Goal: Task Accomplishment & Management: Complete application form

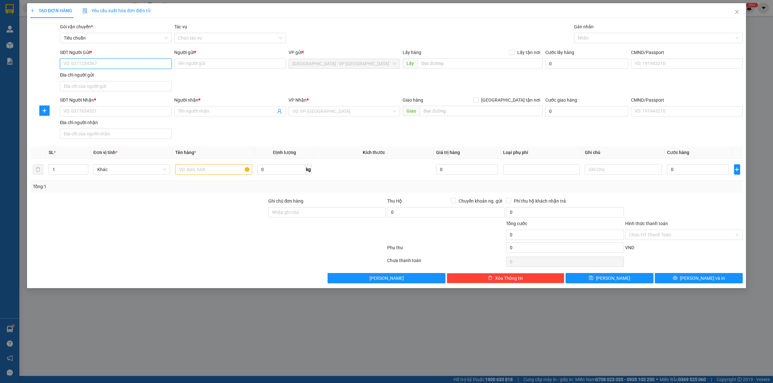
click at [136, 64] on input "SĐT Người Gửi *" at bounding box center [116, 64] width 112 height 10
type input "0989035005"
type input "kiên"
type input "0989035005"
click at [136, 109] on input "SĐT Người Nhận *" at bounding box center [116, 111] width 112 height 10
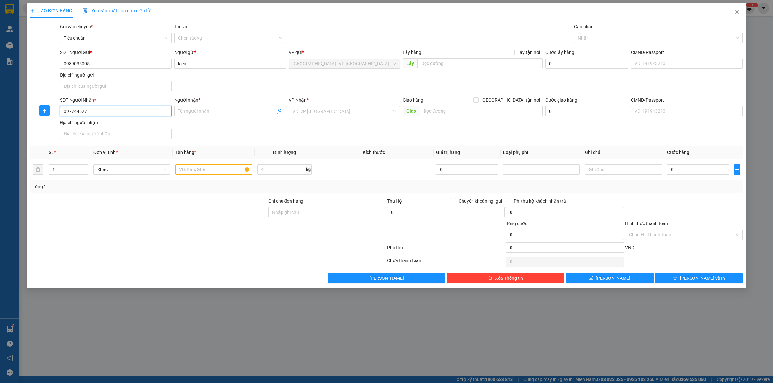
type input "0977445277"
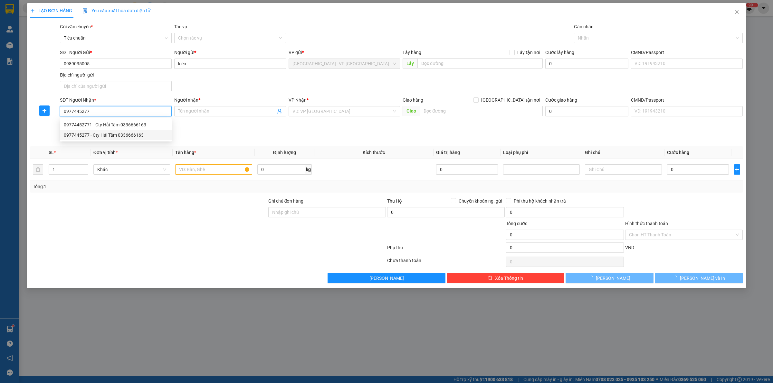
type input "Cty Hải Tâm 0336666163"
checkbox input "true"
type input "3/14 Nguyễn Khác Nhu,Ngô Quyền, Bắc Giang"
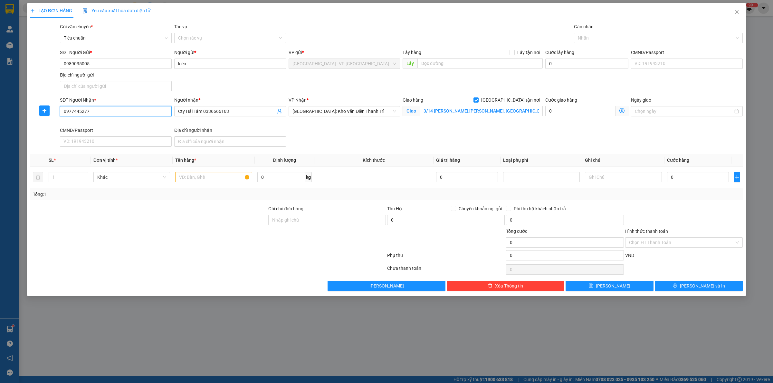
type input "0977445277"
click at [414, 142] on div "SĐT Người Nhận * 0977445277 0977445277 Người nhận * Cty Hải Tâm 0336666163 VP N…" at bounding box center [401, 123] width 685 height 53
click at [227, 178] on input "text" at bounding box center [213, 177] width 77 height 10
type input "1 thùng giấy"
click at [286, 180] on input "0" at bounding box center [281, 177] width 48 height 10
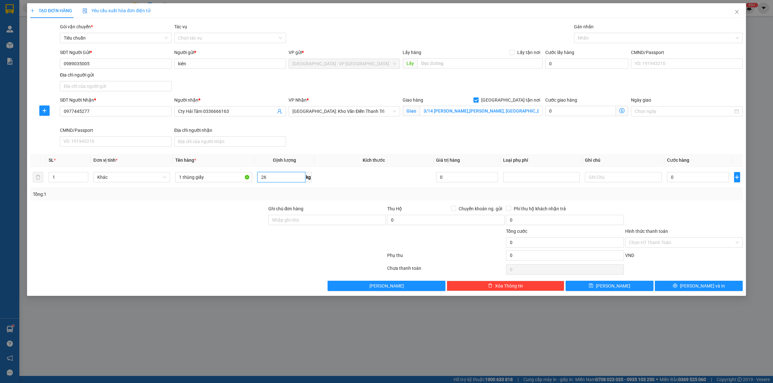
type input "26"
click at [704, 183] on input "0" at bounding box center [698, 177] width 62 height 10
type input "1"
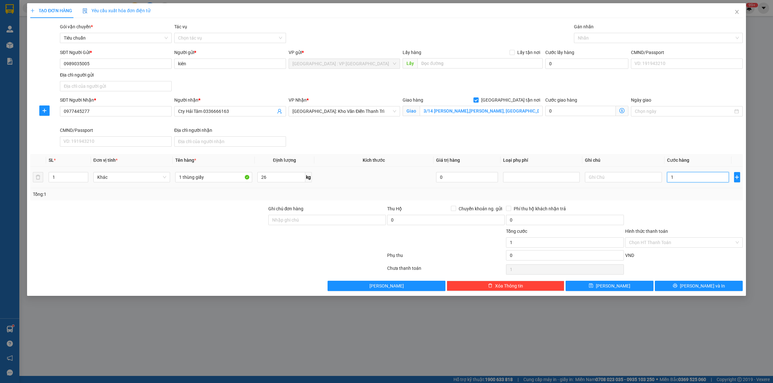
type input "10"
type input "100"
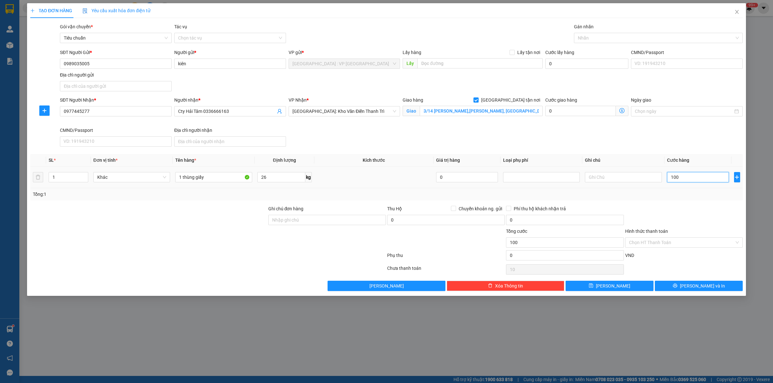
type input "100"
type input "1.000"
type input "10.000"
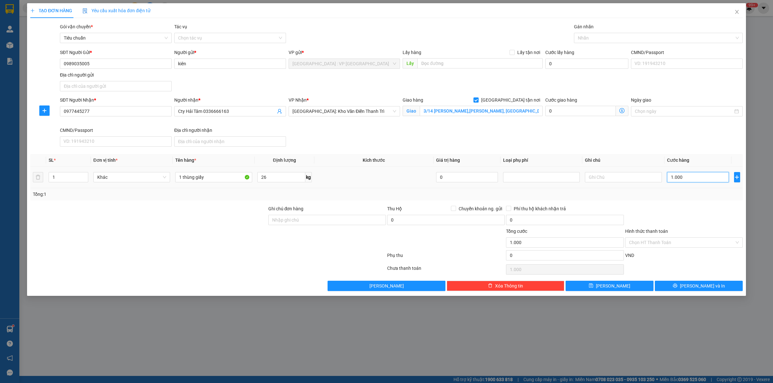
type input "10.000"
type input "100.000"
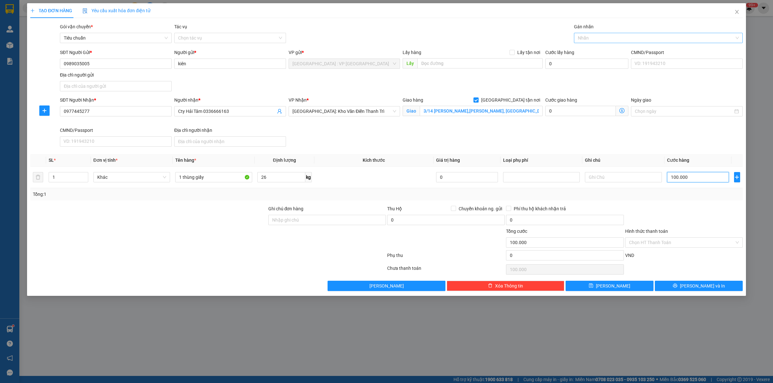
click at [606, 38] on div at bounding box center [654, 38] width 159 height 8
type input "100.000"
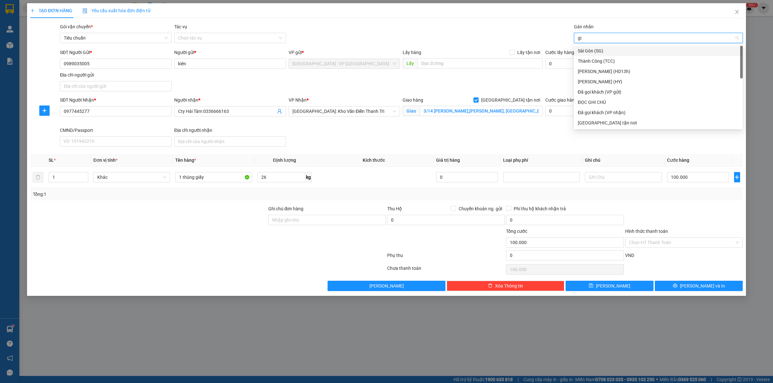
type input "gia"
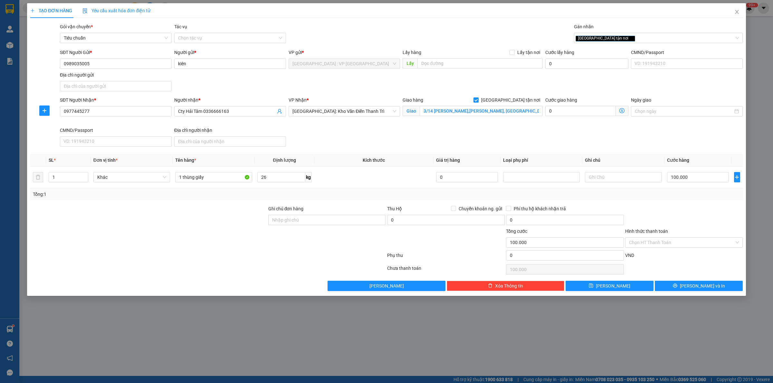
click at [612, 144] on div "SĐT Người Nhận * 0977445277 Người nhận * Cty Hải Tâm 0336666163 VP Nhận * Hà Nộ…" at bounding box center [401, 123] width 685 height 53
click at [681, 211] on div at bounding box center [683, 216] width 119 height 23
click at [694, 282] on button "[PERSON_NAME] và In" at bounding box center [698, 286] width 88 height 10
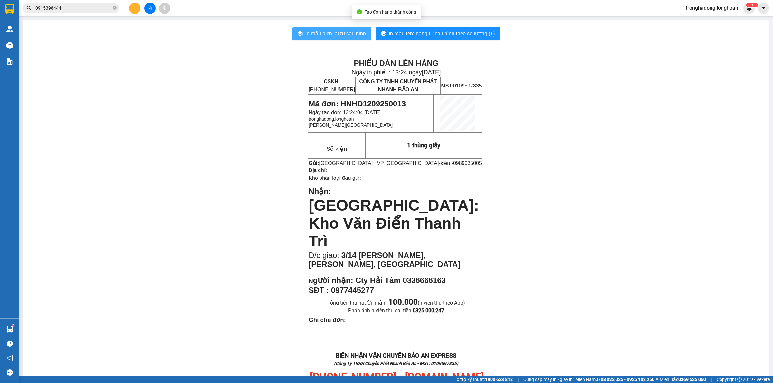
click at [347, 34] on span "In mẫu biên lai tự cấu hình" at bounding box center [335, 34] width 61 height 8
click at [473, 37] on span "In mẫu tem hàng tự cấu hình theo số lượng (1)" at bounding box center [442, 34] width 106 height 8
click at [566, 156] on div "PHIẾU DÁN LÊN HÀNG Ngày in phiếu: 13:24 ngày 12-09-2025 CSKH: 1900.06.88.33 CÔN…" at bounding box center [396, 359] width 731 height 606
click at [591, 159] on div "PHIẾU DÁN LÊN HÀNG Ngày in phiếu: 13:24 ngày 12-09-2025 CSKH: 1900.06.88.33 CÔN…" at bounding box center [396, 359] width 731 height 606
drag, startPoint x: 221, startPoint y: 201, endPoint x: 217, endPoint y: 192, distance: 9.9
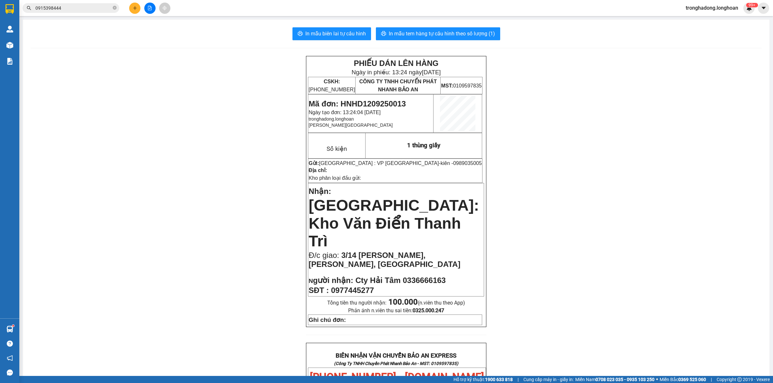
click at [221, 201] on div "PHIẾU DÁN LÊN HÀNG Ngày in phiếu: 13:24 ngày 12-09-2025 CSKH: 1900.06.88.33 CÔN…" at bounding box center [396, 359] width 731 height 606
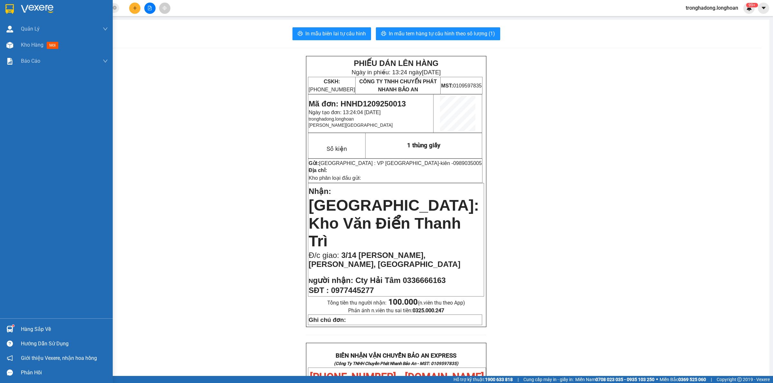
click at [3, 7] on div at bounding box center [56, 10] width 113 height 21
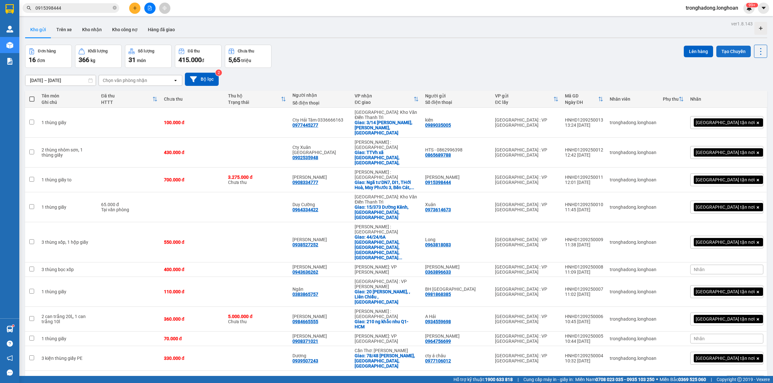
click at [723, 52] on button "Tạo Chuyến" at bounding box center [733, 52] width 34 height 12
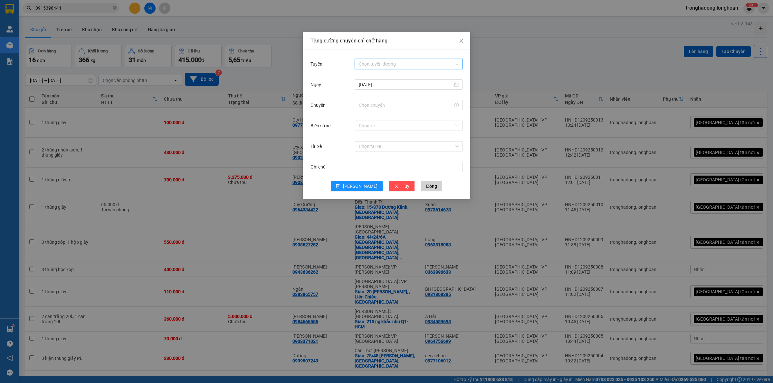
click at [401, 62] on input "Tuyến" at bounding box center [406, 64] width 95 height 10
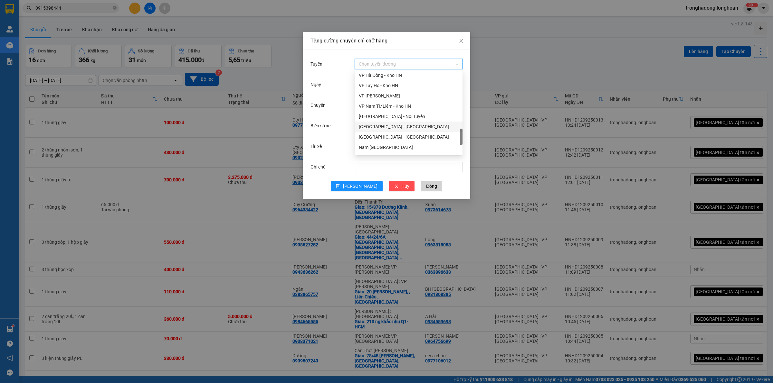
scroll to position [322, 0]
click at [386, 115] on div "VP Hà Đông - Kho HN" at bounding box center [409, 115] width 100 height 7
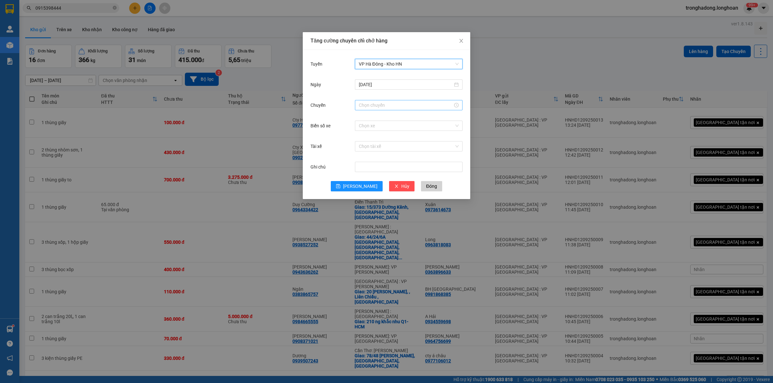
click at [375, 107] on input "Chuyến" at bounding box center [406, 105] width 94 height 7
click at [361, 190] on link "Bây giờ" at bounding box center [366, 192] width 15 height 5
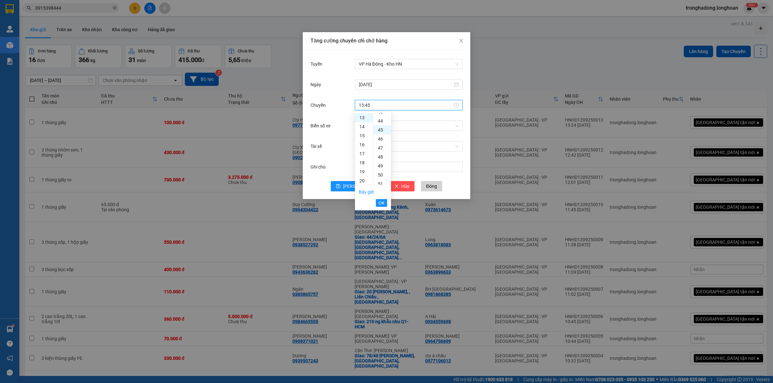
scroll to position [405, 0]
click at [381, 201] on span "OK" at bounding box center [381, 203] width 6 height 7
type input "13:45"
click at [381, 124] on input "Biển số xe" at bounding box center [406, 126] width 95 height 10
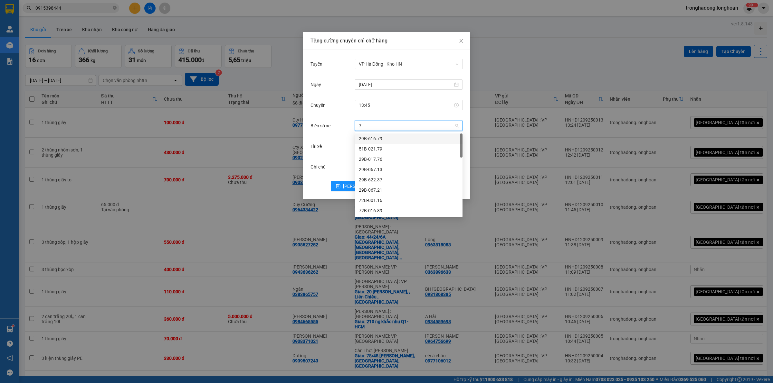
type input "71"
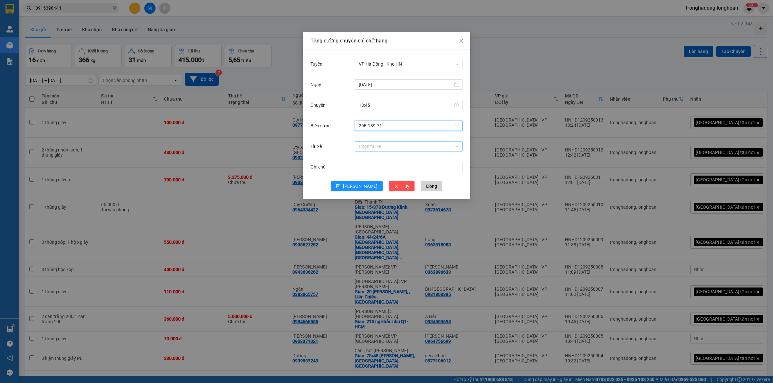
click at [387, 144] on input "Tài xế" at bounding box center [406, 147] width 95 height 10
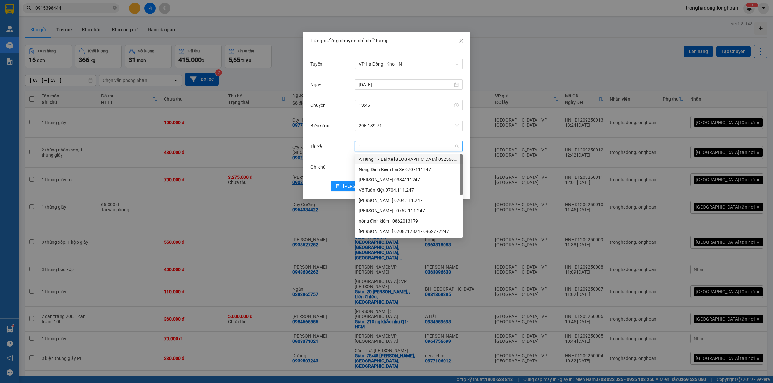
type input "17"
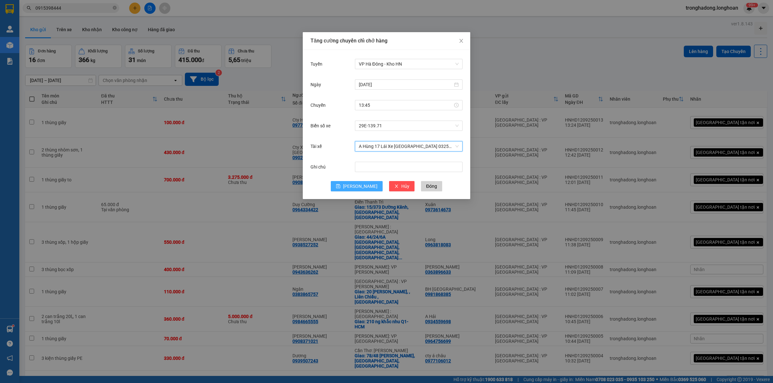
click at [354, 185] on button "Lưu" at bounding box center [357, 186] width 52 height 10
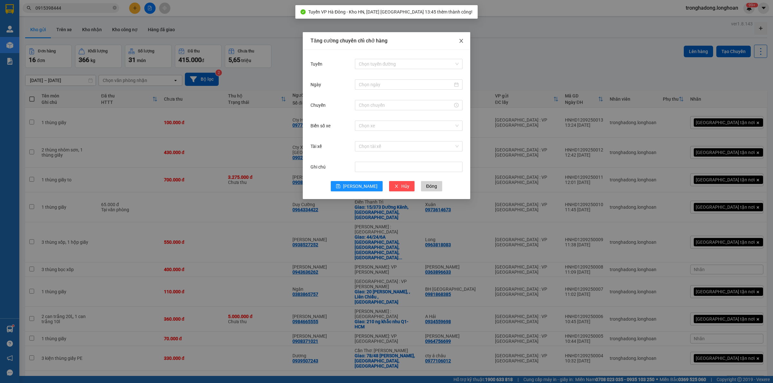
click at [459, 38] on icon "close" at bounding box center [460, 40] width 5 height 5
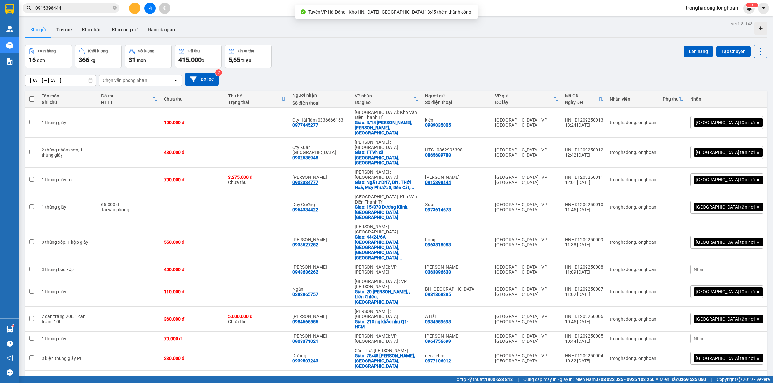
click at [730, 378] on div "10 / trang" at bounding box center [740, 381] width 20 height 6
click at [739, 261] on span "20 / trang" at bounding box center [735, 261] width 21 height 6
click at [31, 97] on span at bounding box center [31, 99] width 5 height 5
click at [32, 96] on input "checkbox" at bounding box center [32, 96] width 0 height 0
checkbox input "true"
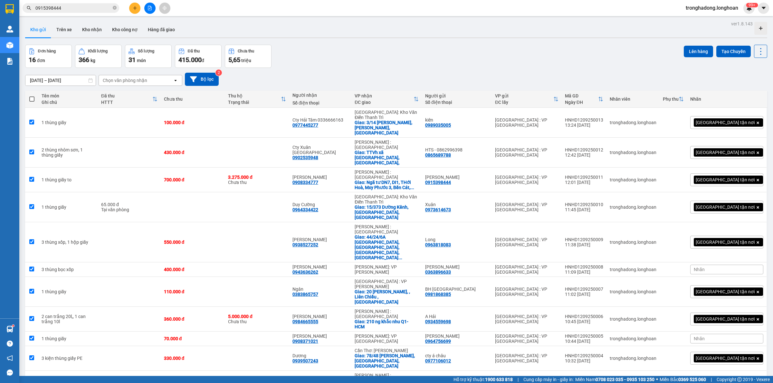
checkbox input "true"
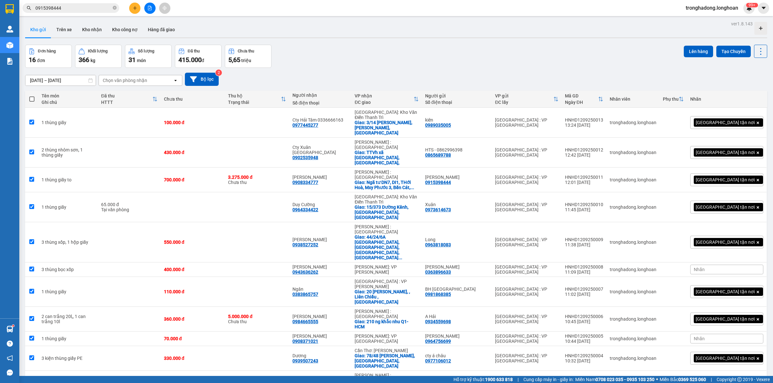
checkbox input "true"
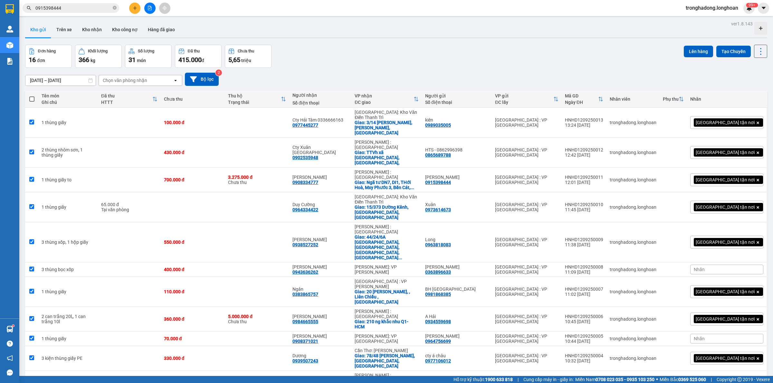
checkbox input "true"
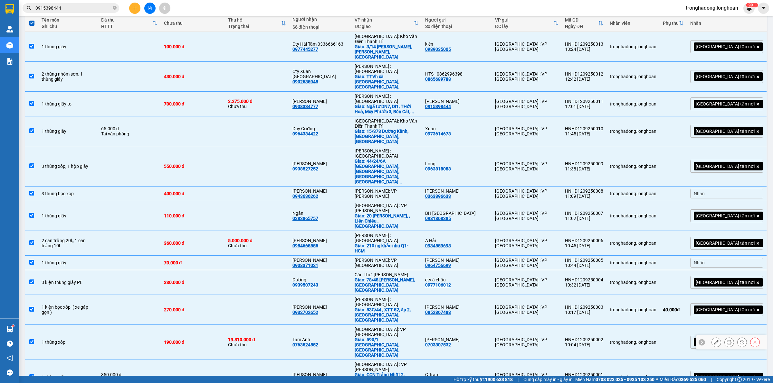
scroll to position [0, 0]
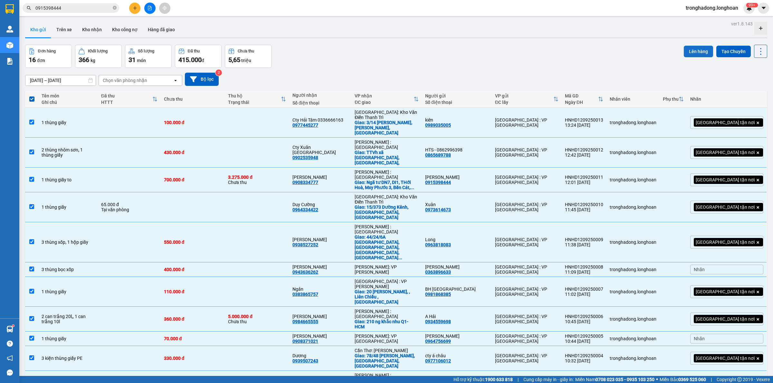
click at [694, 50] on button "Lên hàng" at bounding box center [697, 52] width 29 height 12
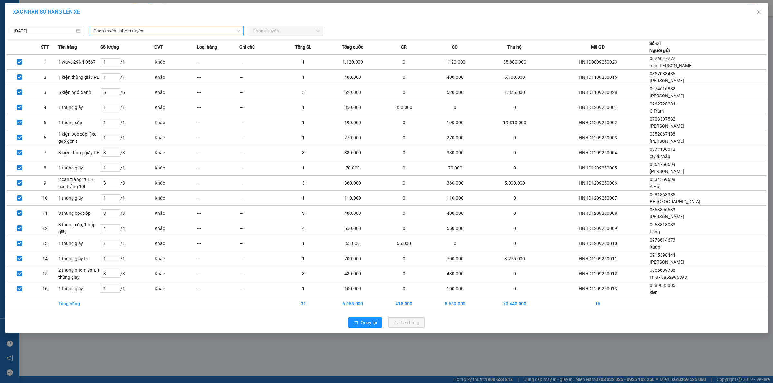
click at [166, 33] on span "Chọn tuyến - nhóm tuyến" at bounding box center [166, 31] width 146 height 10
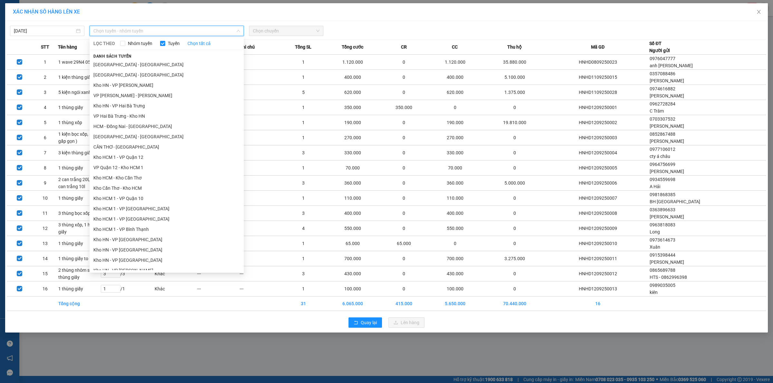
scroll to position [282, 0]
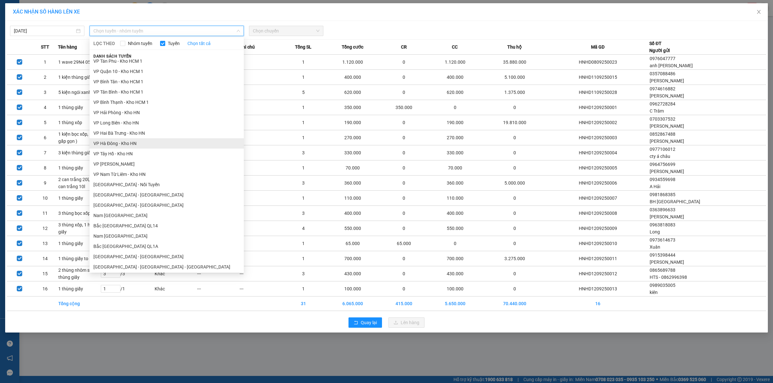
click at [130, 144] on li "VP Hà Đông - Kho HN" at bounding box center [166, 143] width 154 height 10
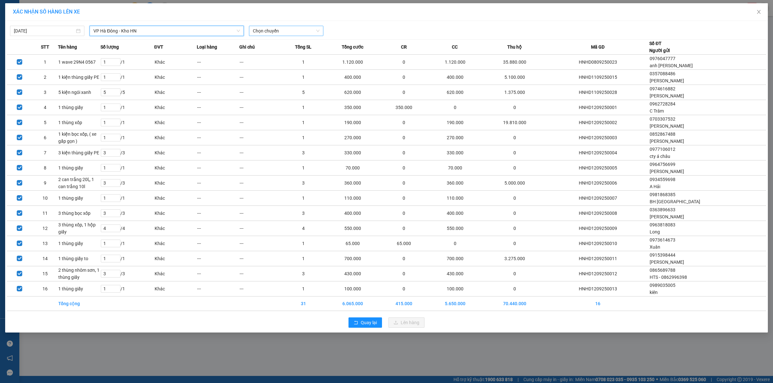
click at [280, 32] on span "Chọn chuyến" at bounding box center [286, 31] width 67 height 10
click at [281, 51] on div "13:45 (TC) - 29E-139.71" at bounding box center [278, 54] width 50 height 7
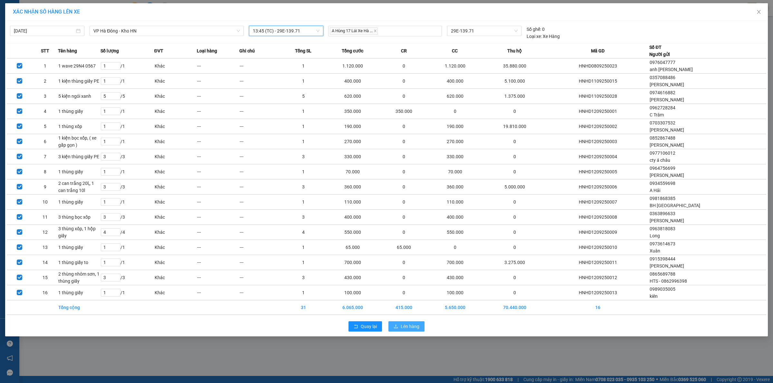
click at [398, 329] on button "Lên hàng" at bounding box center [406, 327] width 36 height 10
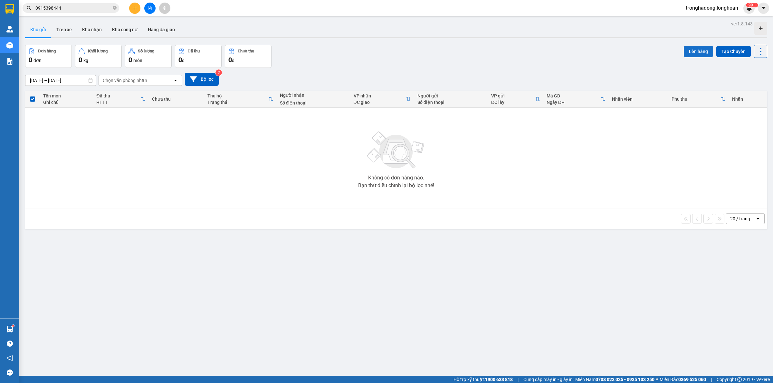
click at [691, 55] on button "Lên hàng" at bounding box center [697, 52] width 29 height 12
click at [647, 69] on div "14/08/2025 – 12/09/2025 Press the down arrow key to interact with the calendar …" at bounding box center [396, 79] width 742 height 23
click at [147, 9] on icon "file-add" at bounding box center [149, 8] width 5 height 5
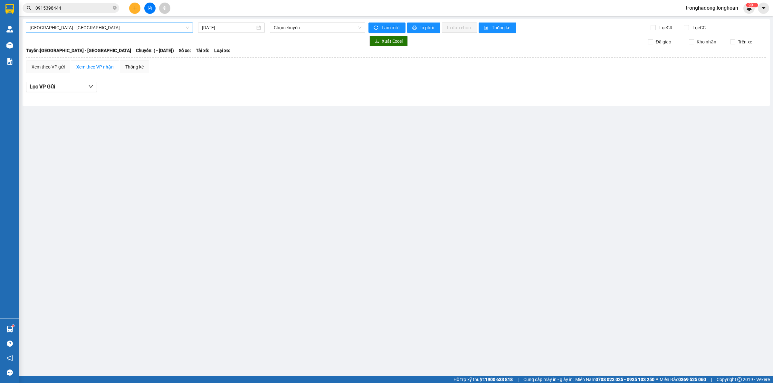
click at [127, 28] on span "Hải Phòng - Hà Nội" at bounding box center [109, 28] width 159 height 10
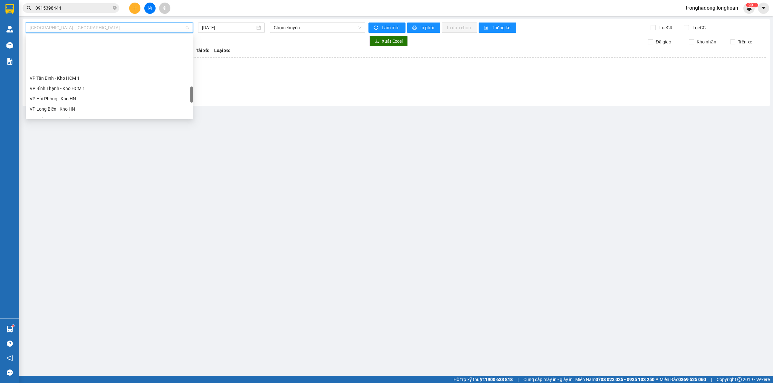
scroll to position [322, 0]
click at [63, 87] on div "VP Hà Đông - Kho HN" at bounding box center [109, 89] width 159 height 7
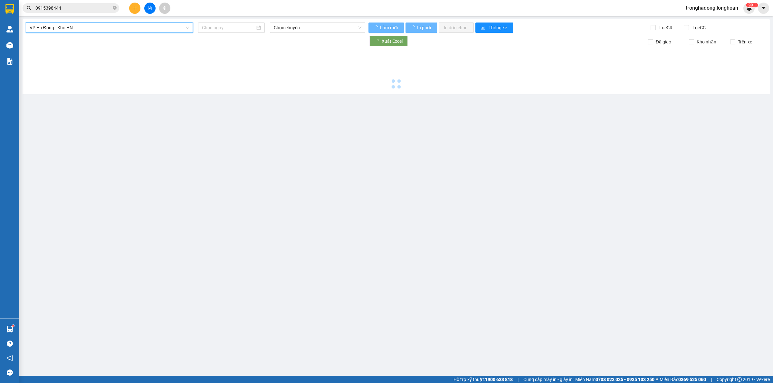
type input "12/09/2025"
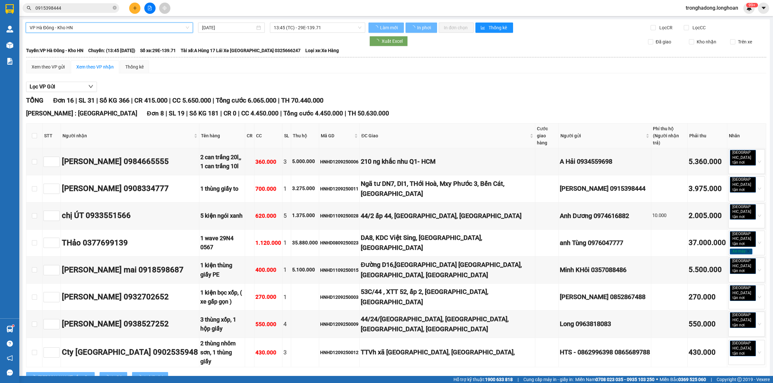
click at [293, 32] on span "13:45 (TC) - 29E-139.71" at bounding box center [318, 28] width 88 height 10
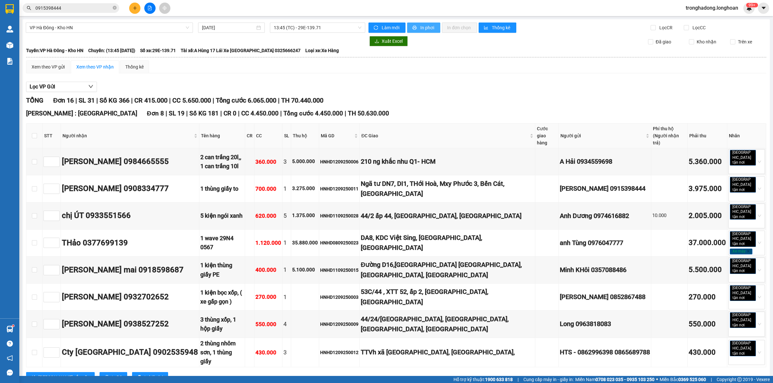
click at [427, 32] on button "In phơi" at bounding box center [423, 28] width 33 height 10
click at [151, 5] on button at bounding box center [149, 8] width 11 height 11
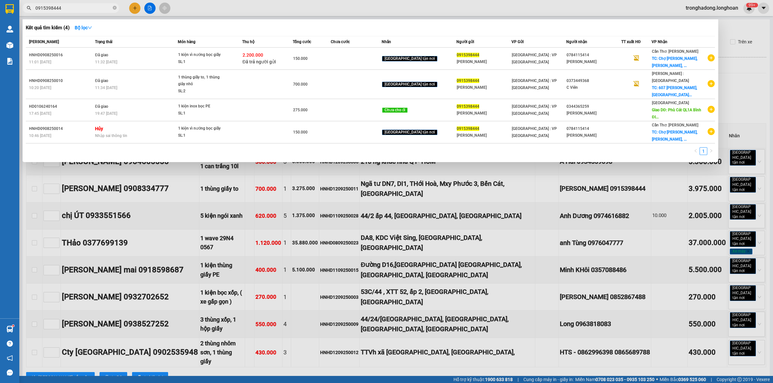
click at [85, 10] on input "0915398444" at bounding box center [73, 8] width 76 height 7
click at [81, 11] on input "0915398444" at bounding box center [73, 8] width 76 height 7
click at [113, 7] on icon "close-circle" at bounding box center [115, 8] width 4 height 4
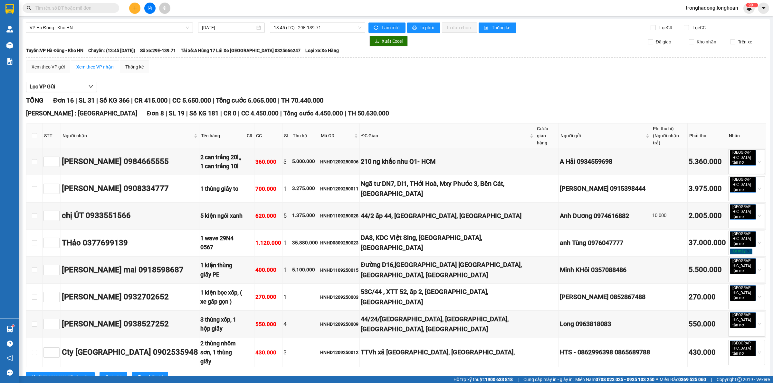
click at [201, 10] on div "Kết quả tìm kiếm ( 4 ) Bộ lọc Mã ĐH Trạng thái Món hàng Thu hộ Tổng cước Chưa c…" at bounding box center [386, 8] width 773 height 16
click at [132, 29] on span "VP Hà Đông - Kho HN" at bounding box center [109, 28] width 159 height 10
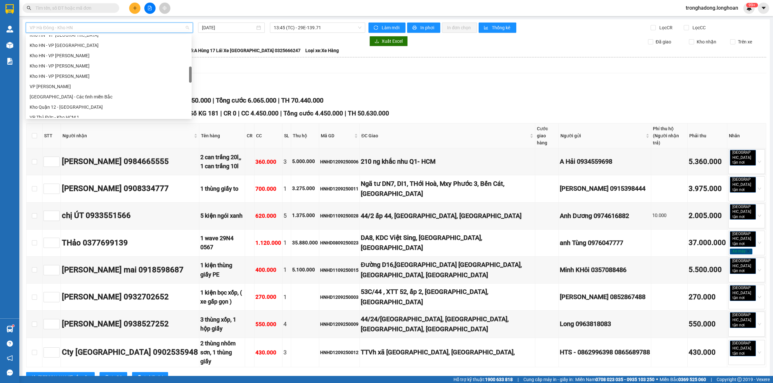
scroll to position [161, 0]
click at [81, 78] on div "Kho HN - VP Hà Đông" at bounding box center [109, 75] width 158 height 7
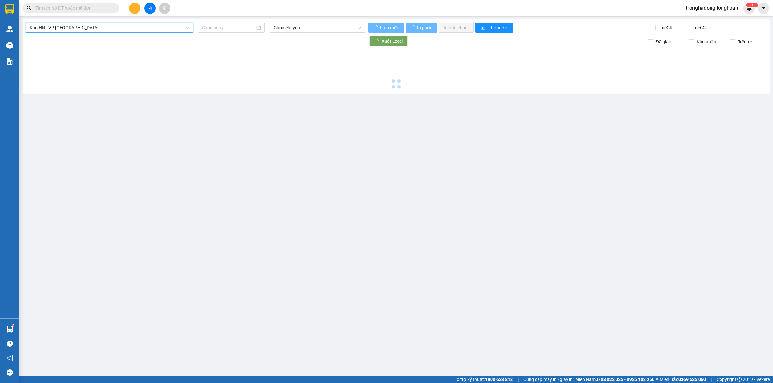
type input "12/09/2025"
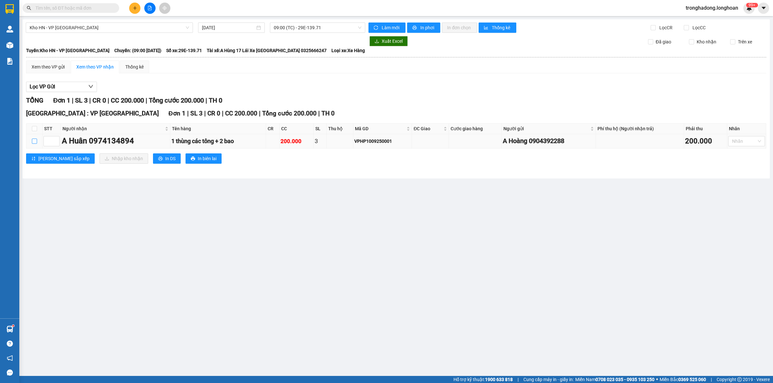
click at [33, 144] on input "checkbox" at bounding box center [34, 141] width 5 height 5
checkbox input "true"
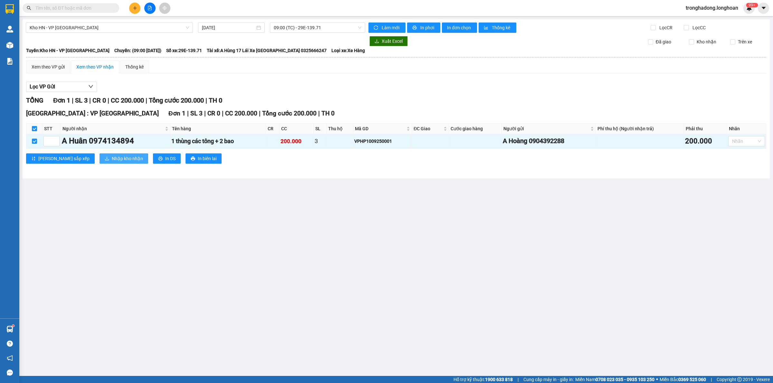
click at [112, 161] on span "Nhập kho nhận" at bounding box center [127, 158] width 31 height 7
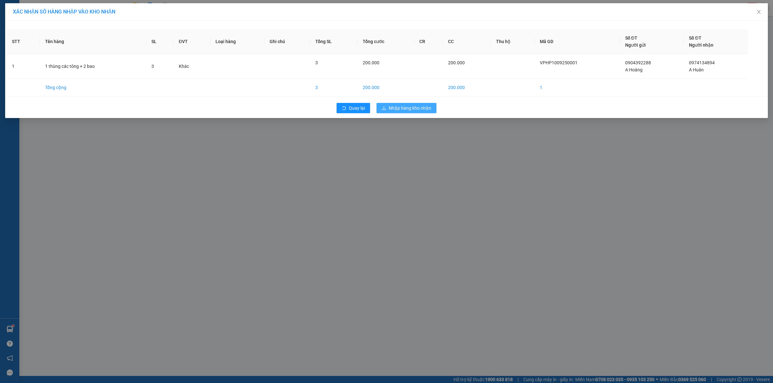
click at [407, 113] on button "Nhập hàng kho nhận" at bounding box center [406, 108] width 60 height 10
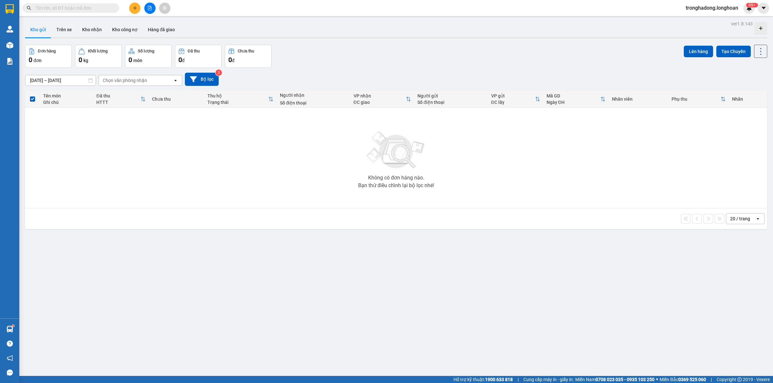
click at [113, 7] on span at bounding box center [115, 8] width 4 height 7
click at [99, 10] on input "text" at bounding box center [73, 8] width 76 height 7
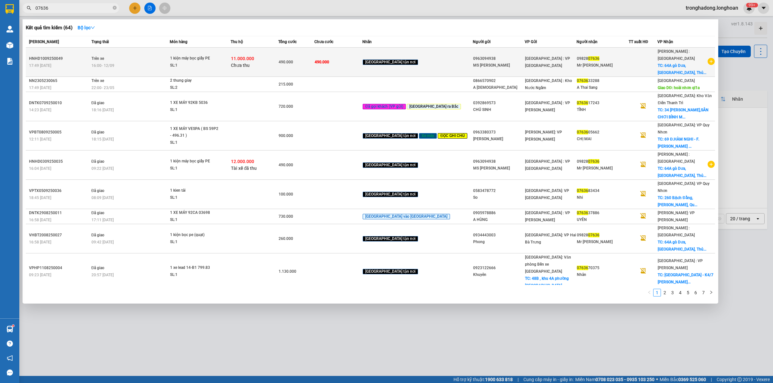
type input "07636"
click at [329, 60] on span "490.000" at bounding box center [322, 62] width 14 height 5
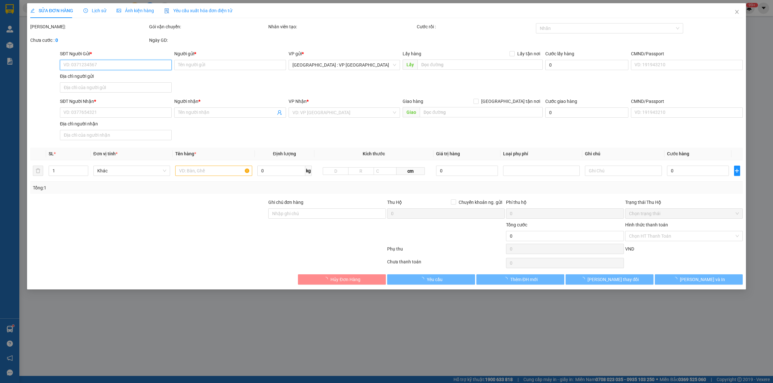
type input "0963094938"
type input "MS Thảo"
type input "0982807636"
type input "Mr Trần Tình"
checkbox input "true"
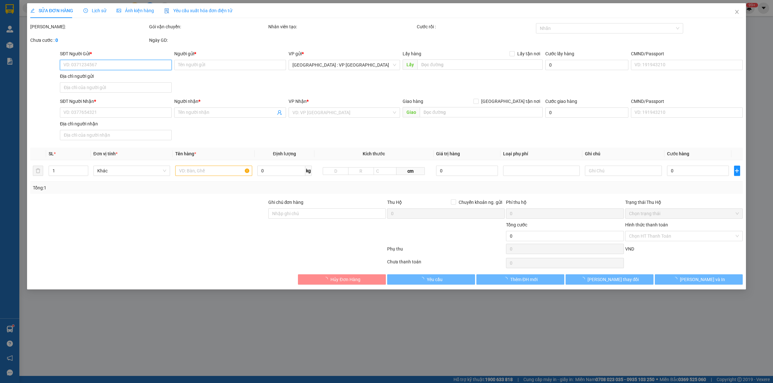
type input "64A gò Dưa, Tam Bình, Thủ Đức, HCM"
type input "490.000"
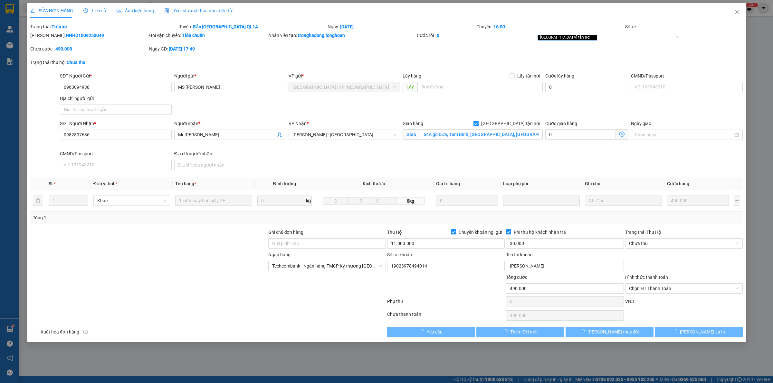
click at [91, 12] on span "Lịch sử" at bounding box center [94, 10] width 23 height 5
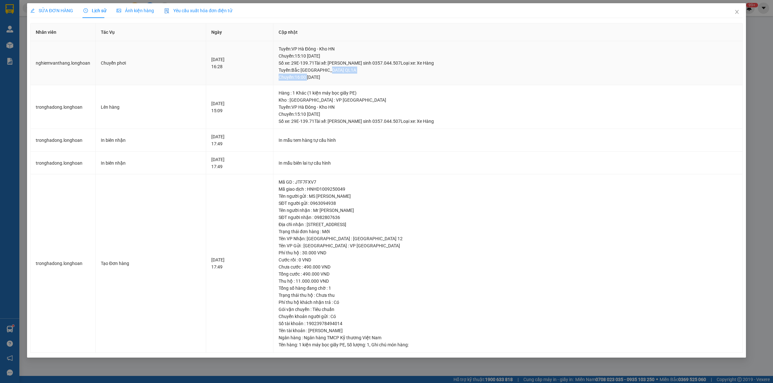
drag, startPoint x: 345, startPoint y: 74, endPoint x: 397, endPoint y: 71, distance: 51.6
click at [385, 71] on div "Tuyến : Bắc Trung Nam QL1A Chuyến: 16:00 ngày 12-09-2025" at bounding box center [507, 74] width 458 height 14
click at [399, 70] on div "Tuyến : Bắc Trung Nam QL1A Chuyến: 16:00 ngày 12-09-2025" at bounding box center [507, 74] width 458 height 14
click at [733, 10] on span "Close" at bounding box center [737, 12] width 18 height 18
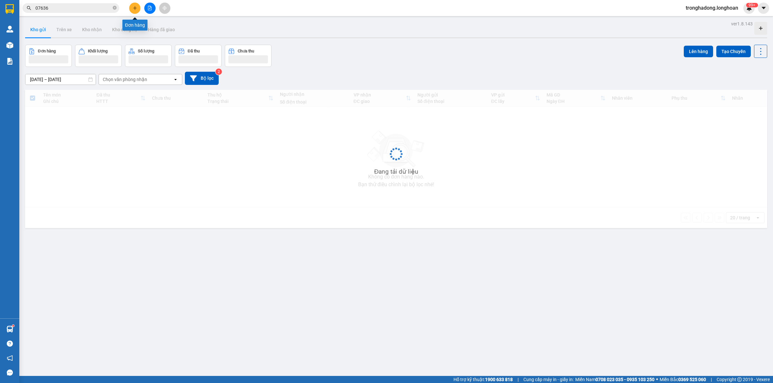
click at [133, 7] on icon "plus" at bounding box center [135, 8] width 5 height 5
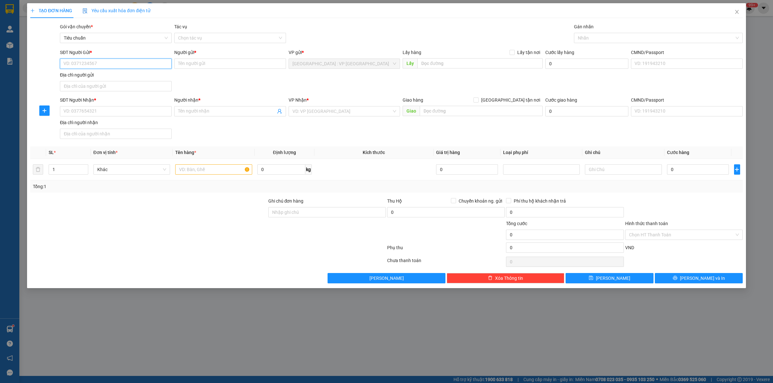
click at [139, 64] on input "SĐT Người Gửi *" at bounding box center [116, 64] width 112 height 10
click at [110, 61] on input "0346743838" at bounding box center [116, 64] width 112 height 10
type input "0346743838"
click at [125, 71] on div "SĐT Người Gửi * 0346743838 0346743838" at bounding box center [116, 60] width 112 height 23
drag, startPoint x: 125, startPoint y: 69, endPoint x: 139, endPoint y: 68, distance: 14.5
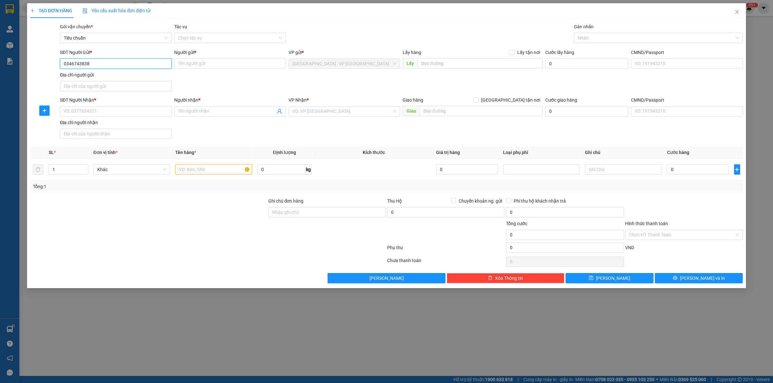
click at [126, 68] on input "0346743838" at bounding box center [116, 64] width 112 height 10
drag, startPoint x: 192, startPoint y: 71, endPoint x: 192, endPoint y: 66, distance: 4.8
click at [192, 69] on div "Người gửi * Tên người gửi" at bounding box center [230, 60] width 112 height 23
click at [192, 66] on input "Người gửi *" at bounding box center [230, 64] width 112 height 10
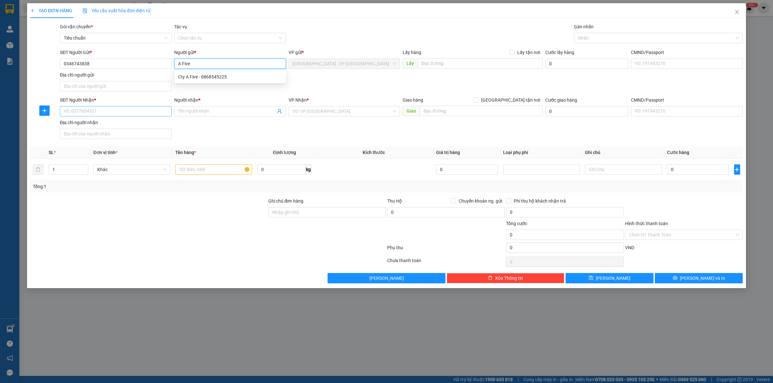
type input "A Five"
click at [126, 112] on input "SĐT Người Nhận *" at bounding box center [116, 111] width 112 height 10
type input "0971585075"
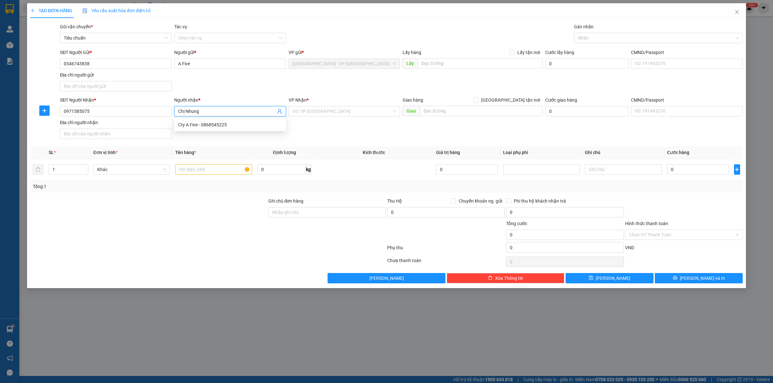
type input "Chị Nhung"
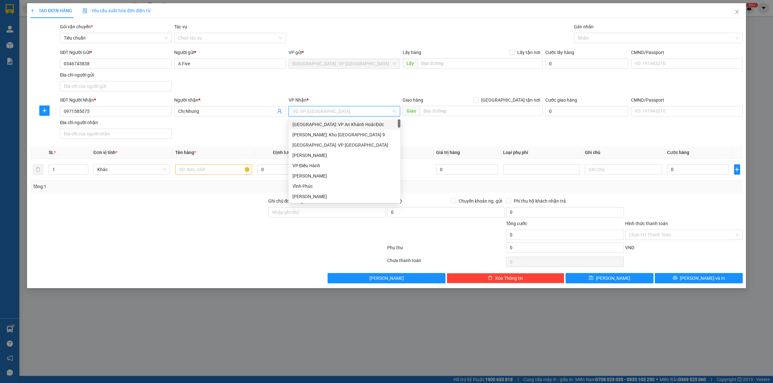
type input "1"
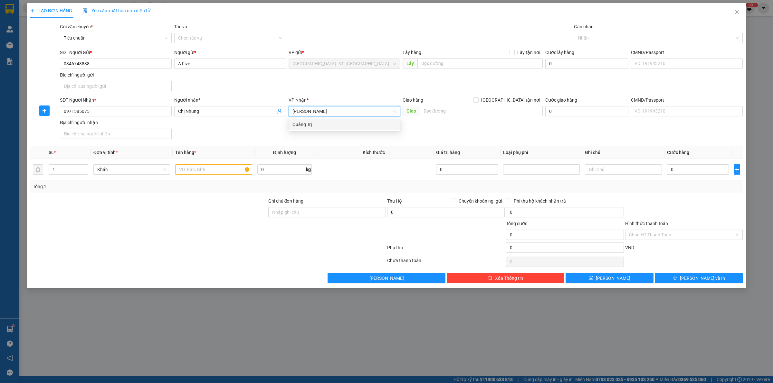
type input "Quang tr"
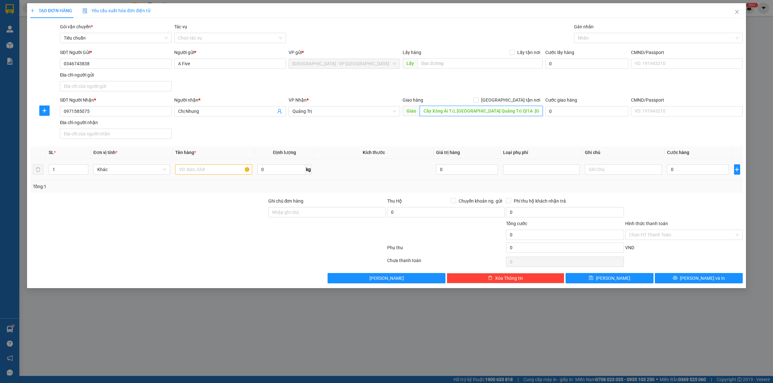
type input "Cây Xăng Ái Tử, tx Quảng Trị Ql1A Quảng Trị"
click at [200, 169] on input "text" at bounding box center [213, 169] width 77 height 10
type input "3 thùng giấy, 2 thùng bồn cầu sứ"
click at [64, 168] on input "1" at bounding box center [68, 170] width 39 height 10
type input "5"
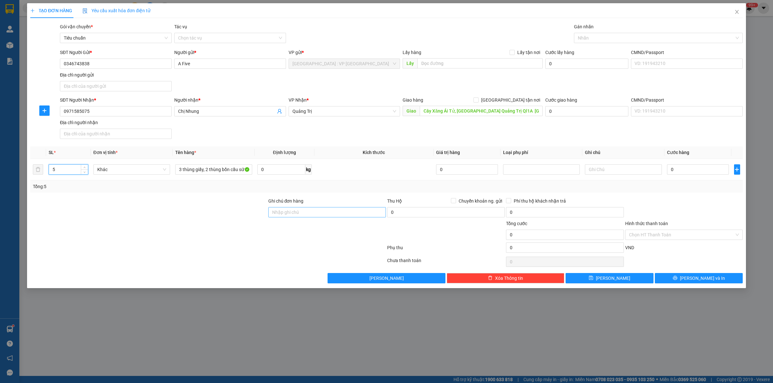
drag, startPoint x: 139, startPoint y: 201, endPoint x: 305, endPoint y: 210, distance: 165.4
click at [143, 202] on div at bounding box center [149, 209] width 238 height 23
click at [305, 210] on input "Ghi chú đơn hàng" at bounding box center [326, 212] width 117 height 10
type input "HÀNG DỄ VỠ CHÚ Ý BỐC XẾP NHẸ TAY KHÔNG ĐÈ HÀNG ( HƯ VỠ KHÔNG ĐỀN GIÁ TRỊ HÀNG )"
click at [278, 168] on input "0" at bounding box center [281, 169] width 48 height 10
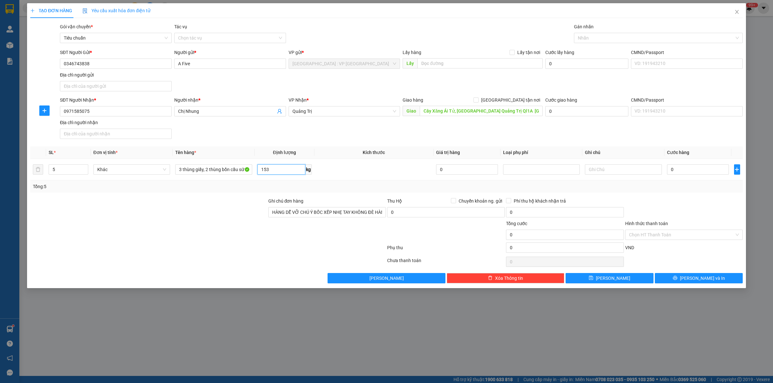
type input "153"
click at [706, 176] on div "0" at bounding box center [698, 169] width 62 height 13
click at [702, 171] on input "0" at bounding box center [698, 169] width 62 height 10
type input "5"
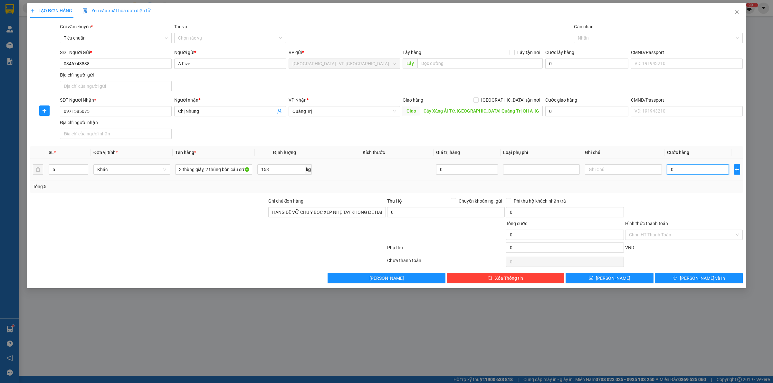
type input "5"
type input "56"
type input "560"
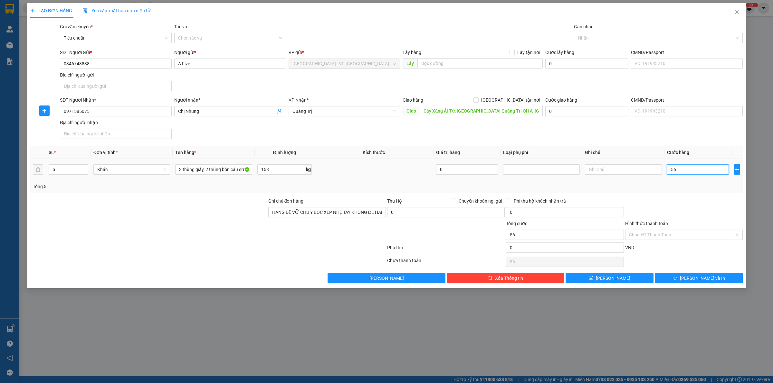
type input "560"
type input "5.600"
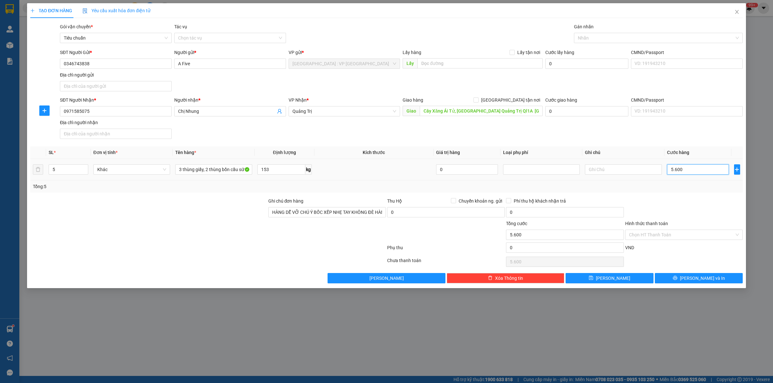
type input "56.000"
type input "560.000"
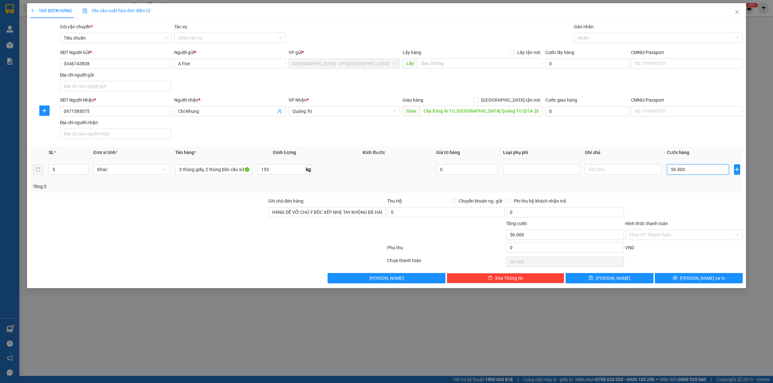
type input "560.000"
click at [593, 137] on div "SĐT Người Nhận * 0971585075 Người nhận * Chị Nhung VP Nhận * Quảng Trị Giao hàn…" at bounding box center [401, 119] width 685 height 45
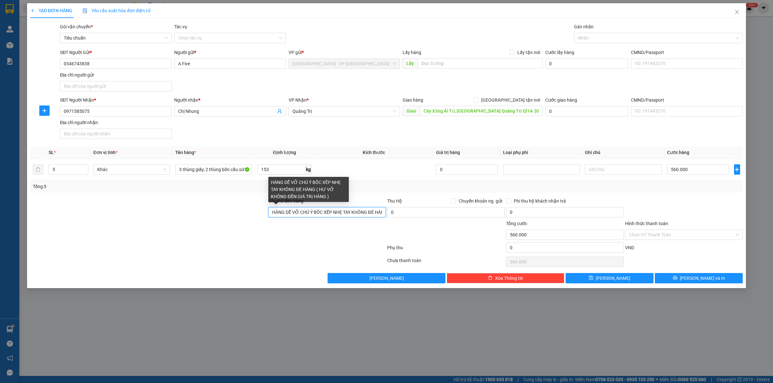
click at [328, 213] on input "HÀNG DỄ VỠ CHÚ Ý BỐC XẾP NHẸ TAY KHÔNG ĐÈ HÀNG ( HƯ VỠ KHÔNG ĐỀN GIÁ TRỊ HÀNG )" at bounding box center [326, 212] width 117 height 10
drag, startPoint x: 350, startPoint y: 213, endPoint x: 378, endPoint y: 212, distance: 28.7
click at [378, 212] on input "HÀNG DỄ VỠ CHÚ Ý BỐC XẾP NHẸ TAY KHÔNG ĐÈ HÀNG ( HƯ VỠ KHÔNG ĐỀN GIÁ TRỊ HÀNG )" at bounding box center [326, 212] width 117 height 10
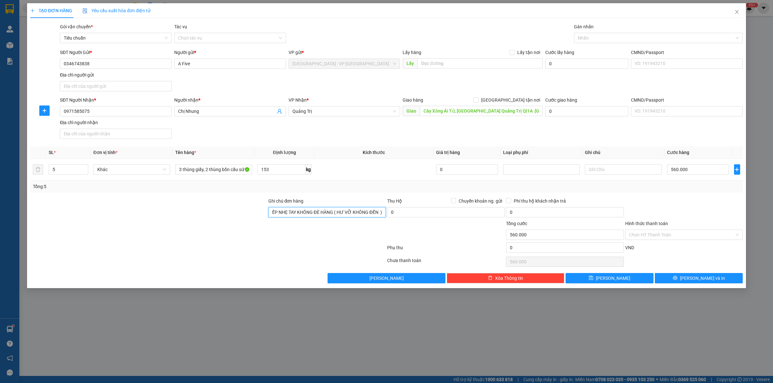
type input "HÀNG DỄ VỠ CHÚ Ý BỐC XẾP NHẸ TAY KHÔNG ĐÈ HÀNG ( HƯ VỠ KHÔNG ĐỀN )"
click at [223, 220] on div at bounding box center [149, 209] width 238 height 23
click at [665, 234] on input "Hình thức thanh toán" at bounding box center [681, 235] width 105 height 10
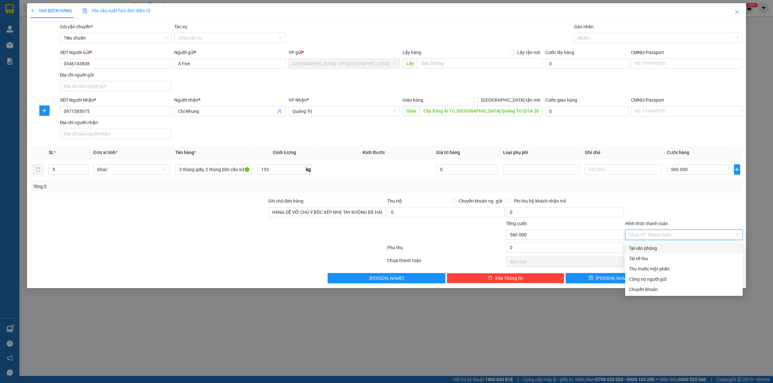
click at [657, 243] on div "Tại văn phòng" at bounding box center [683, 248] width 117 height 10
type input "0"
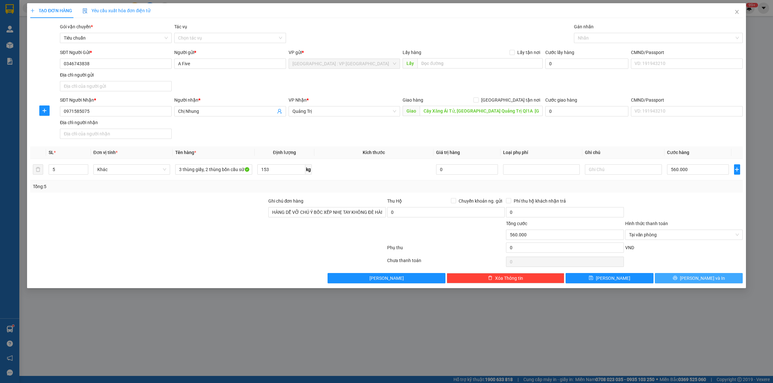
drag, startPoint x: 685, startPoint y: 278, endPoint x: 679, endPoint y: 274, distance: 7.9
click at [685, 279] on button "[PERSON_NAME] và In" at bounding box center [698, 278] width 88 height 10
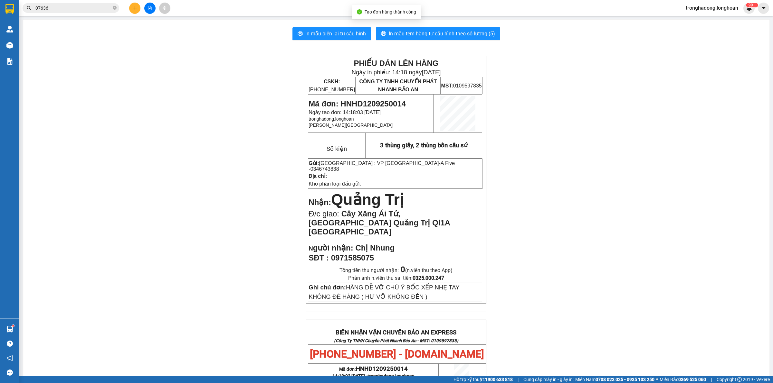
click at [344, 26] on div "In mẫu biên lai tự cấu hình In mẫu tem hàng tự cấu hình theo số lượng (5) PHIẾU…" at bounding box center [396, 331] width 746 height 622
click at [343, 33] on span "In mẫu biên lai tự cấu hình" at bounding box center [335, 34] width 61 height 8
drag, startPoint x: 343, startPoint y: 33, endPoint x: 401, endPoint y: 33, distance: 58.3
click at [401, 33] on span "In mẫu tem hàng tự cấu hình theo số lượng (5)" at bounding box center [442, 34] width 106 height 8
click at [272, 157] on div "PHIẾU DÁN LÊN HÀNG Ngày in phiếu: 14:18 ngày 12-09-2025 CSKH: 1900.06.88.33 CÔN…" at bounding box center [396, 345] width 731 height 578
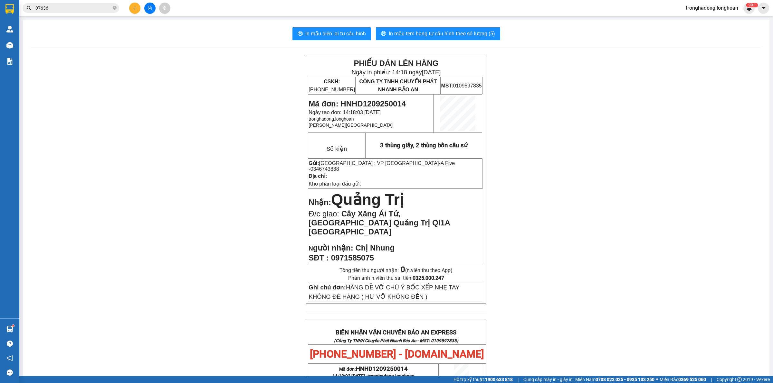
click at [136, 6] on icon "plus" at bounding box center [135, 8] width 5 height 5
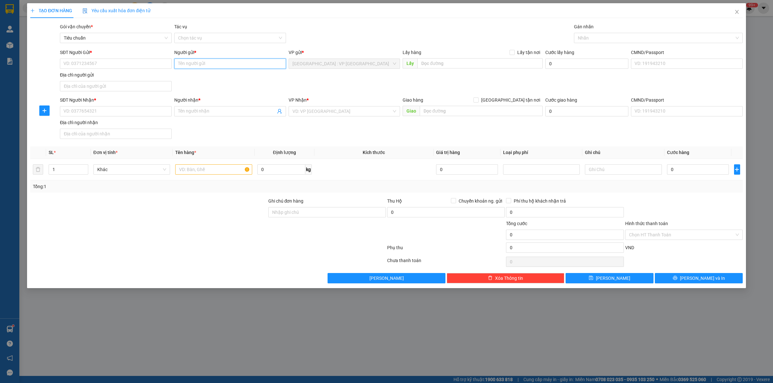
click at [194, 63] on input "Người gửi *" at bounding box center [230, 64] width 112 height 10
type input "[PERSON_NAME]"
click at [314, 122] on div "SĐT Người Nhận * VD: 0377654321 Người nhận * Tên người nhận VP Nhận * VD: VP Sà…" at bounding box center [401, 119] width 685 height 45
click at [733, 11] on span "Close" at bounding box center [737, 12] width 18 height 18
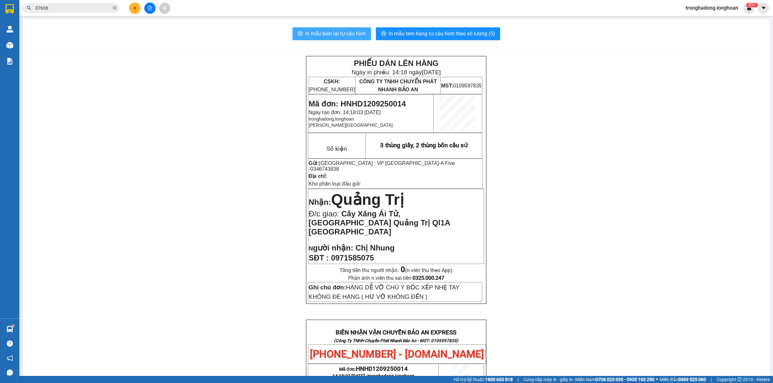
click at [348, 35] on span "In mẫu biên lai tự cấu hình" at bounding box center [335, 34] width 61 height 8
click at [485, 36] on span "In mẫu tem hàng tự cấu hình theo số lượng (5)" at bounding box center [442, 34] width 106 height 8
click at [136, 8] on icon "plus" at bounding box center [135, 8] width 5 height 5
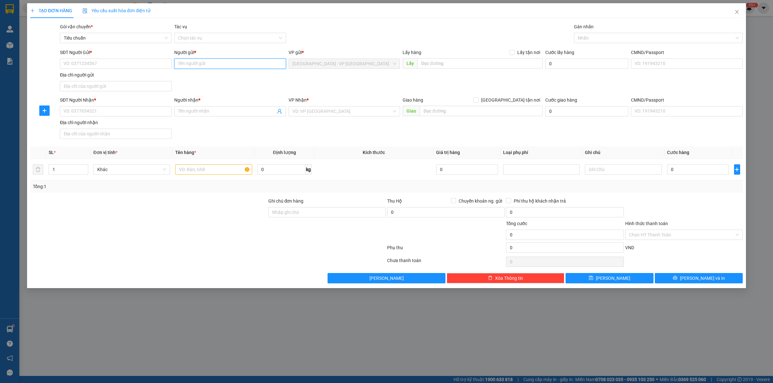
click at [201, 64] on input "Người gửi *" at bounding box center [230, 64] width 112 height 10
click at [201, 64] on input "Trần Văn" at bounding box center [230, 64] width 112 height 10
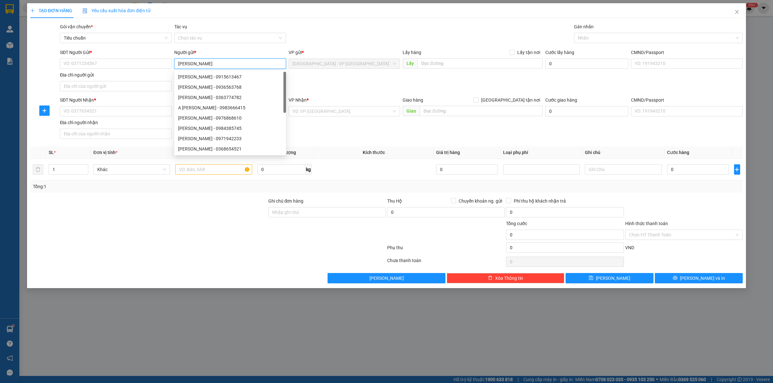
type input "[PERSON_NAME]"
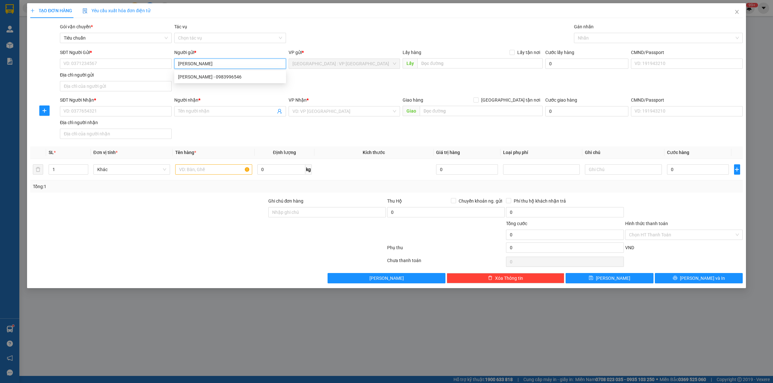
click at [217, 62] on input "[PERSON_NAME]" at bounding box center [230, 64] width 112 height 10
click at [223, 74] on div "Trần Văn Bằng - 0983996546" at bounding box center [230, 76] width 104 height 7
type input "0983996546"
type input "[PERSON_NAME]"
drag, startPoint x: 213, startPoint y: 180, endPoint x: 211, endPoint y: 171, distance: 9.4
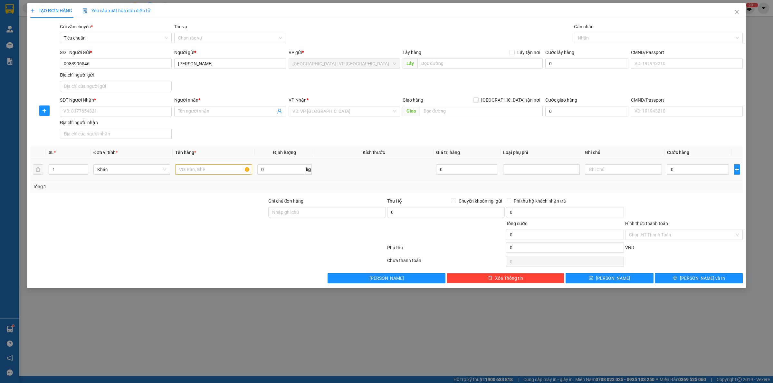
click at [211, 172] on td at bounding box center [214, 170] width 82 height 22
click at [211, 171] on input "text" at bounding box center [213, 169] width 77 height 10
type input "1 thùng xốp"
type input "19"
click at [207, 216] on div at bounding box center [149, 209] width 238 height 23
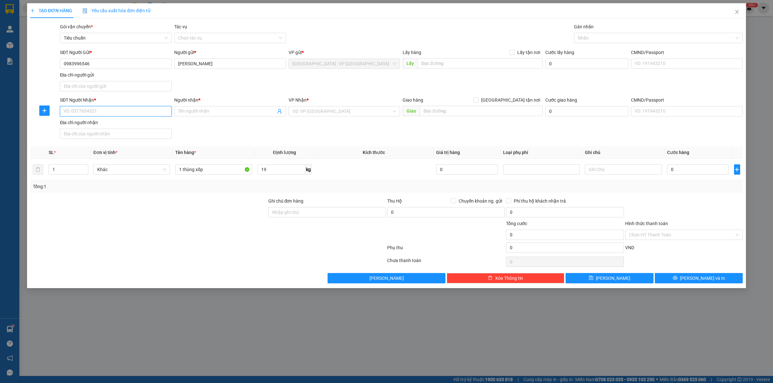
click at [129, 111] on input "SĐT Người Nhận *" at bounding box center [116, 111] width 112 height 10
click at [315, 113] on input "search" at bounding box center [341, 112] width 99 height 10
type input "khê"
drag, startPoint x: 104, startPoint y: 110, endPoint x: 265, endPoint y: 127, distance: 162.2
click at [107, 111] on input "SĐT Người Nhận *" at bounding box center [116, 111] width 112 height 10
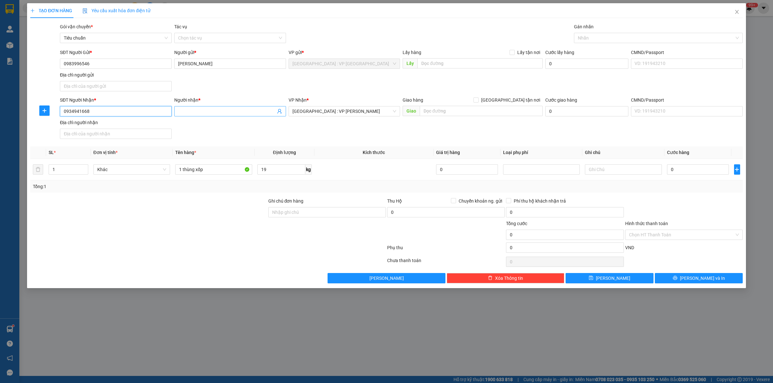
type input "0934941668"
click at [201, 108] on span at bounding box center [230, 111] width 112 height 10
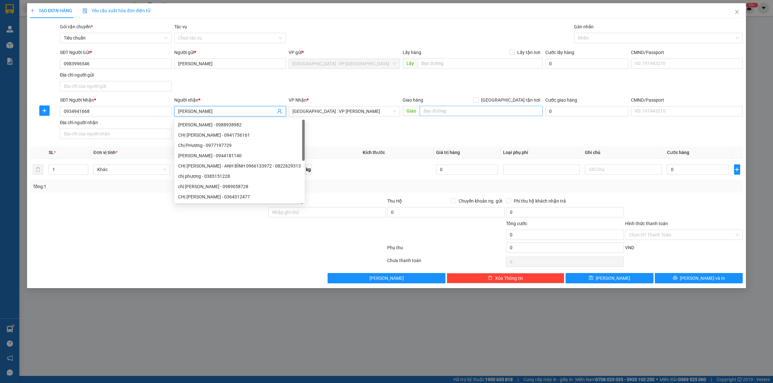
type input "[PERSON_NAME]"
click at [435, 112] on input "text" at bounding box center [480, 111] width 123 height 10
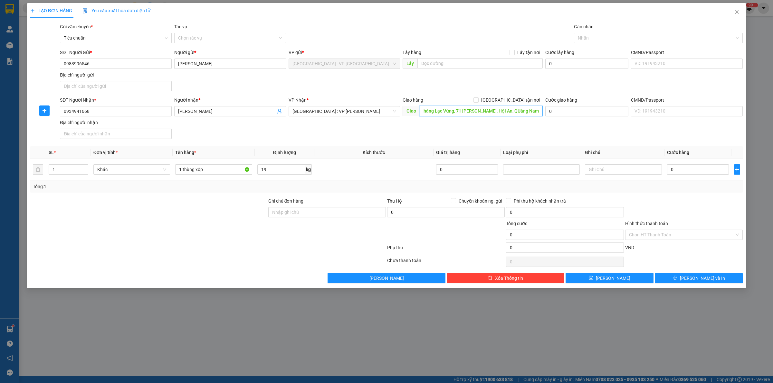
scroll to position [0, 23]
type input "Nhà hàng Lạc Vừng, 71 [PERSON_NAME], Hội An, QUảng Nam"
click at [524, 99] on span "[GEOGRAPHIC_DATA] tận nơi" at bounding box center [510, 100] width 64 height 7
click at [478, 99] on input "[GEOGRAPHIC_DATA] tận nơi" at bounding box center [475, 100] width 5 height 5
checkbox input "true"
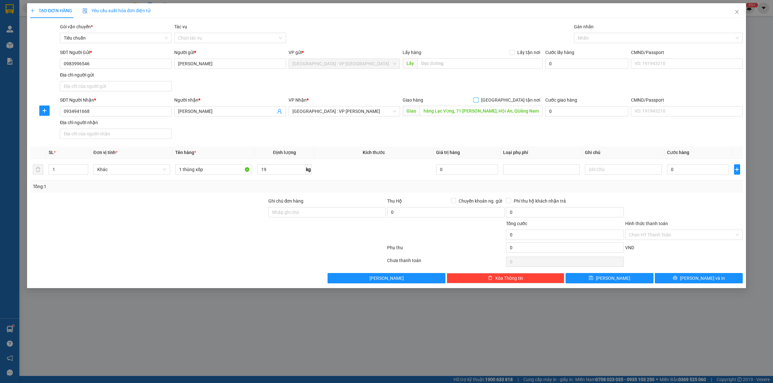
scroll to position [0, 0]
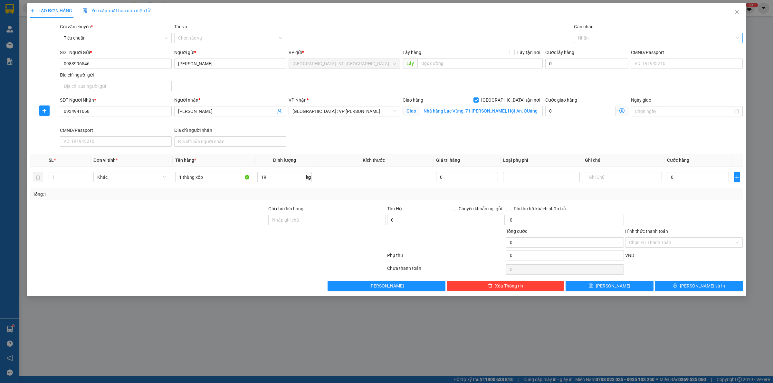
click at [596, 36] on div at bounding box center [654, 38] width 159 height 8
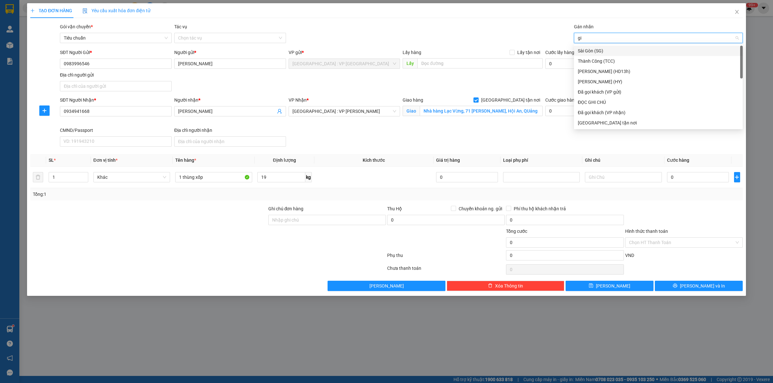
type input "gia"
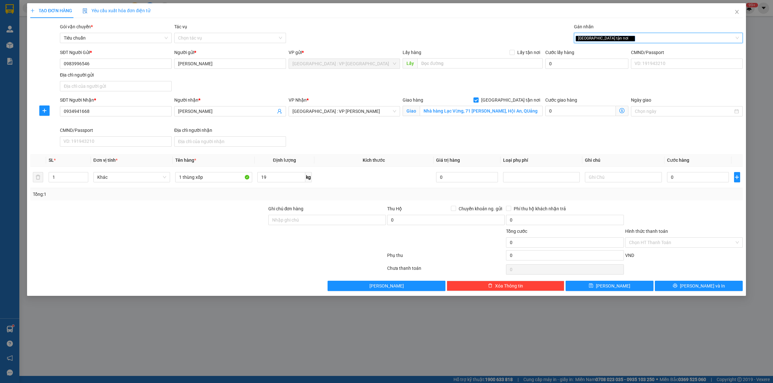
click at [350, 156] on th "Kích thước" at bounding box center [373, 160] width 119 height 13
click at [680, 179] on input "0" at bounding box center [698, 177] width 62 height 10
type input "1"
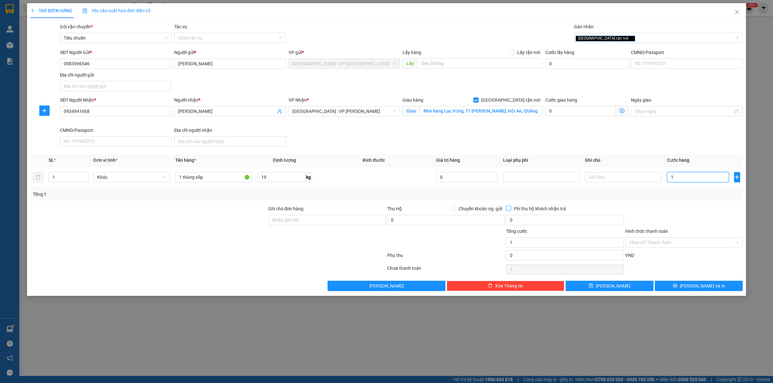
type input "15"
type input "150"
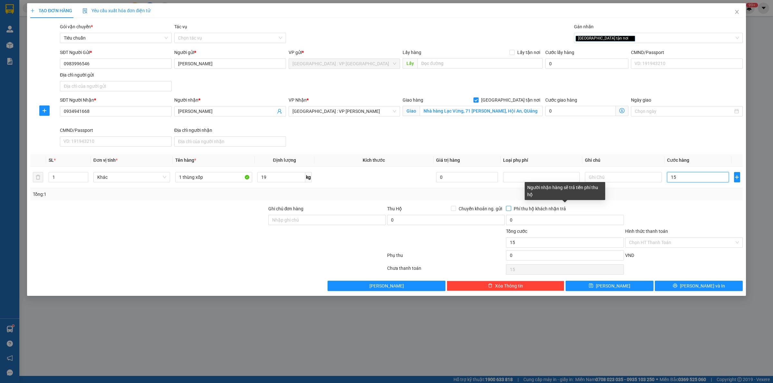
type input "150"
type input "1.500"
type input "15.000"
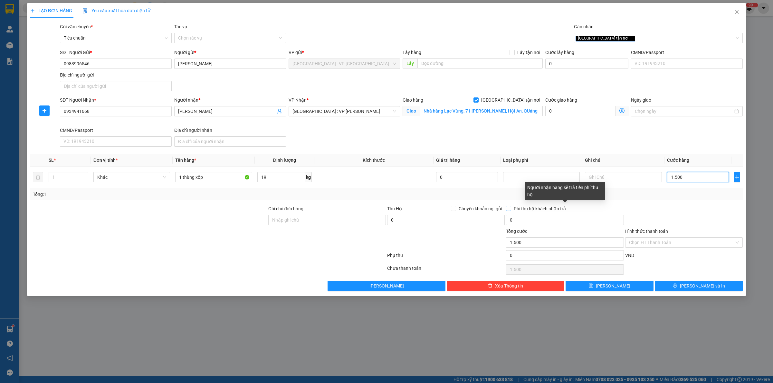
type input "15.000"
type input "150.000"
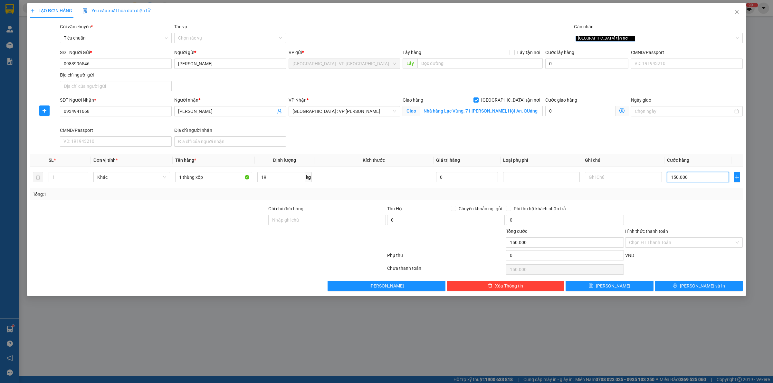
type input "150.000"
click at [400, 203] on div "Transit Pickup Surcharge Ids Transit Deliver Surcharge Ids Transit Deliver Surc…" at bounding box center [386, 157] width 712 height 268
click at [402, 220] on input "0" at bounding box center [445, 220] width 117 height 10
type input "3.250.000"
click at [460, 211] on span "Chuyển khoản ng. gửi" at bounding box center [480, 208] width 49 height 7
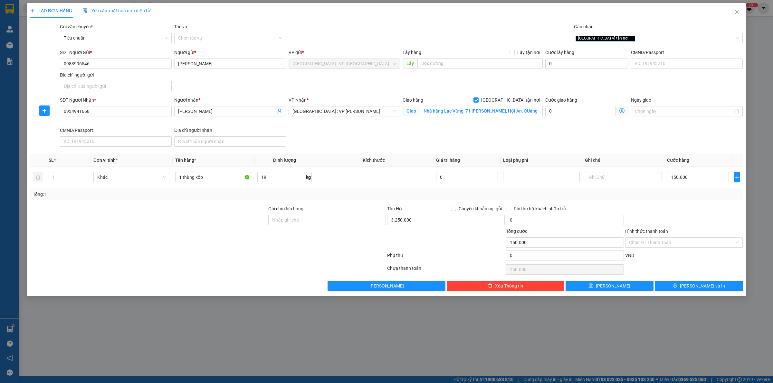
click at [455, 211] on input "Chuyển khoản ng. gửi" at bounding box center [453, 208] width 5 height 5
checkbox input "true"
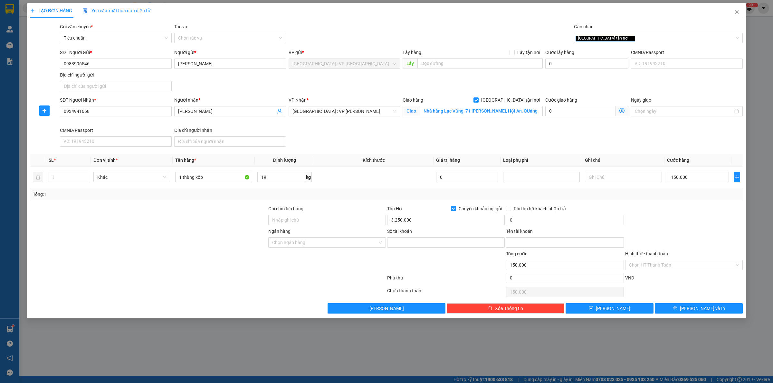
click at [531, 214] on div "Phí thu hộ khách nhận trả" at bounding box center [564, 210] width 117 height 10
click at [534, 221] on input "0" at bounding box center [564, 220] width 117 height 10
type input "20.000"
drag, startPoint x: 121, startPoint y: 62, endPoint x: 0, endPoint y: 86, distance: 123.4
click at [7, 78] on div "TẠO ĐƠN HÀNG Yêu cầu xuất hóa đơn điện tử Transit Pickup Surcharge Ids Transit …" at bounding box center [386, 191] width 773 height 383
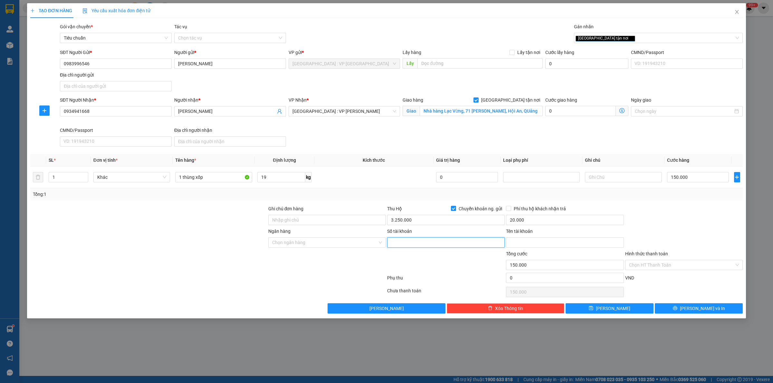
click at [403, 242] on input "Số tài khoản" at bounding box center [445, 243] width 117 height 10
paste input "0983996546"
type input "0983996546"
drag, startPoint x: 529, startPoint y: 251, endPoint x: 526, endPoint y: 247, distance: 5.1
click at [528, 251] on div "Tổng cước" at bounding box center [564, 255] width 117 height 10
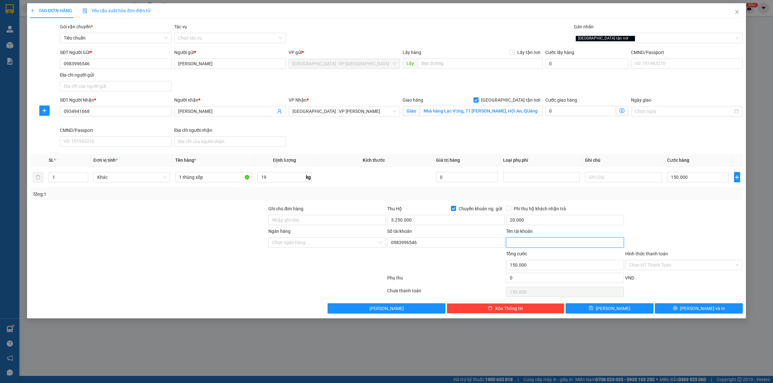
click at [526, 247] on input "Tên tài khoản" at bounding box center [564, 243] width 117 height 10
paste input "[PERSON_NAME]"
type input "[PERSON_NAME]"
click at [347, 246] on input "Ngân hàng" at bounding box center [324, 243] width 105 height 10
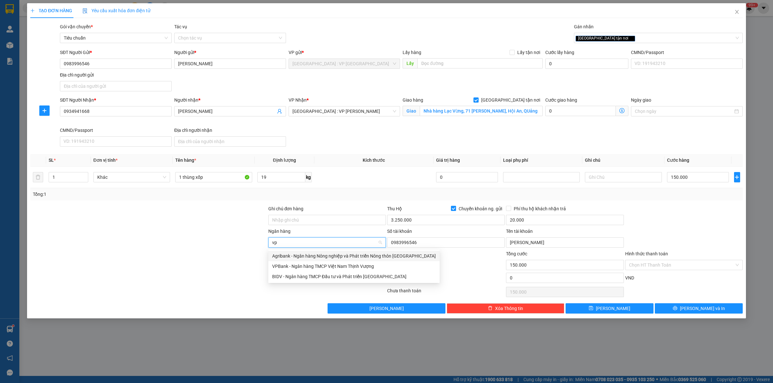
type input "vpb"
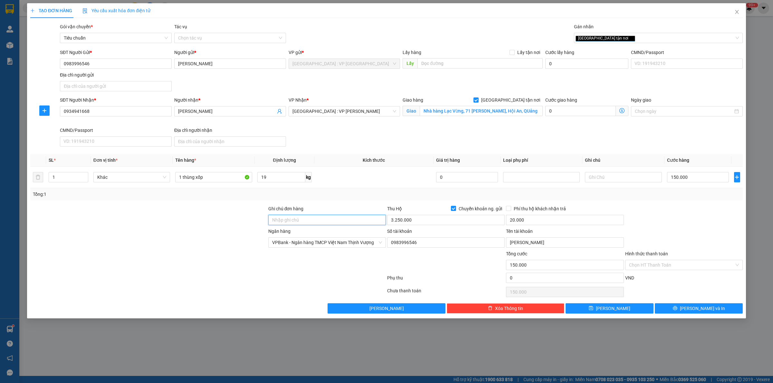
click at [325, 222] on input "Ghi chú đơn hàng" at bounding box center [326, 220] width 117 height 10
type input "HÀNG DỄ VỠ CHÚ Ý BỐC XẾP NHẸ TAY KHÔNG ĐÈ HÀNG ( HƯ VỠ KHÔNG ĐỀN GIÁ TRỊ HÀNG )"
click at [356, 185] on td at bounding box center [373, 178] width 119 height 22
drag, startPoint x: 441, startPoint y: 247, endPoint x: 383, endPoint y: 253, distance: 58.6
click at [383, 253] on form "Ghi chú đơn hàng HÀNG DỄ VỠ CHÚ Ý BỐC XẾP NHẸ TAY KHÔNG ĐÈ HÀNG ( HƯ VỠ KHÔNG Đ…" at bounding box center [386, 245] width 712 height 80
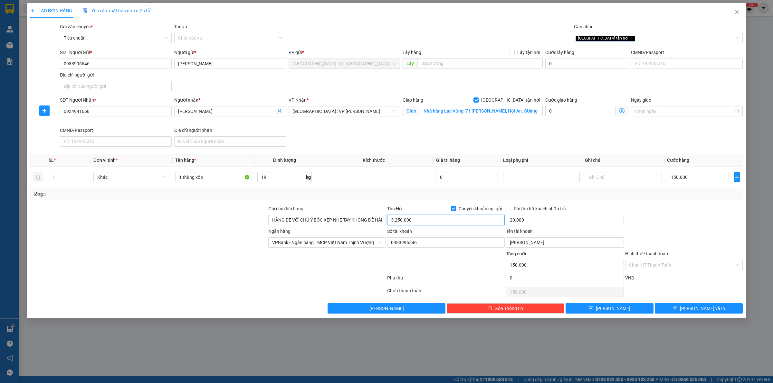
click at [429, 221] on input "3.250.000" at bounding box center [445, 220] width 117 height 10
type input "3.320.000"
click at [655, 216] on div at bounding box center [683, 216] width 119 height 23
click at [666, 266] on input "Hình thức thanh toán" at bounding box center [681, 265] width 105 height 10
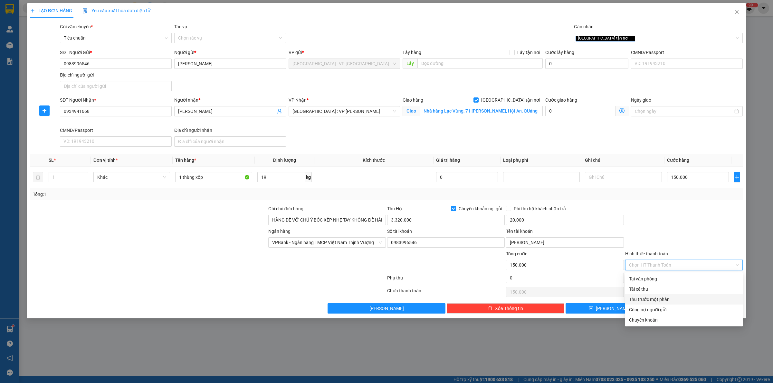
click at [650, 300] on div "Thu trước một phần" at bounding box center [684, 299] width 110 height 7
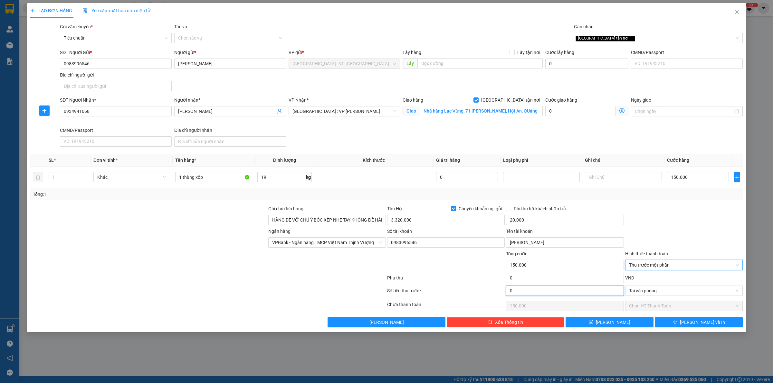
click at [523, 293] on input "0" at bounding box center [564, 291] width 117 height 10
type input "7"
type input "149.993"
type input "70"
type input "149.930"
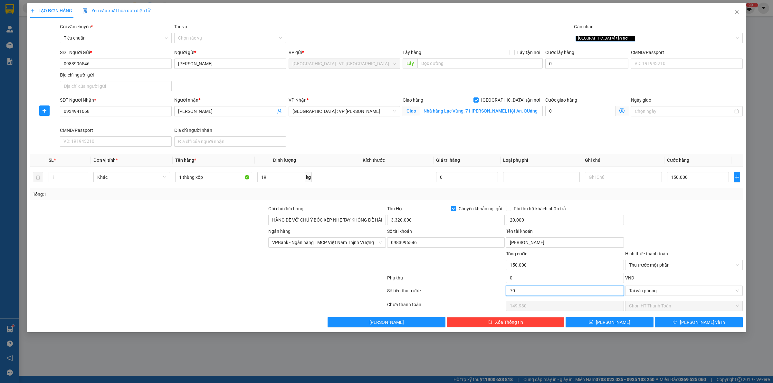
type input "700"
type input "149.300"
type input "7.000"
type input "143.000"
type input "70.000"
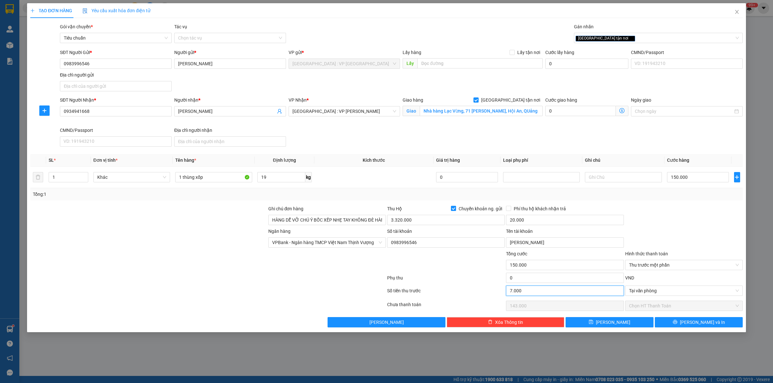
type input "80.000"
type input "70.000"
click at [445, 268] on div at bounding box center [445, 261] width 119 height 23
click at [683, 327] on button "[PERSON_NAME] và In" at bounding box center [698, 322] width 88 height 10
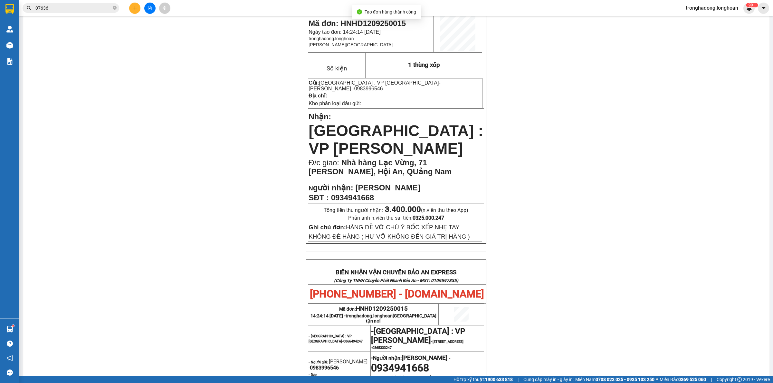
scroll to position [282, 0]
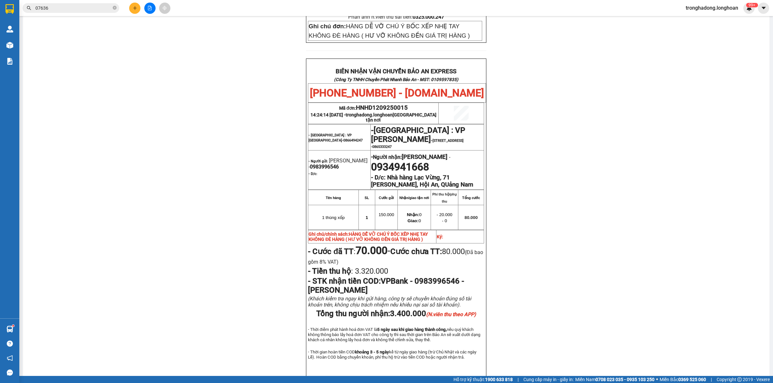
drag, startPoint x: 388, startPoint y: 306, endPoint x: 425, endPoint y: 305, distance: 37.0
click at [425, 309] on span "Tổng thu người nhận: 3.400.000 (N.viên thu theo APP)" at bounding box center [396, 313] width 160 height 9
click at [360, 267] on span "3.320.000" at bounding box center [370, 271] width 35 height 9
drag, startPoint x: 356, startPoint y: 259, endPoint x: 388, endPoint y: 258, distance: 32.2
click at [388, 267] on span "3.320.000" at bounding box center [370, 271] width 35 height 9
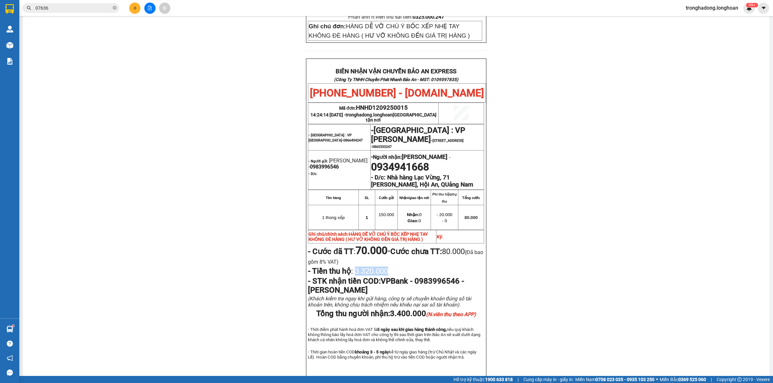
click at [388, 267] on span "3.320.000" at bounding box center [370, 271] width 35 height 9
drag, startPoint x: 434, startPoint y: 195, endPoint x: 450, endPoint y: 195, distance: 16.4
click at [450, 212] on p "- 20.000" at bounding box center [444, 214] width 26 height 5
drag, startPoint x: 361, startPoint y: 256, endPoint x: 392, endPoint y: 256, distance: 30.6
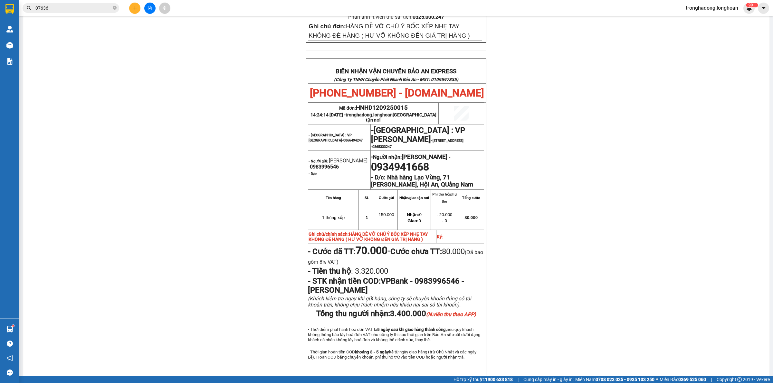
click at [388, 267] on span "3.320.000" at bounding box center [370, 271] width 35 height 9
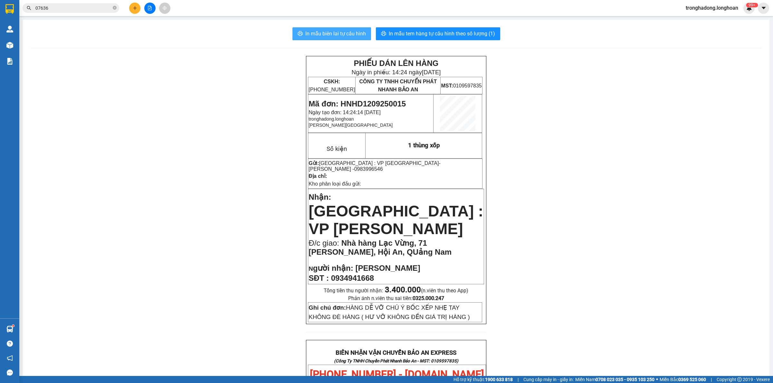
click at [328, 34] on span "In mẫu biên lai tự cấu hình" at bounding box center [335, 34] width 61 height 8
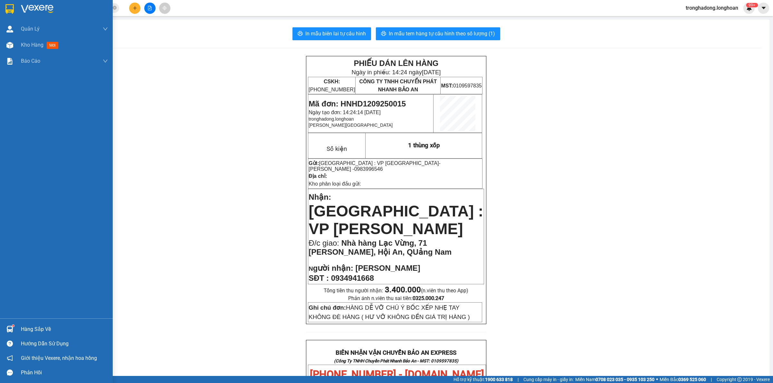
click at [10, 9] on img at bounding box center [9, 9] width 8 height 10
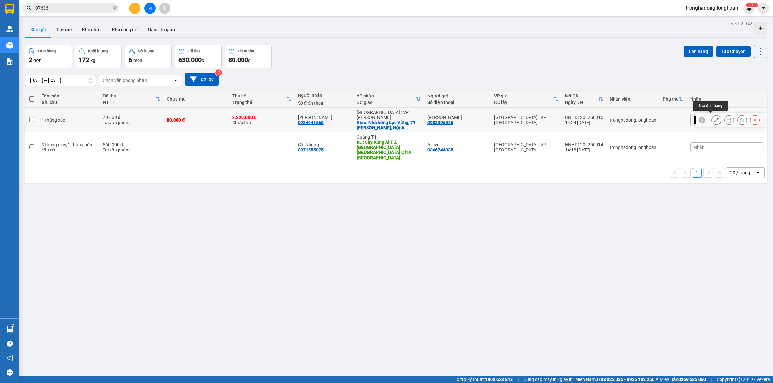
click at [713, 120] on button at bounding box center [715, 120] width 9 height 11
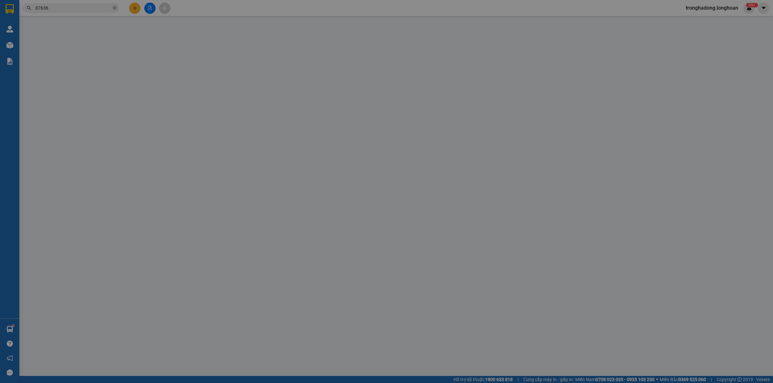
type input "0983996546"
type input "[PERSON_NAME]"
type input "0934941668"
type input "[PERSON_NAME]"
checkbox input "true"
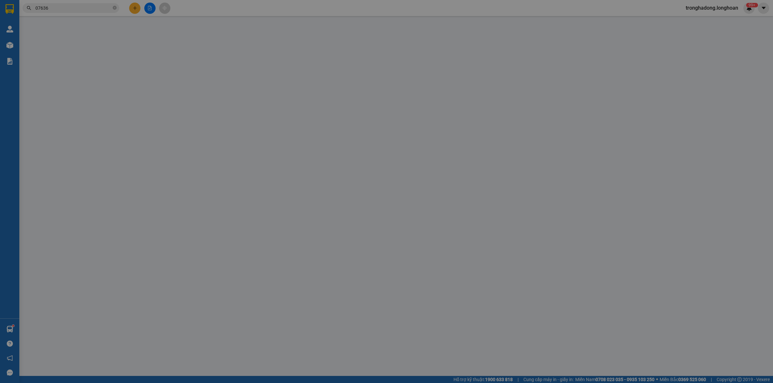
type input "Nhà hàng Lạc Vừng, 71 [PERSON_NAME], Hội An, QUảng Nam"
type input "HÀNG DỄ VỠ CHÚ Ý BỐC XẾP NHẸ TAY KHÔNG ĐÈ HÀNG ( HƯ VỠ KHÔNG ĐỀN GIÁ TRỊ HÀNG )"
type input "150.000"
type input "70.000"
type input "80.000"
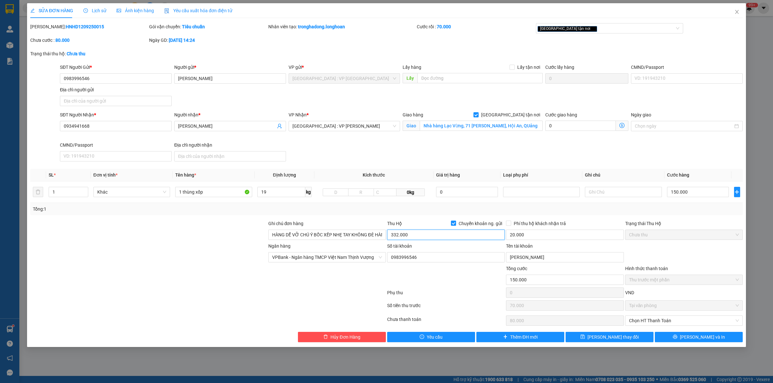
type input "3.320.000"
drag, startPoint x: 424, startPoint y: 256, endPoint x: 388, endPoint y: 258, distance: 35.8
click at [388, 258] on input "0983996546" at bounding box center [445, 257] width 117 height 10
type input "2506868888"
drag, startPoint x: 542, startPoint y: 258, endPoint x: 505, endPoint y: 259, distance: 36.4
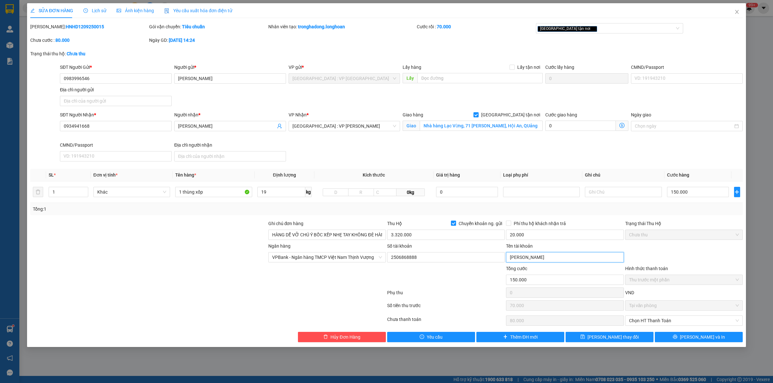
click at [505, 259] on div "Tên tài khoản Trần Văn Bằng" at bounding box center [564, 254] width 119 height 23
click at [350, 260] on span "VPBank - Ngân hàng TMCP Việt Nam Thịnh Vượng" at bounding box center [327, 258] width 110 height 10
type input "Công ty cổ phần Vinpham"
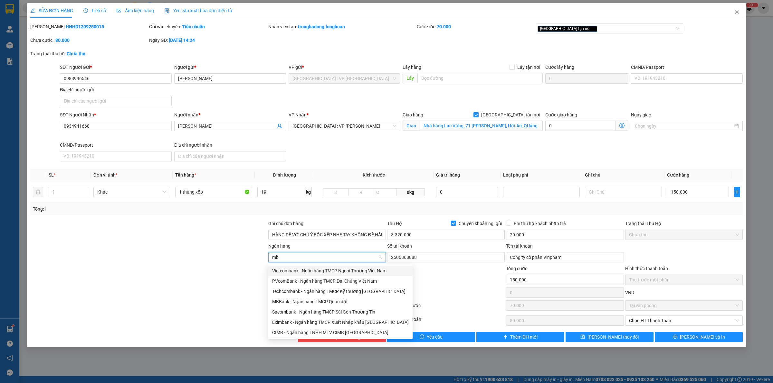
type input "mbb"
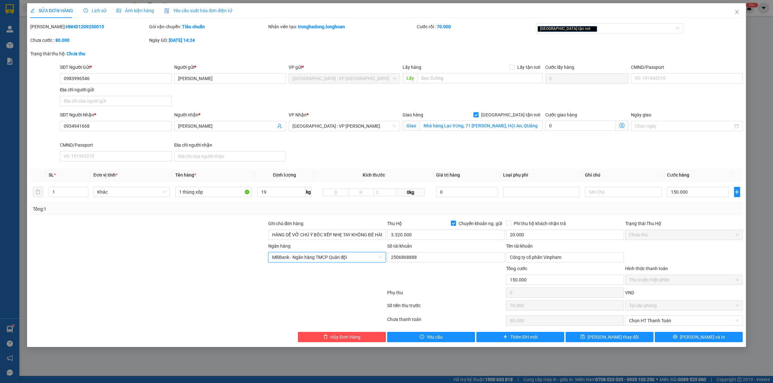
click at [353, 294] on div at bounding box center [208, 294] width 357 height 13
click at [677, 339] on icon "printer" at bounding box center [674, 337] width 5 height 5
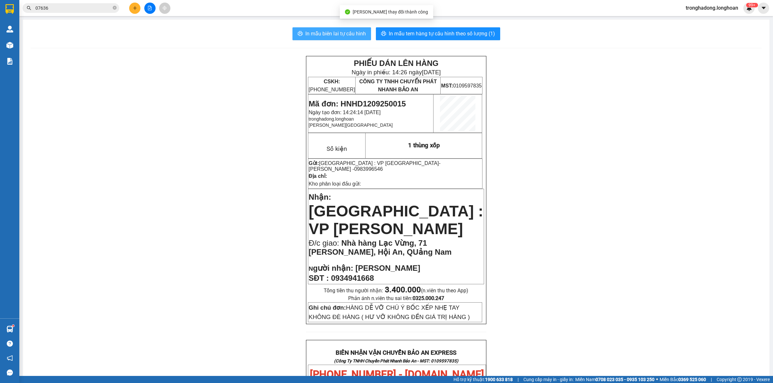
click at [350, 33] on span "In mẫu biên lai tự cấu hình" at bounding box center [335, 34] width 61 height 8
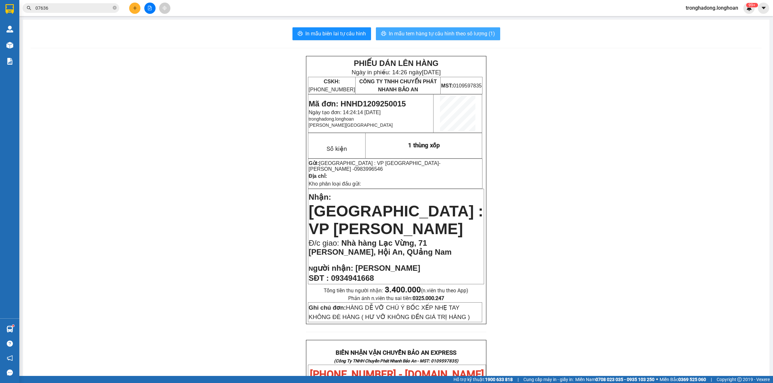
click at [474, 27] on button "In mẫu tem hàng tự cấu hình theo số lượng (1)" at bounding box center [438, 33] width 124 height 13
click at [197, 116] on div "PHIẾU DÁN LÊN HÀNG Ngày in phiếu: 14:26 ngày 12-09-2025 CSKH: 1900.06.88.33 CÔN…" at bounding box center [396, 365] width 731 height 618
click at [138, 6] on button at bounding box center [134, 8] width 11 height 11
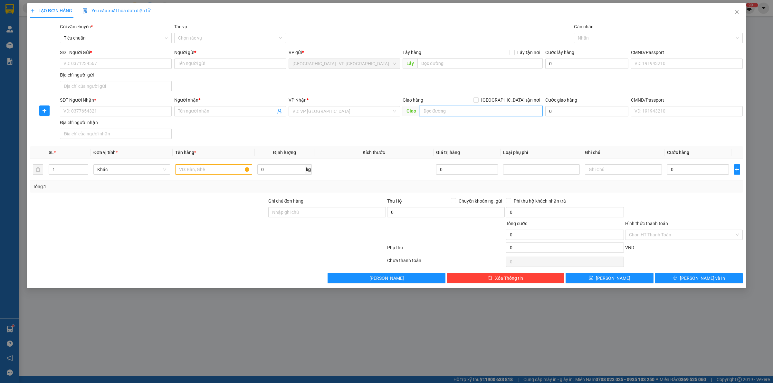
click at [442, 112] on input "text" at bounding box center [480, 111] width 123 height 10
type input "3"
type input "153 NGuyễn Văn Cừ, An Hoà, Ninh Kiều, Cần Thơ"
click at [380, 159] on th "Kích thước" at bounding box center [373, 152] width 119 height 13
click at [213, 173] on input "text" at bounding box center [213, 169] width 77 height 10
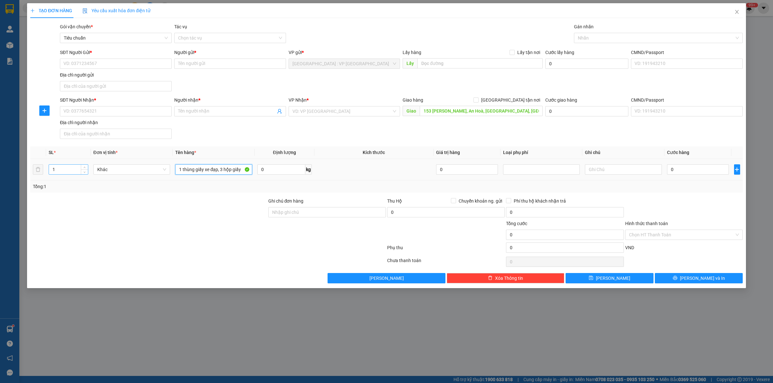
type input "1 thùng giấy xe đạp, 3 hộp giấy"
click at [69, 171] on input "1" at bounding box center [68, 170] width 39 height 10
type input "4"
drag, startPoint x: 125, startPoint y: 242, endPoint x: 127, endPoint y: 230, distance: 11.9
click at [125, 240] on div at bounding box center [149, 231] width 238 height 23
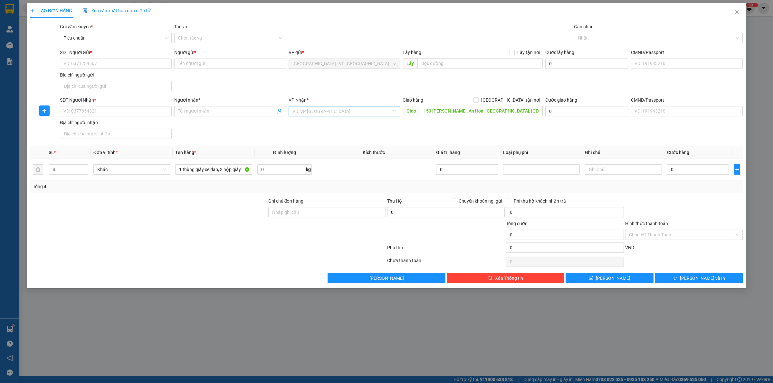
click at [380, 110] on input "search" at bounding box center [341, 112] width 99 height 10
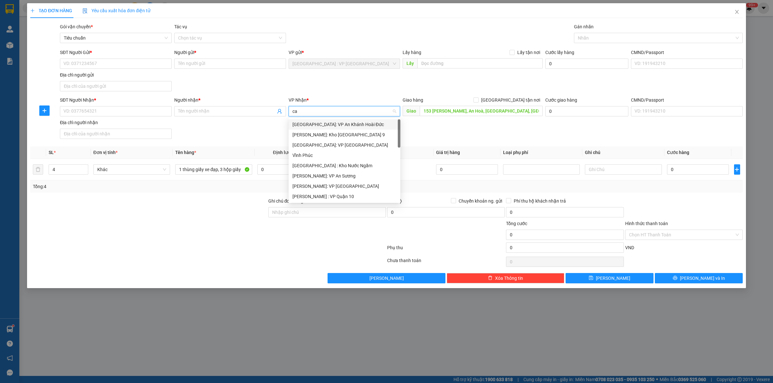
type input "can"
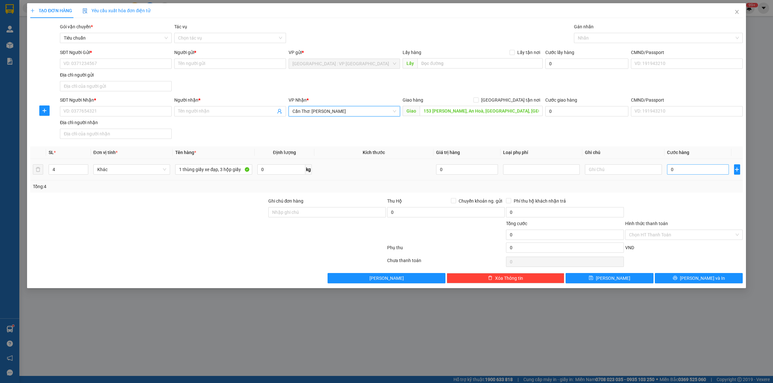
drag, startPoint x: 672, startPoint y: 179, endPoint x: 674, endPoint y: 175, distance: 5.0
click at [674, 175] on td "0" at bounding box center [697, 170] width 67 height 22
click at [677, 171] on input "0" at bounding box center [698, 169] width 62 height 10
type input "5"
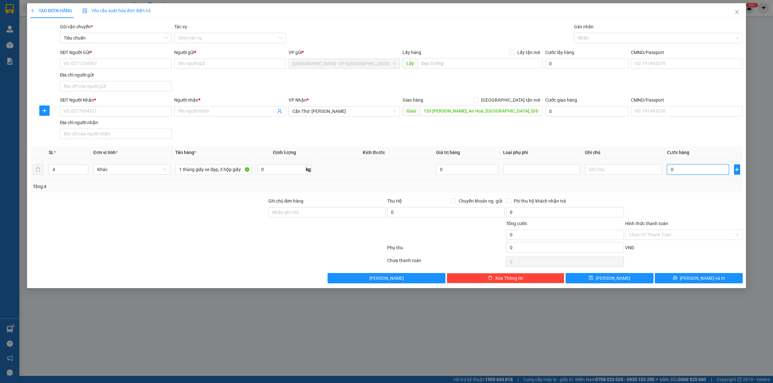
type input "5"
type input "50"
type input "500"
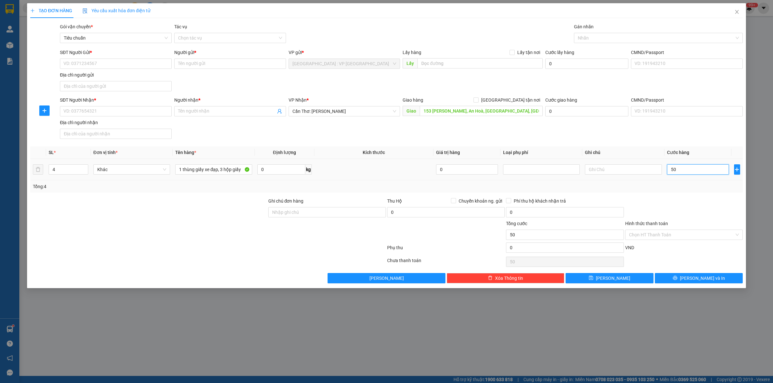
type input "500"
type input "5.000"
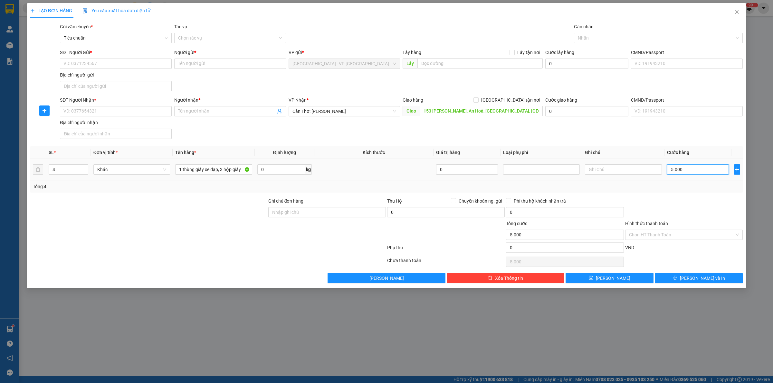
type input "50.000"
type input "500.000"
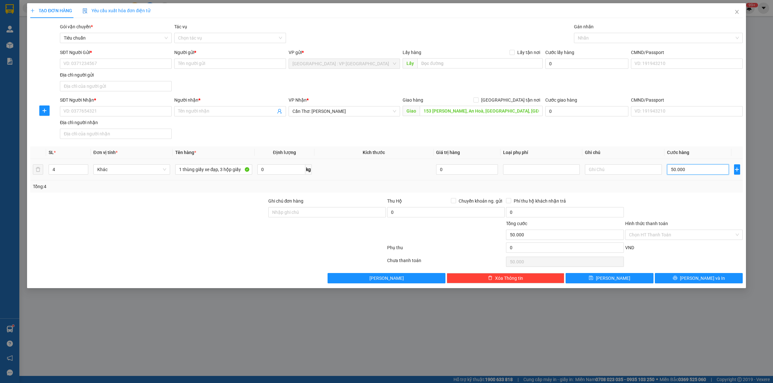
type input "500.000"
click at [514, 101] on span "[GEOGRAPHIC_DATA] tận nơi" at bounding box center [510, 100] width 64 height 7
click at [478, 101] on input "[GEOGRAPHIC_DATA] tận nơi" at bounding box center [475, 100] width 5 height 5
checkbox input "true"
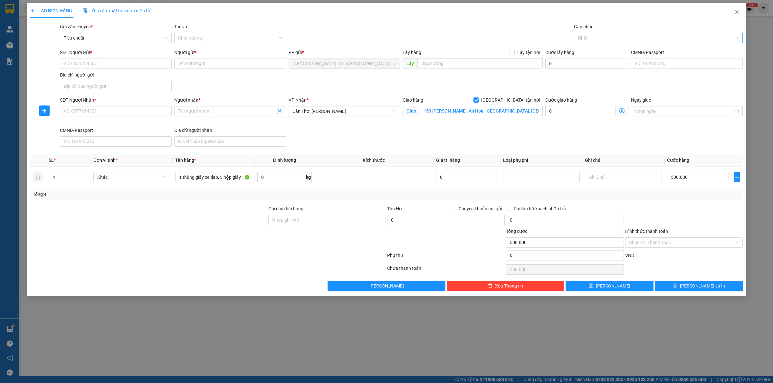
click at [591, 39] on div at bounding box center [654, 38] width 159 height 8
type input "gia"
click at [376, 147] on div "SĐT Người Nhận * VD: 0377654321 Người nhận * Tên người nhận VP Nhận * Cần Thơ: …" at bounding box center [401, 123] width 685 height 53
click at [376, 142] on div "SĐT Người Nhận * VD: 0377654321 Người nhận * Tên người nhận VP Nhận * Cần Thơ: …" at bounding box center [401, 123] width 685 height 53
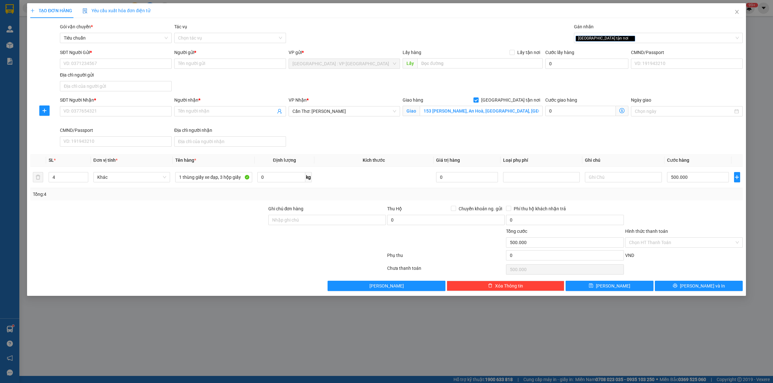
click at [343, 148] on div "SĐT Người Nhận * VD: 0377654321 Người nhận * Tên người nhận VP Nhận * Cần Thơ: …" at bounding box center [401, 123] width 685 height 53
drag, startPoint x: 128, startPoint y: 69, endPoint x: 126, endPoint y: 64, distance: 4.6
click at [127, 66] on div "SĐT Người Gửi * VD: 0371234567 Người gửi * Tên người gửi VP gửi * Hà Nội : VP H…" at bounding box center [401, 71] width 685 height 45
click at [126, 64] on input "SĐT Người Gửi *" at bounding box center [116, 64] width 112 height 10
type input "0982491107"
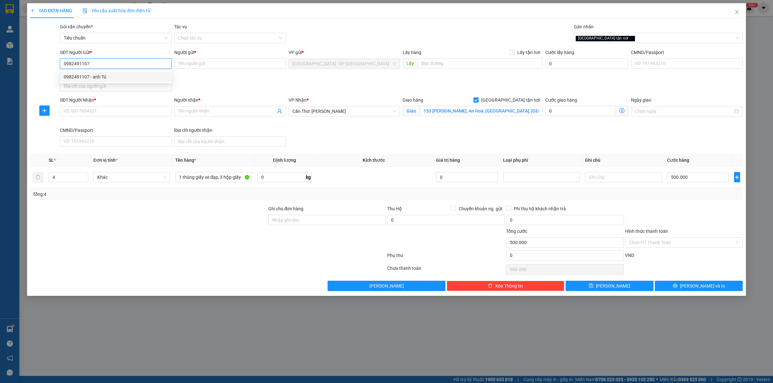
type input "anh Tú"
checkbox input "true"
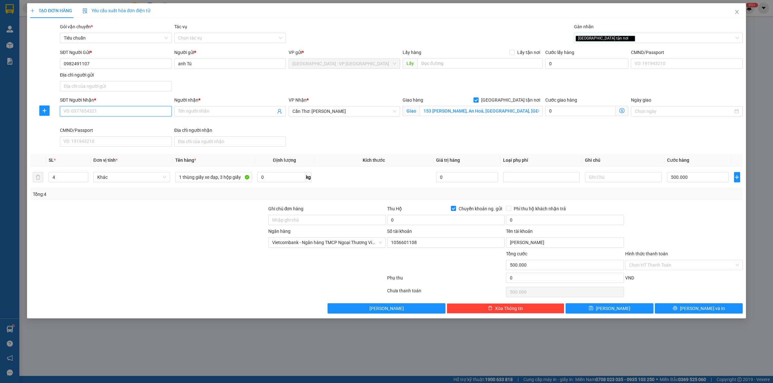
click at [112, 108] on input "SĐT Người Nhận *" at bounding box center [116, 111] width 112 height 10
click at [379, 146] on div "SĐT Người Nhận * 0978114373 Người nhận * Cần Thơ EBike Cần Thơ EBike VP Nhận * …" at bounding box center [401, 123] width 685 height 53
click at [364, 150] on div "Transit Pickup Surcharge Ids Transit Deliver Surcharge Ids Transit Deliver Surc…" at bounding box center [386, 168] width 712 height 291
click at [453, 207] on input "Chuyển khoản ng. gửi" at bounding box center [453, 208] width 5 height 5
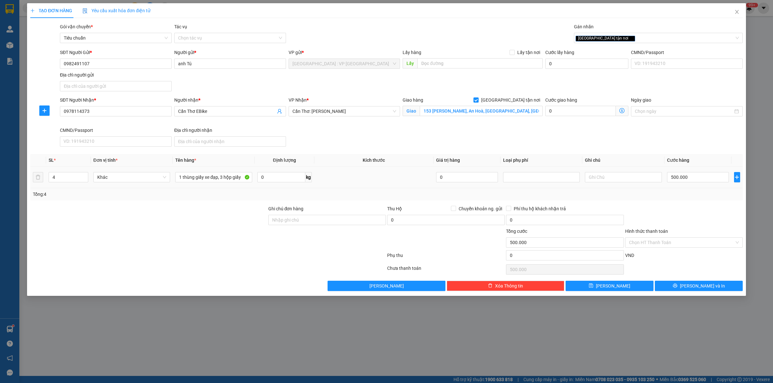
click at [383, 181] on td at bounding box center [373, 178] width 119 height 22
drag, startPoint x: 327, startPoint y: 221, endPoint x: 326, endPoint y: 211, distance: 10.4
click at [327, 221] on input "Ghi chú đơn hàng" at bounding box center [326, 220] width 117 height 10
click at [335, 176] on td at bounding box center [373, 178] width 119 height 22
click at [381, 172] on td at bounding box center [373, 178] width 119 height 22
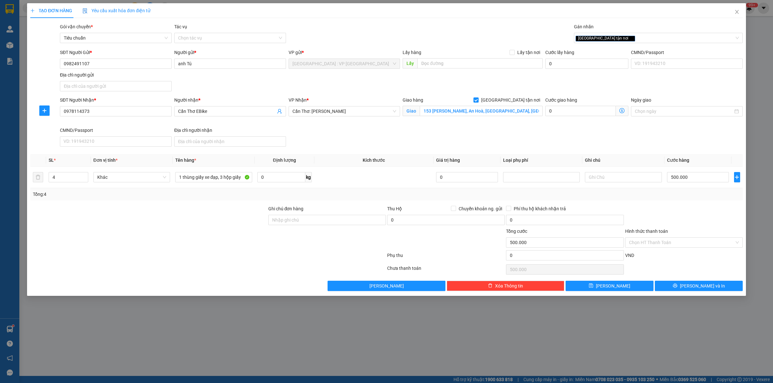
click at [671, 211] on div at bounding box center [683, 216] width 119 height 23
click at [684, 287] on button "[PERSON_NAME] và In" at bounding box center [698, 286] width 88 height 10
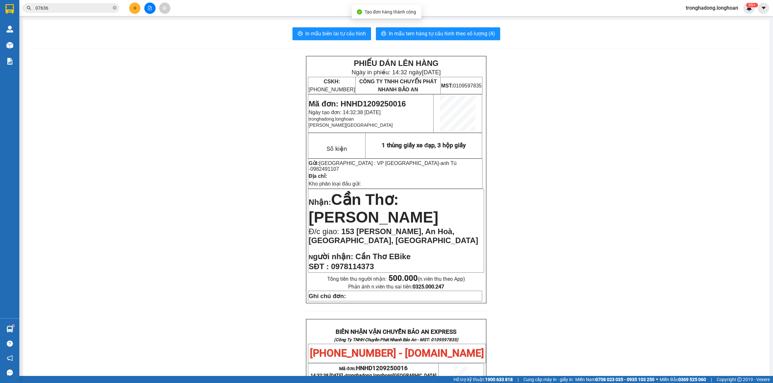
click at [338, 25] on div "In mẫu biên lai tự cấu hình In mẫu tem hàng tự cấu hình theo số lượng (4) PHIẾU…" at bounding box center [396, 335] width 746 height 630
click at [337, 31] on span "In mẫu biên lai tự cấu hình" at bounding box center [335, 34] width 61 height 8
click at [432, 38] on button "In mẫu tem hàng tự cấu hình theo số lượng (4)" at bounding box center [438, 33] width 124 height 13
click at [581, 105] on div "PHIẾU DÁN LÊN HÀNG Ngày in phiếu: 14:32 ngày 12-09-2025 CSKH: 1900.06.88.33 CÔN…" at bounding box center [396, 349] width 731 height 586
click at [135, 7] on icon "plus" at bounding box center [135, 8] width 0 height 4
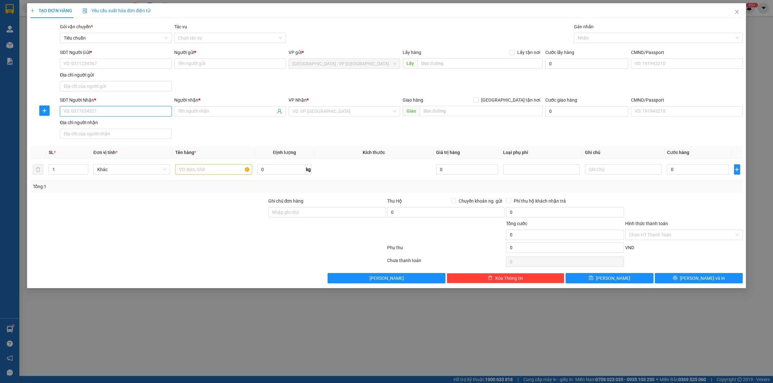
drag, startPoint x: 128, startPoint y: 108, endPoint x: 329, endPoint y: 103, distance: 201.6
click at [128, 108] on input "SĐT Người Nhận *" at bounding box center [116, 111] width 112 height 10
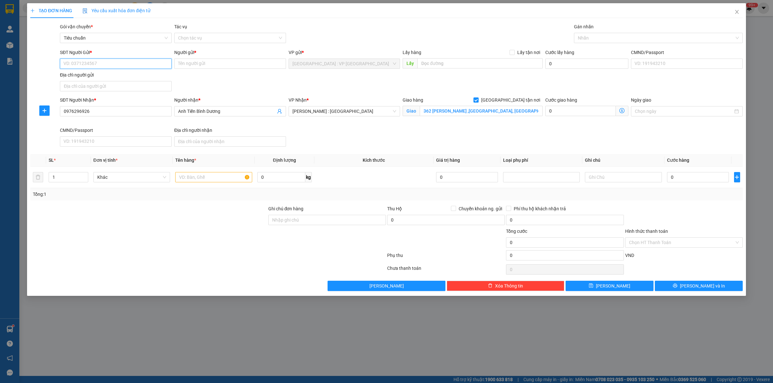
click at [127, 60] on input "SĐT Người Gửi *" at bounding box center [116, 64] width 112 height 10
click at [112, 77] on div "0357091293 - anh Đô" at bounding box center [116, 76] width 104 height 7
click at [397, 150] on div "Transit Pickup Surcharge Ids Transit Deliver Surcharge Ids Transit Deliver Surc…" at bounding box center [386, 157] width 712 height 268
click at [589, 37] on div at bounding box center [654, 38] width 159 height 8
click at [205, 177] on input "text" at bounding box center [213, 177] width 77 height 10
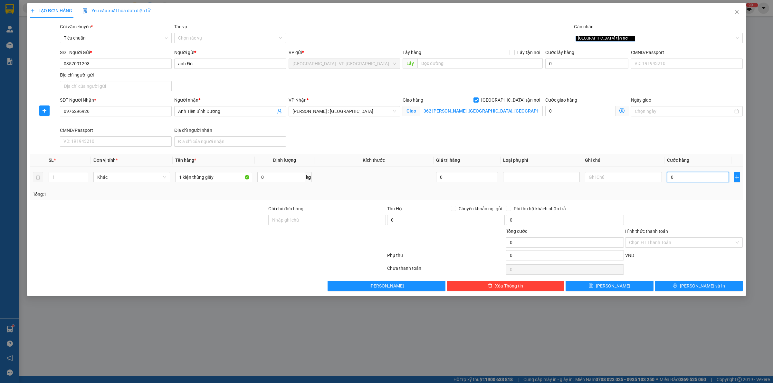
click at [691, 180] on input "0" at bounding box center [698, 177] width 62 height 10
drag, startPoint x: 686, startPoint y: 185, endPoint x: 674, endPoint y: 203, distance: 21.3
click at [686, 186] on td "120.000" at bounding box center [697, 178] width 67 height 22
click at [675, 210] on div at bounding box center [683, 216] width 119 height 23
drag, startPoint x: 679, startPoint y: 282, endPoint x: 680, endPoint y: 274, distance: 8.4
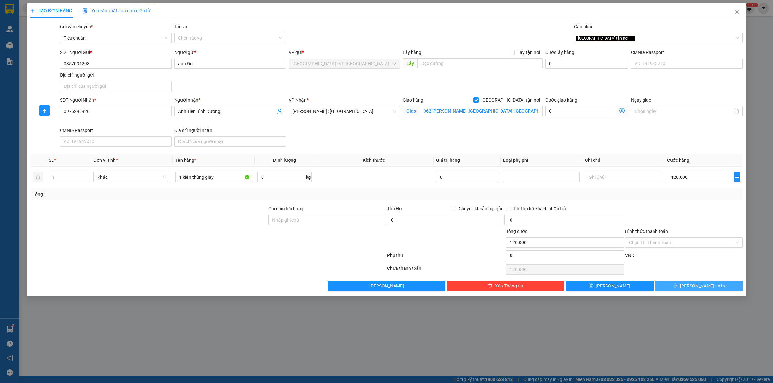
click at [678, 269] on div "Transit Pickup Surcharge Ids Transit Deliver Surcharge Ids Transit Deliver Surc…" at bounding box center [386, 157] width 712 height 268
drag, startPoint x: 683, startPoint y: 284, endPoint x: 457, endPoint y: 179, distance: 248.7
click at [681, 284] on button "[PERSON_NAME] và In" at bounding box center [698, 286] width 88 height 10
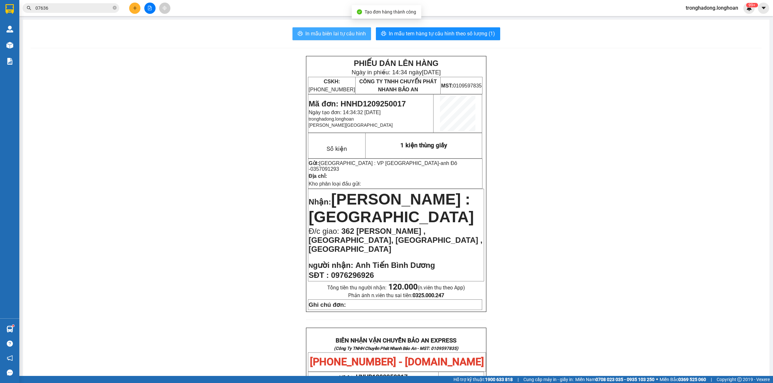
click at [324, 36] on span "In mẫu biên lai tự cấu hình" at bounding box center [335, 34] width 61 height 8
click at [136, 9] on icon "plus" at bounding box center [135, 8] width 5 height 5
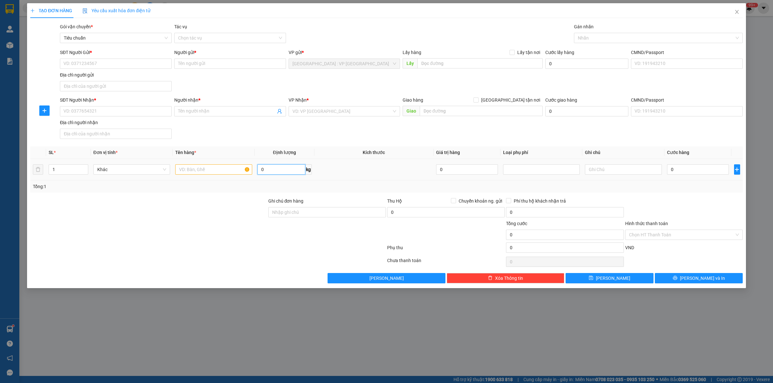
click at [268, 167] on input "0" at bounding box center [281, 169] width 48 height 10
click at [213, 166] on input "text" at bounding box center [213, 169] width 77 height 10
click at [81, 172] on span "Decrease Value" at bounding box center [84, 172] width 7 height 6
click at [66, 174] on input "1" at bounding box center [68, 170] width 39 height 10
click at [92, 57] on div "SĐT Người Gửi *" at bounding box center [116, 54] width 112 height 10
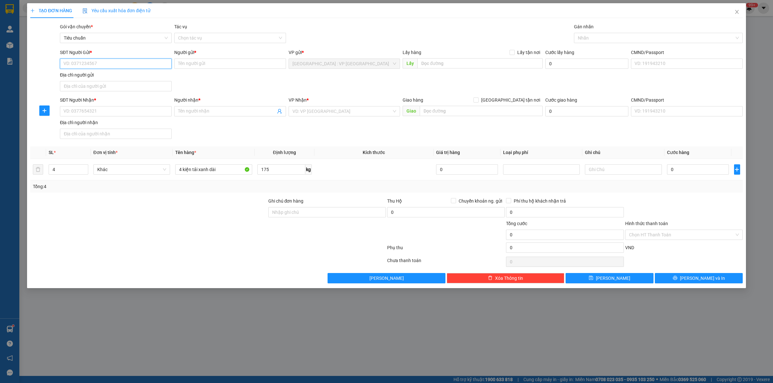
click at [97, 68] on input "SĐT Người Gửi *" at bounding box center [116, 64] width 112 height 10
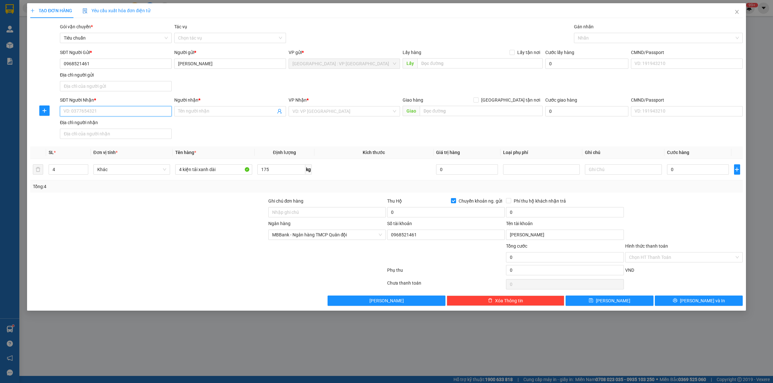
click at [103, 112] on input "SĐT Người Nhận *" at bounding box center [116, 111] width 112 height 10
click at [351, 125] on div "Cần Thơ: [PERSON_NAME]" at bounding box center [344, 124] width 104 height 7
click at [438, 112] on input "text" at bounding box center [480, 111] width 123 height 10
click at [478, 101] on span at bounding box center [475, 100] width 5 height 5
click at [478, 101] on input "[GEOGRAPHIC_DATA] tận nơi" at bounding box center [475, 100] width 5 height 5
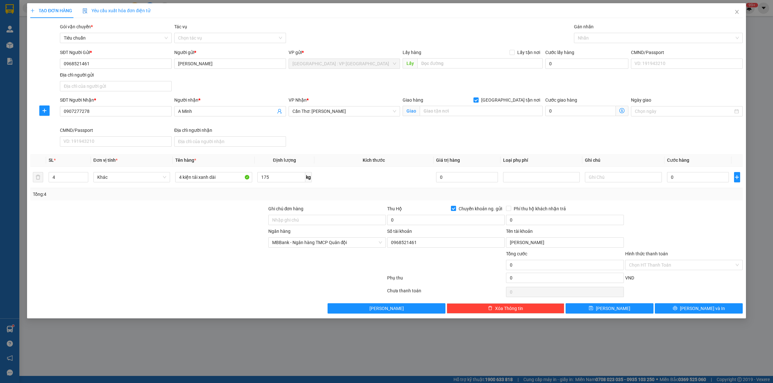
click at [494, 117] on div "Giao hàng Giao tận nơi Giao" at bounding box center [472, 108] width 140 height 23
click at [493, 113] on input "text" at bounding box center [480, 111] width 123 height 10
click at [620, 36] on div at bounding box center [654, 38] width 159 height 8
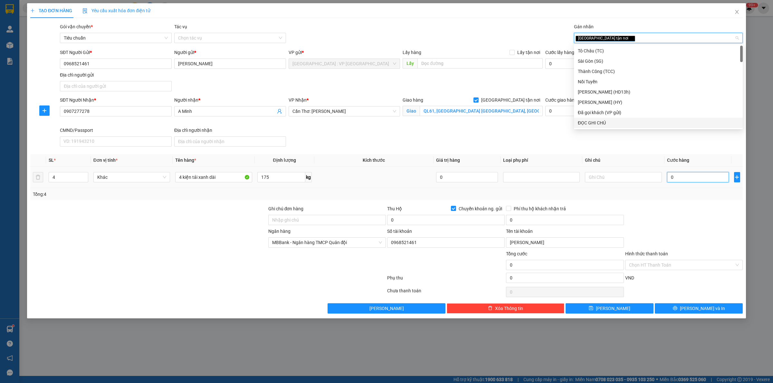
click at [696, 176] on input "0" at bounding box center [698, 177] width 62 height 10
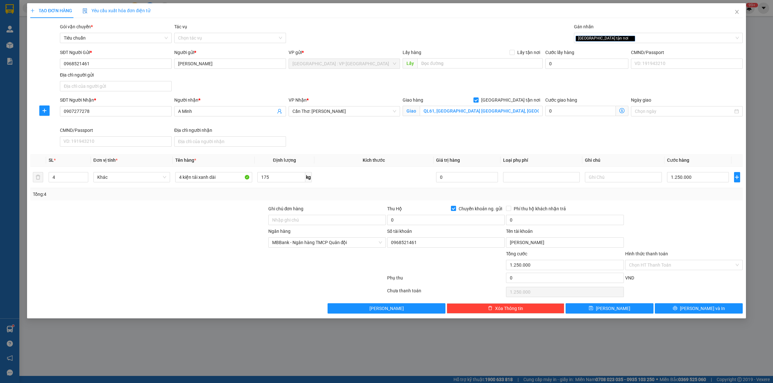
click at [699, 208] on div at bounding box center [683, 216] width 119 height 23
click at [687, 220] on div at bounding box center [683, 216] width 119 height 23
click at [422, 202] on div "Transit Pickup Surcharge Ids Transit Deliver Surcharge Ids Transit Deliver Surc…" at bounding box center [386, 168] width 712 height 291
click at [434, 110] on input "QL61, tx Long Mỹ, Hậu Giang" at bounding box center [480, 111] width 123 height 10
click at [431, 111] on input "QL61, tx Long Mỹ, Hậu Giang" at bounding box center [480, 111] width 123 height 10
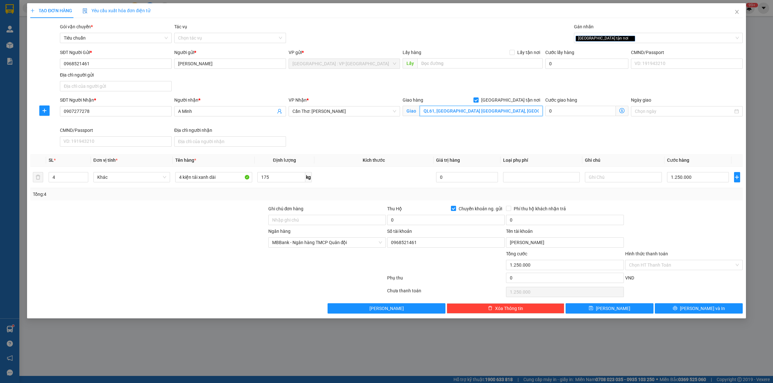
click at [433, 113] on input "QL61, tx Long Mỹ, Hậu Giang" at bounding box center [480, 111] width 123 height 10
click at [435, 139] on div "SĐT Người Nhận * 0907277278 Người nhận * A Minh VP Nhận * Cần Thơ: Kho Ninh Kiề…" at bounding box center [401, 123] width 685 height 53
click at [379, 181] on td at bounding box center [373, 178] width 119 height 22
click at [403, 191] on div "Tổng: 4" at bounding box center [386, 194] width 707 height 7
click at [455, 209] on span at bounding box center [453, 208] width 5 height 5
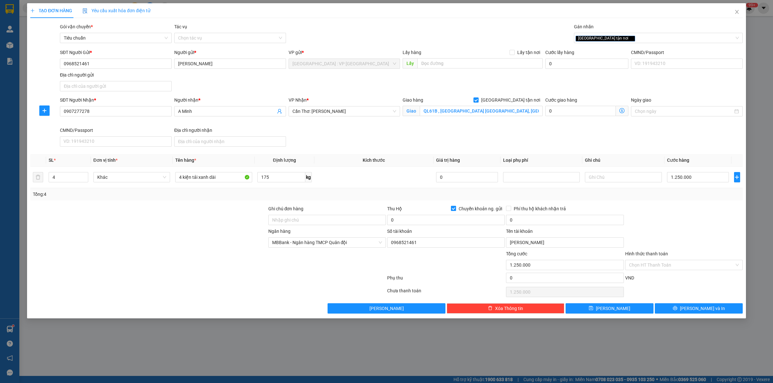
click at [455, 209] on input "Chuyển khoản ng. gửi" at bounding box center [453, 208] width 5 height 5
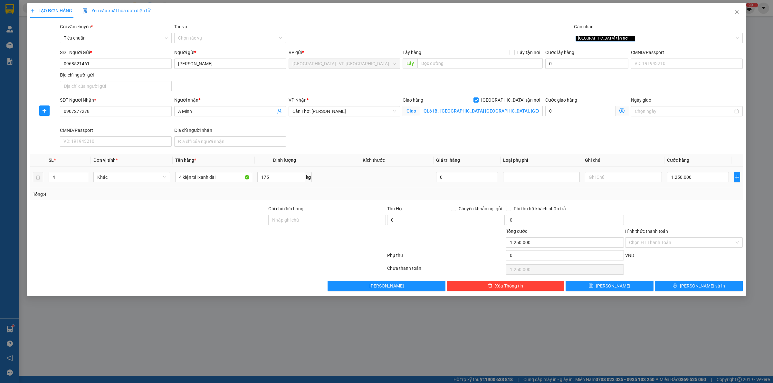
click at [385, 176] on td at bounding box center [373, 178] width 119 height 22
click at [677, 286] on icon "printer" at bounding box center [674, 286] width 4 height 4
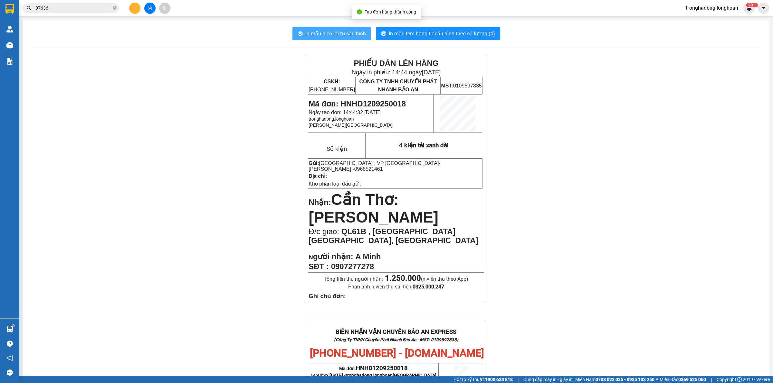
click at [321, 36] on span "In mẫu biên lai tự cấu hình" at bounding box center [335, 34] width 61 height 8
click at [426, 35] on span "In mẫu tem hàng tự cấu hình theo số lượng (4)" at bounding box center [442, 34] width 106 height 8
click at [591, 256] on div "PHIẾU DÁN LÊN HÀNG Ngày in phiếu: 14:44 ngày 12-09-2025 CSKH: 1900.06.88.33 CÔN…" at bounding box center [396, 344] width 731 height 577
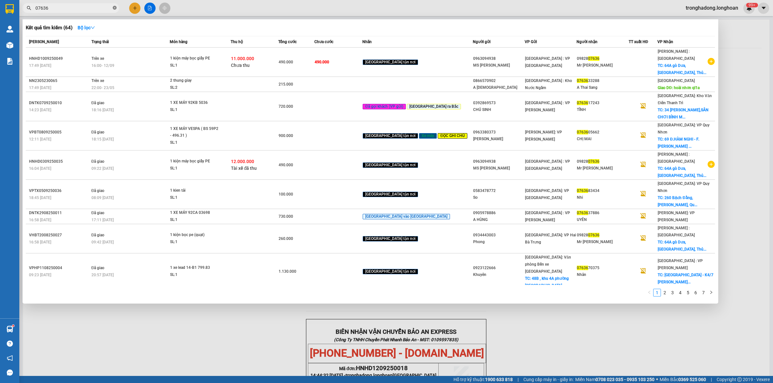
click at [114, 9] on icon "close-circle" at bounding box center [115, 8] width 4 height 4
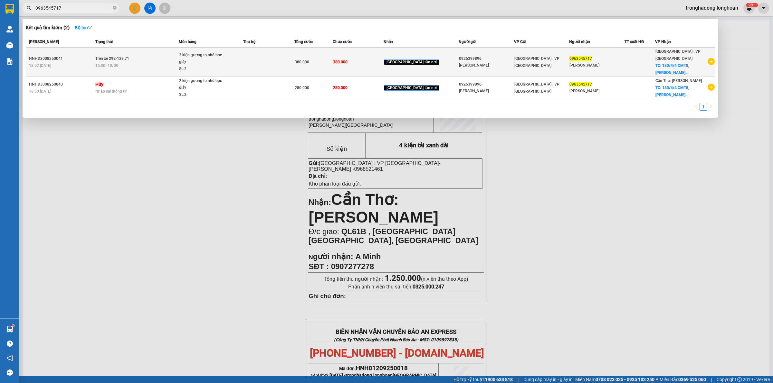
click at [268, 64] on td at bounding box center [268, 62] width 51 height 29
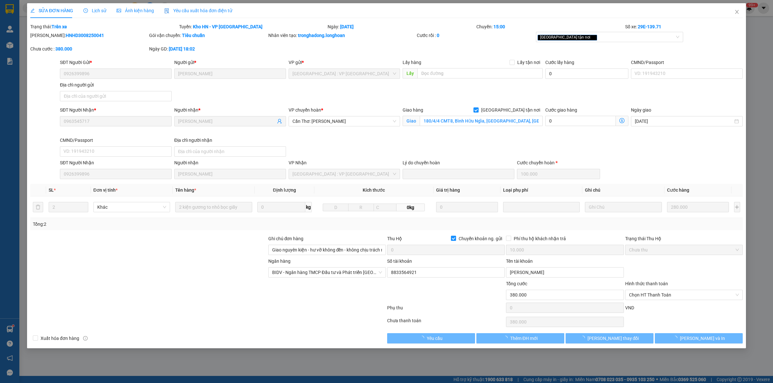
click at [216, 221] on div "Tổng: 2" at bounding box center [165, 224] width 265 height 7
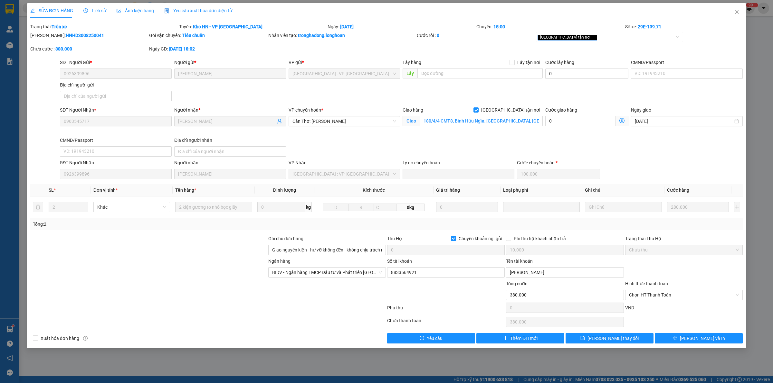
click at [210, 263] on div at bounding box center [149, 269] width 238 height 23
click at [211, 274] on div at bounding box center [149, 269] width 238 height 23
click at [99, 10] on span "Lịch sử" at bounding box center [94, 10] width 23 height 5
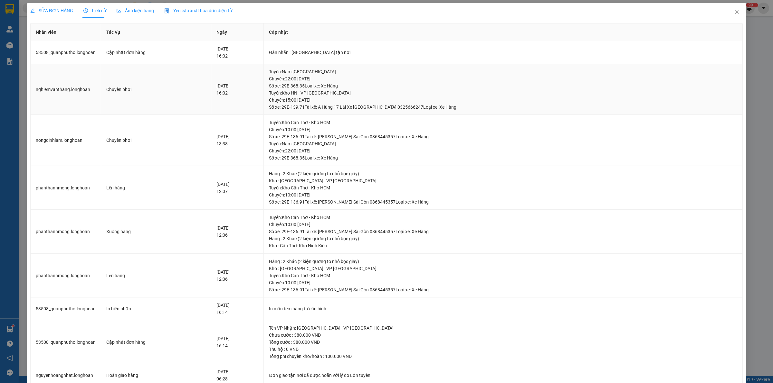
drag, startPoint x: 316, startPoint y: 91, endPoint x: 343, endPoint y: 88, distance: 27.6
click at [328, 89] on div "Tuyến : Kho HN - VP Hà Đông Chuyến: 15:00 ngày 10-09-2025 Số xe: 29E-139.71 Tài…" at bounding box center [503, 99] width 468 height 21
click at [347, 88] on div "Tuyến : Nam Trung Bắc QL1A Chuyến: 22:00 ngày 06-09-2025 Số xe: 29E-368.35 Loại…" at bounding box center [503, 78] width 468 height 21
drag, startPoint x: 355, startPoint y: 94, endPoint x: 324, endPoint y: 98, distance: 31.5
click at [327, 99] on div "Tuyến : Kho HN - VP Hà Đông Chuyến: 15:00 ngày 10-09-2025 Số xe: 29E-139.71 Tài…" at bounding box center [503, 99] width 468 height 21
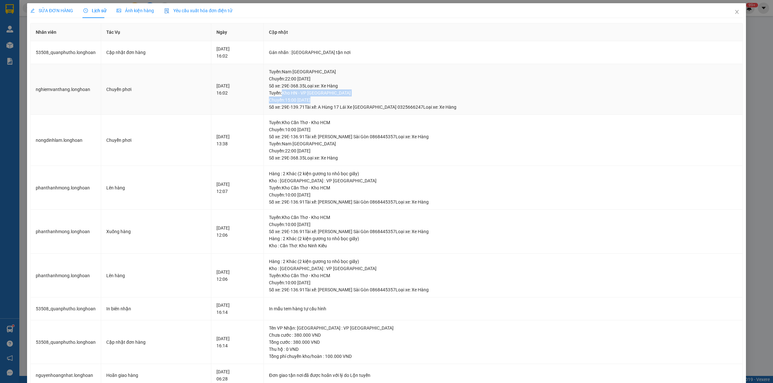
click at [321, 97] on div "Tuyến : Kho HN - VP Hà Đông Chuyến: 15:00 ngày 10-09-2025 Số xe: 29E-139.71 Tài…" at bounding box center [503, 99] width 468 height 21
drag, startPoint x: 316, startPoint y: 99, endPoint x: 361, endPoint y: 99, distance: 44.7
click at [359, 99] on div "Tuyến : Kho HN - VP Hà Đông Chuyến: 15:00 ngày 10-09-2025 Số xe: 29E-139.71 Tài…" at bounding box center [503, 99] width 468 height 21
click at [362, 99] on div "Tuyến : Kho HN - VP Hà Đông Chuyến: 15:00 ngày 10-09-2025 Số xe: 29E-139.71 Tài…" at bounding box center [503, 99] width 468 height 21
drag, startPoint x: 361, startPoint y: 99, endPoint x: 314, endPoint y: 100, distance: 46.7
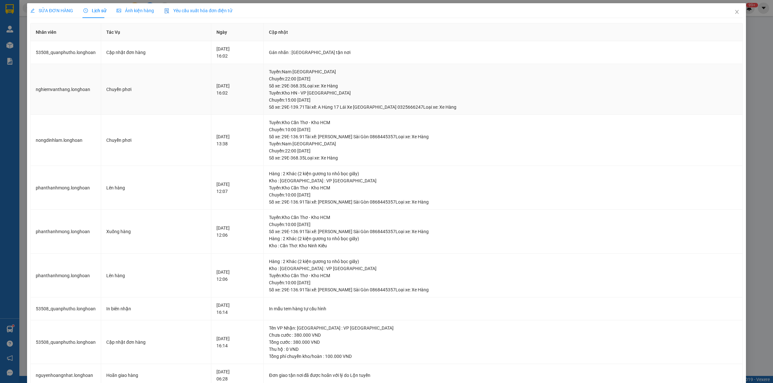
click at [314, 100] on div "Tuyến : Kho HN - VP Hà Đông Chuyến: 15:00 ngày 10-09-2025 Số xe: 29E-139.71 Tài…" at bounding box center [503, 99] width 468 height 21
click at [327, 95] on div "Tuyến : Kho HN - VP Hà Đông Chuyến: 15:00 ngày 10-09-2025 Số xe: 29E-139.71 Tài…" at bounding box center [503, 99] width 468 height 21
drag, startPoint x: 322, startPoint y: 100, endPoint x: 357, endPoint y: 101, distance: 34.5
click at [357, 101] on div "Tuyến : Kho HN - VP Hà Đông Chuyến: 15:00 ngày 10-09-2025 Số xe: 29E-139.71 Tài…" at bounding box center [503, 99] width 468 height 21
click at [359, 101] on div "Tuyến : Kho HN - VP Hà Đông Chuyến: 15:00 ngày 10-09-2025 Số xe: 29E-139.71 Tài…" at bounding box center [503, 99] width 468 height 21
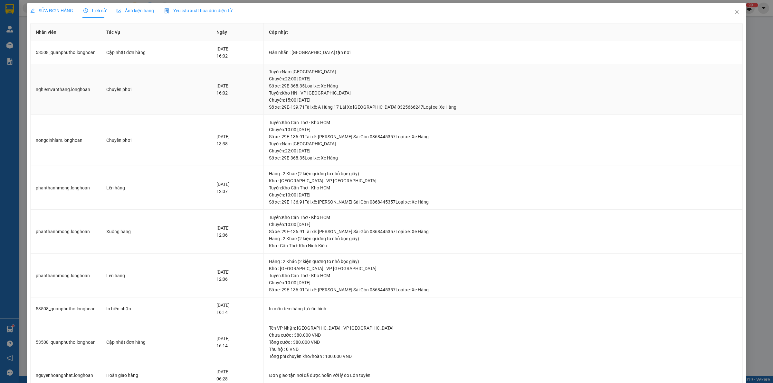
drag, startPoint x: 349, startPoint y: 104, endPoint x: 350, endPoint y: 93, distance: 10.9
click at [320, 99] on div "Tuyến : Kho HN - VP Hà Đông Chuyến: 15:00 ngày 10-09-2025 Số xe: 29E-139.71 Tài…" at bounding box center [503, 99] width 468 height 21
click at [358, 92] on div "Tuyến : Kho HN - VP Hà Đông Chuyến: 15:00 ngày 10-09-2025 Số xe: 29E-139.71 Tài…" at bounding box center [503, 99] width 468 height 21
drag, startPoint x: 358, startPoint y: 96, endPoint x: 327, endPoint y: 100, distance: 31.5
click at [327, 100] on div "Tuyến : Kho HN - VP Hà Đông Chuyến: 15:00 ngày 10-09-2025 Số xe: 29E-139.71 Tài…" at bounding box center [503, 99] width 468 height 21
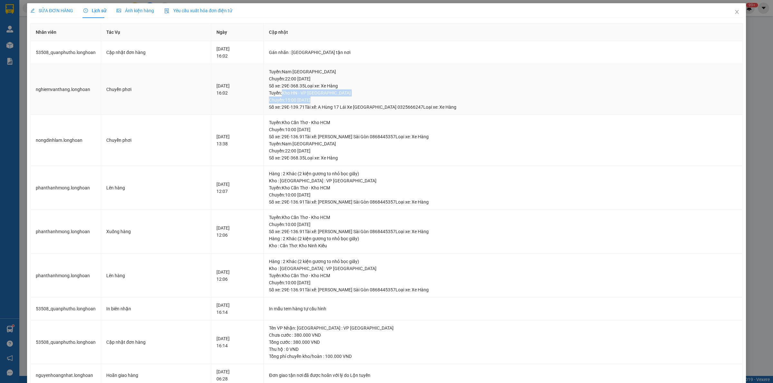
drag, startPoint x: 358, startPoint y: 99, endPoint x: 322, endPoint y: 100, distance: 35.4
click at [322, 100] on div "Tuyến : Kho HN - VP Hà Đông Chuyến: 15:00 ngày 10-09-2025 Số xe: 29E-139.71 Tài…" at bounding box center [503, 99] width 468 height 21
click at [321, 100] on div "Tuyến : Kho HN - VP Hà Đông Chuyến: 15:00 ngày 10-09-2025 Số xe: 29E-139.71 Tài…" at bounding box center [503, 99] width 468 height 21
drag, startPoint x: 321, startPoint y: 100, endPoint x: 367, endPoint y: 99, distance: 46.7
click at [367, 99] on div "Tuyến : Kho HN - VP Hà Đông Chuyến: 15:00 ngày 10-09-2025 Số xe: 29E-139.71 Tài…" at bounding box center [503, 99] width 468 height 21
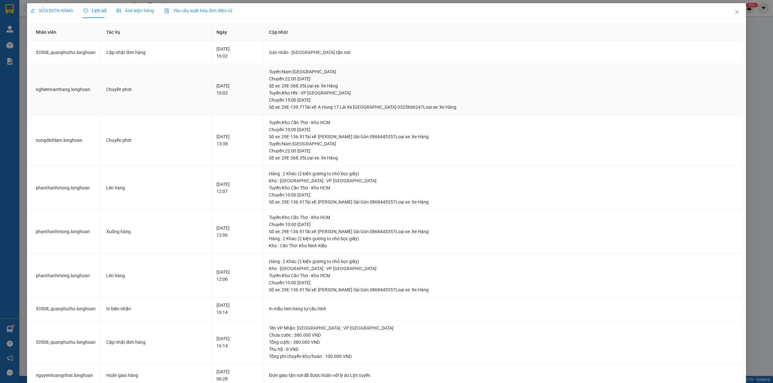
click at [367, 99] on div "Tuyến : Kho HN - VP Hà Đông Chuyến: 15:00 ngày 10-09-2025 Số xe: 29E-139.71 Tài…" at bounding box center [503, 99] width 468 height 21
drag, startPoint x: 358, startPoint y: 100, endPoint x: 296, endPoint y: 100, distance: 62.8
click at [296, 100] on div "Tuyến : Kho HN - VP Hà Đông Chuyến: 15:00 ngày 10-09-2025 Số xe: 29E-139.71 Tài…" at bounding box center [503, 99] width 468 height 21
click at [297, 100] on div "Tuyến : Kho HN - VP Hà Đông Chuyến: 15:00 ngày 10-09-2025 Số xe: 29E-139.71 Tài…" at bounding box center [503, 99] width 468 height 21
drag, startPoint x: 298, startPoint y: 100, endPoint x: 353, endPoint y: 99, distance: 55.1
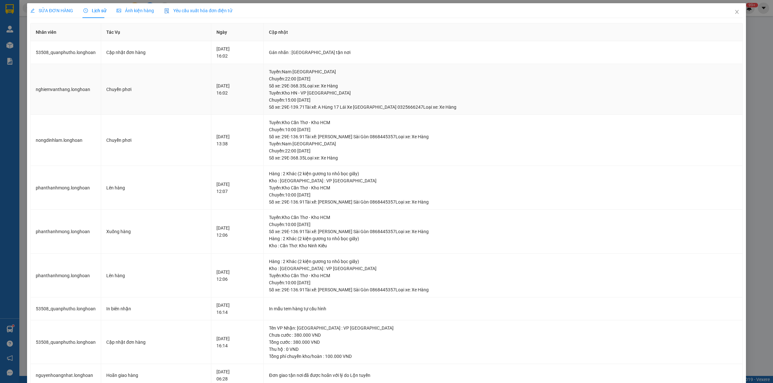
click at [353, 99] on div "Tuyến : Kho HN - VP Hà Đông Chuyến: 15:00 ngày 10-09-2025 Số xe: 29E-139.71 Tài…" at bounding box center [503, 99] width 468 height 21
click at [355, 98] on div "Tuyến : Kho HN - VP Hà Đông Chuyến: 15:00 ngày 10-09-2025 Số xe: 29E-139.71 Tài…" at bounding box center [503, 99] width 468 height 21
drag, startPoint x: 355, startPoint y: 98, endPoint x: 300, endPoint y: 100, distance: 55.1
click at [300, 100] on div "Tuyến : Kho HN - VP Hà Đông Chuyến: 15:00 ngày 10-09-2025 Số xe: 29E-139.71 Tài…" at bounding box center [503, 99] width 468 height 21
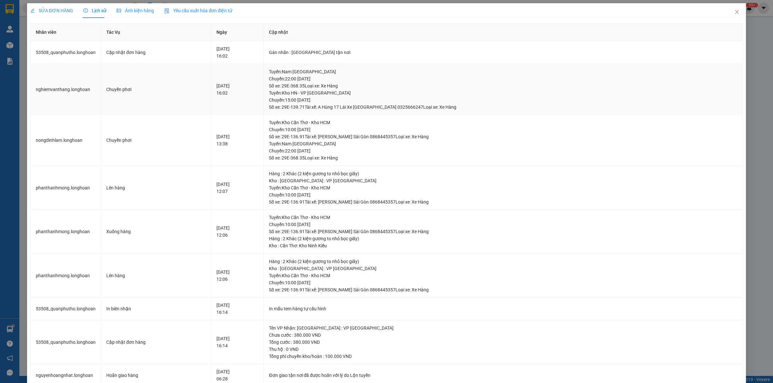
drag, startPoint x: 300, startPoint y: 100, endPoint x: 353, endPoint y: 100, distance: 53.4
click at [353, 100] on div "Tuyến : Kho HN - VP Hà Đông Chuyến: 15:00 ngày 10-09-2025 Số xe: 29E-139.71 Tài…" at bounding box center [503, 99] width 468 height 21
drag, startPoint x: 349, startPoint y: 101, endPoint x: 284, endPoint y: 100, distance: 65.0
click at [284, 100] on div "Tuyến : Kho HN - VP Hà Đông Chuyến: 15:00 ngày 10-09-2025 Số xe: 29E-139.71 Tài…" at bounding box center [503, 99] width 468 height 21
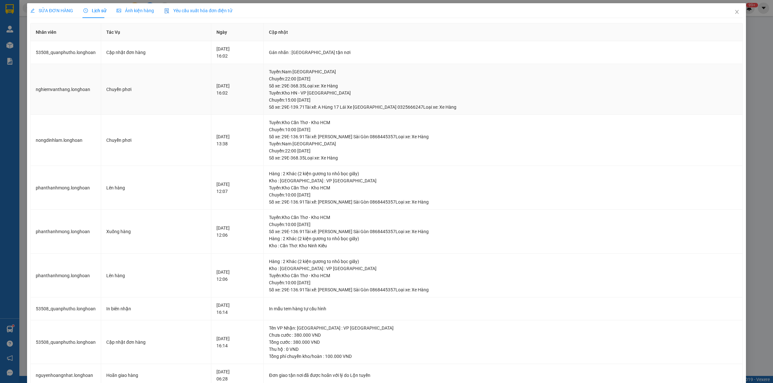
click at [284, 100] on div "Tuyến : Kho HN - VP Hà Đông Chuyến: 15:00 ngày 10-09-2025 Số xe: 29E-139.71 Tài…" at bounding box center [503, 99] width 468 height 21
click at [296, 101] on div "Tuyến : Kho HN - VP Hà Đông Chuyến: 15:00 ngày 10-09-2025 Số xe: 29E-139.71 Tài…" at bounding box center [503, 99] width 468 height 21
drag, startPoint x: 295, startPoint y: 99, endPoint x: 364, endPoint y: 102, distance: 69.0
click at [364, 102] on div "Tuyến : Kho HN - VP Hà Đông Chuyến: 15:00 ngày 10-09-2025 Số xe: 29E-139.71 Tài…" at bounding box center [503, 99] width 468 height 21
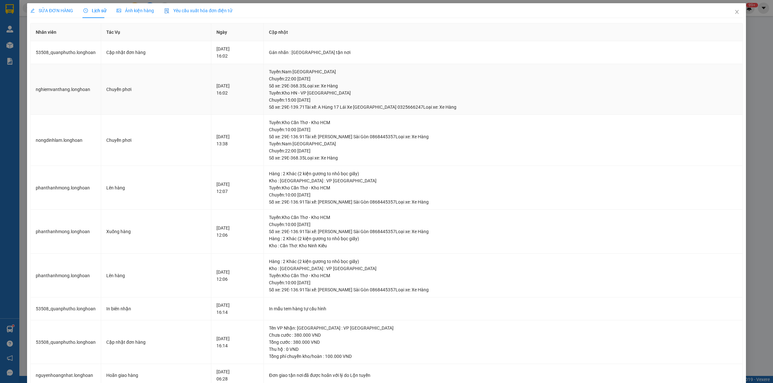
drag, startPoint x: 360, startPoint y: 101, endPoint x: 302, endPoint y: 102, distance: 57.6
click at [302, 102] on div "Tuyến : Kho HN - VP Hà Đông Chuyến: 15:00 ngày 10-09-2025 Số xe: 29E-139.71 Tài…" at bounding box center [503, 99] width 468 height 21
click at [60, 14] on div "SỬA ĐƠN HÀNG" at bounding box center [51, 10] width 43 height 7
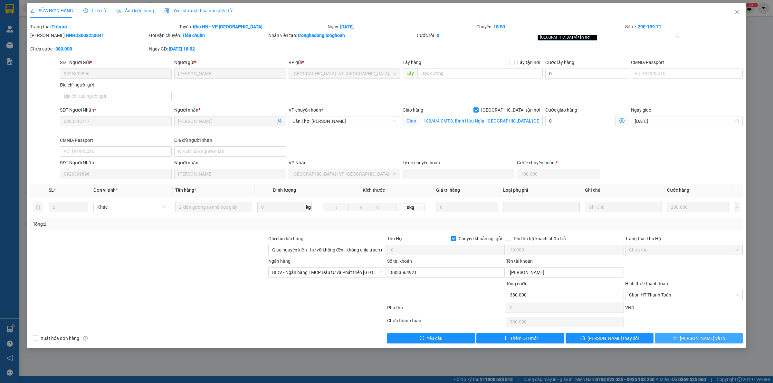
click at [682, 337] on button "[PERSON_NAME] và In" at bounding box center [698, 338] width 88 height 10
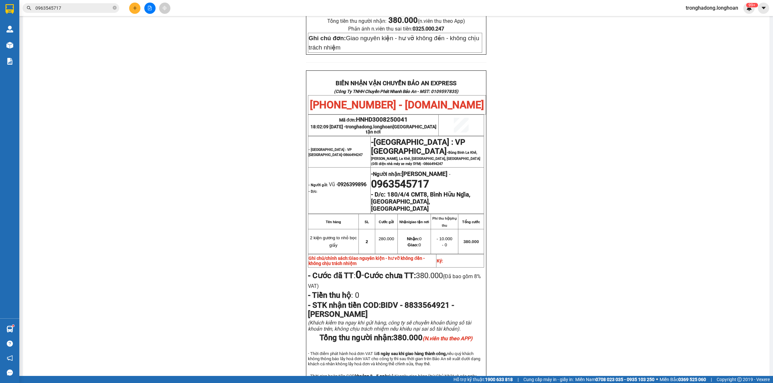
scroll to position [313, 0]
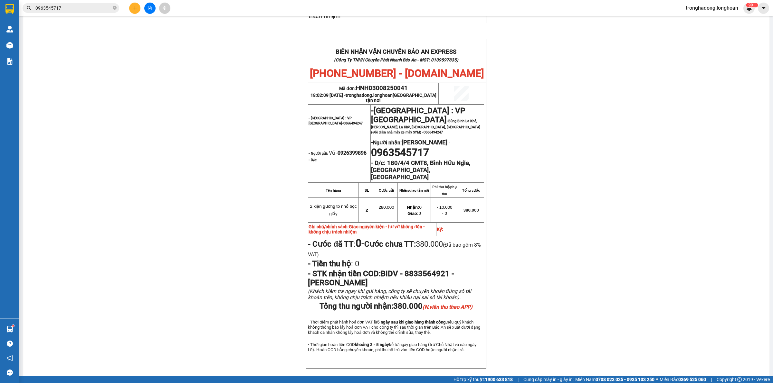
click at [573, 110] on div "PHIẾU DÁN LÊN HÀNG Ngày in phiếu: 14:50 ngày 12-09-2025 CSKH: 1900.06.88.33 CÔN…" at bounding box center [396, 64] width 731 height 642
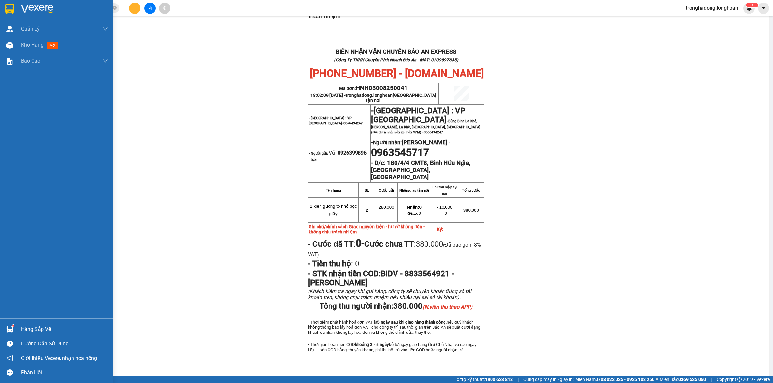
click at [7, 9] on img at bounding box center [9, 9] width 8 height 10
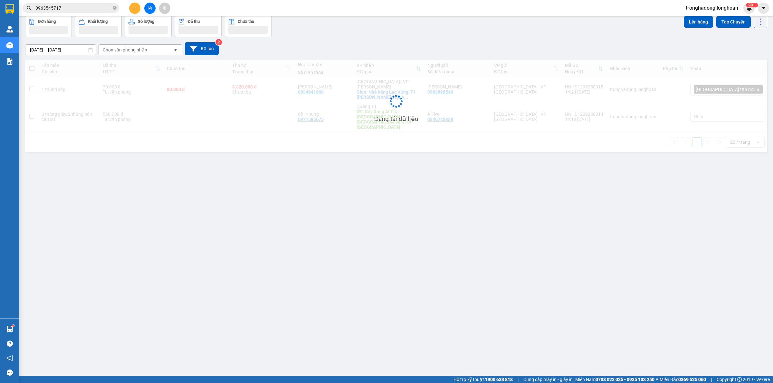
scroll to position [30, 0]
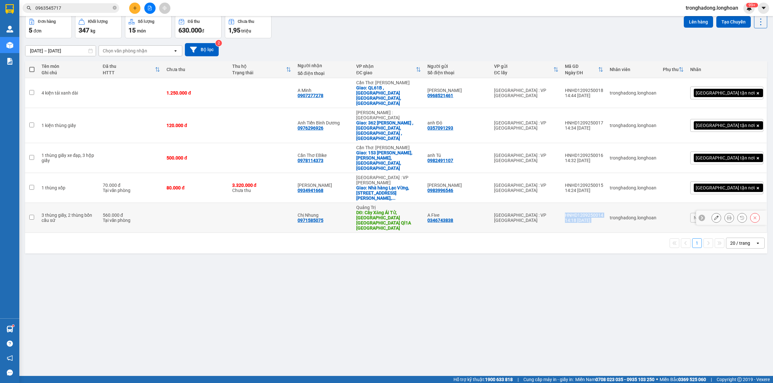
drag, startPoint x: 635, startPoint y: 163, endPoint x: 592, endPoint y: 162, distance: 43.5
click at [593, 203] on tr "3 thùng giấy, 2 thùng bồn cầu sứ 560.000 đ Tại văn phòng Chị Nhung 0971585075 Q…" at bounding box center [396, 218] width 742 height 30
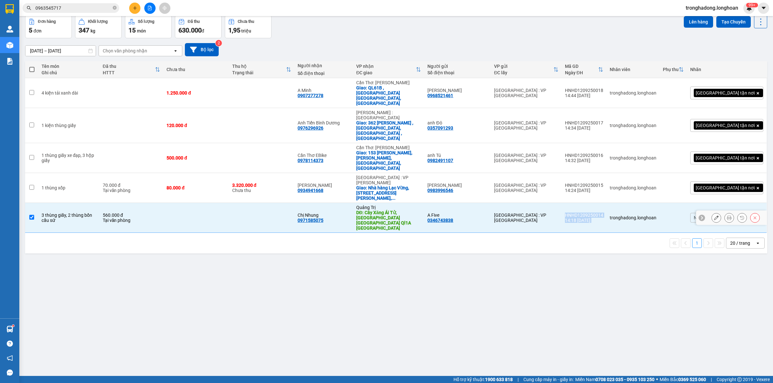
click at [592, 203] on td "HNHD1209250014 14:18 12/09" at bounding box center [583, 218] width 45 height 30
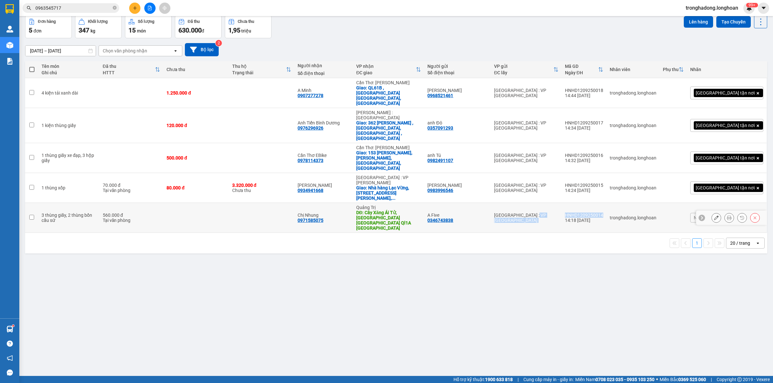
drag, startPoint x: 587, startPoint y: 163, endPoint x: 634, endPoint y: 159, distance: 47.5
click at [634, 203] on tr "3 thùng giấy, 2 thùng bồn cầu sứ 560.000 đ Tại văn phòng Chị Nhung 0971585075 Q…" at bounding box center [396, 218] width 742 height 30
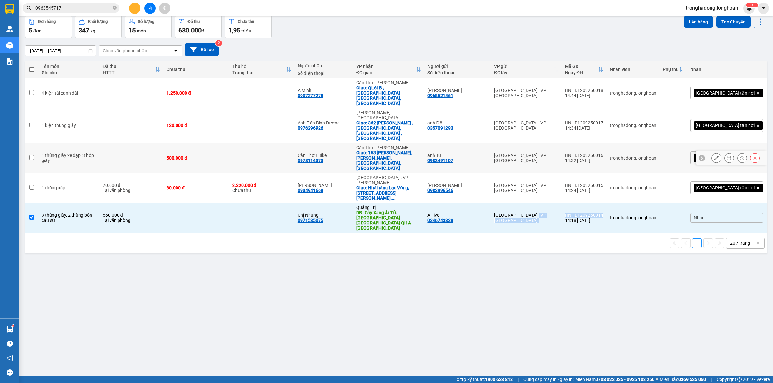
copy tr "Hà Nội : VP Hà Đông HNHD1209250014"
click at [251, 226] on div "ver 1.8.143 Kho gửi Trên xe Kho nhận Kho công nợ Hàng đã giao Đơn hàng 5 đơn Kh…" at bounding box center [396, 181] width 747 height 383
click at [714, 216] on icon at bounding box center [716, 218] width 5 height 5
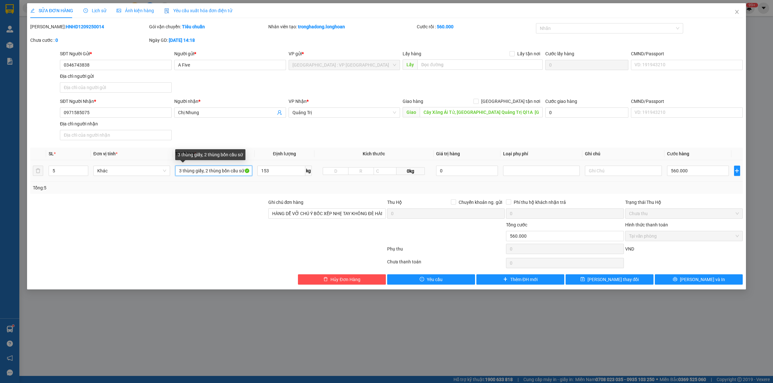
click at [216, 172] on input "3 thùng giấy, 2 thùng bồn cầu sứ" at bounding box center [213, 171] width 77 height 10
click at [581, 27] on div at bounding box center [606, 28] width 138 height 8
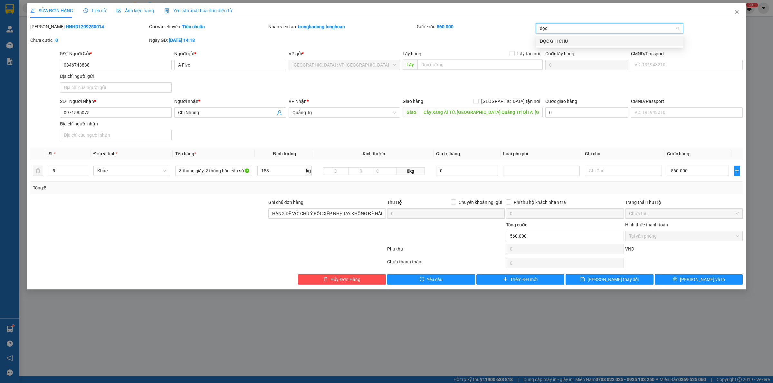
click at [572, 42] on div "ĐỌC GHI CHÚ" at bounding box center [610, 41] width 140 height 7
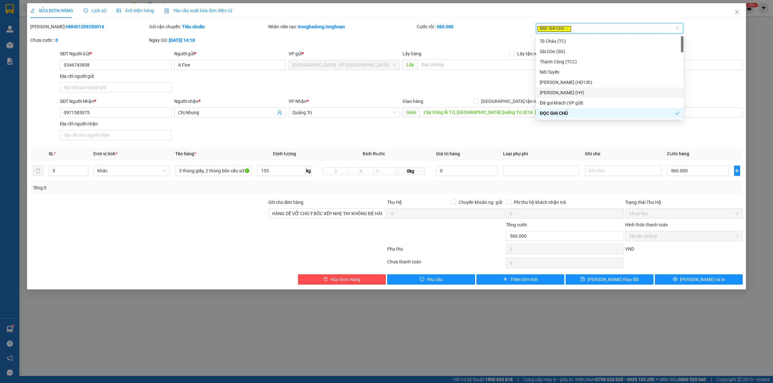
click at [651, 244] on div "Hình thức thanh toán Tại văn phòng" at bounding box center [683, 232] width 117 height 23
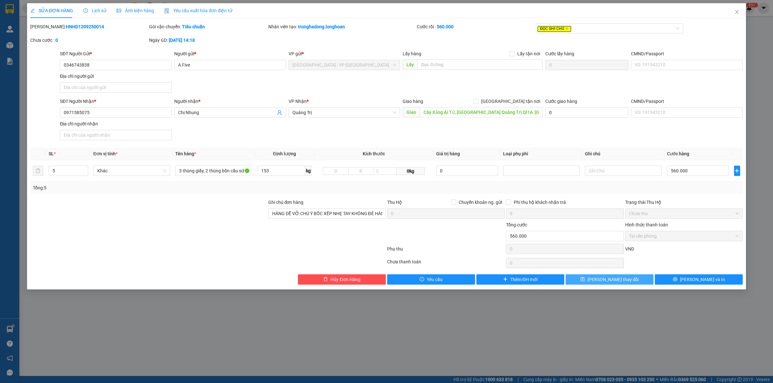
click at [628, 284] on button "[PERSON_NAME] thay đổi" at bounding box center [609, 280] width 88 height 10
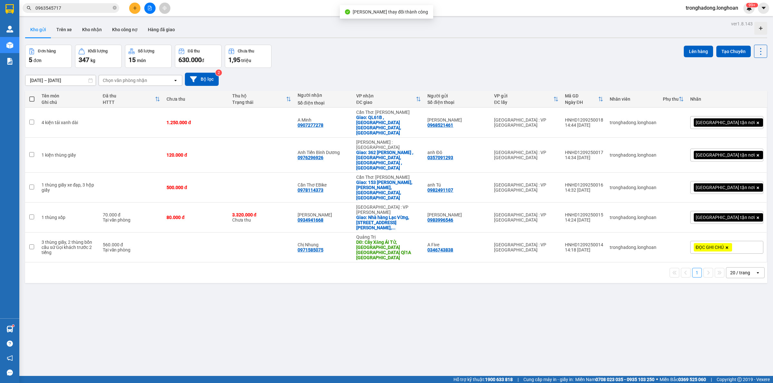
click at [545, 45] on div "Đơn hàng 5 đơn Khối lượng 347 kg Số lượng 15 món Đã thu 630.000 đ Chưa thu 1,95…" at bounding box center [396, 56] width 742 height 23
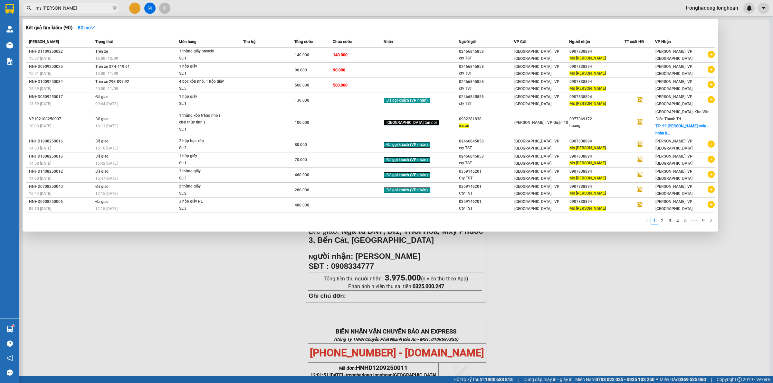
click at [114, 10] on icon "close-circle" at bounding box center [115, 8] width 4 height 4
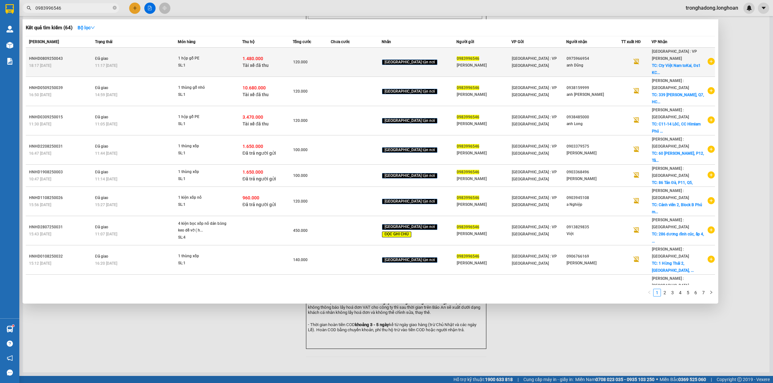
type input "0983996546"
click at [202, 63] on div "SL: 1" at bounding box center [202, 65] width 48 height 7
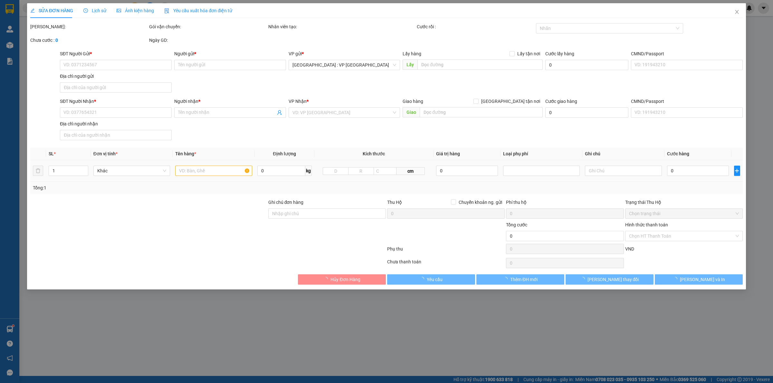
type input "0983996546"
type input "[PERSON_NAME]"
type input "0975966954"
type input "anh Dũng"
checkbox input "true"
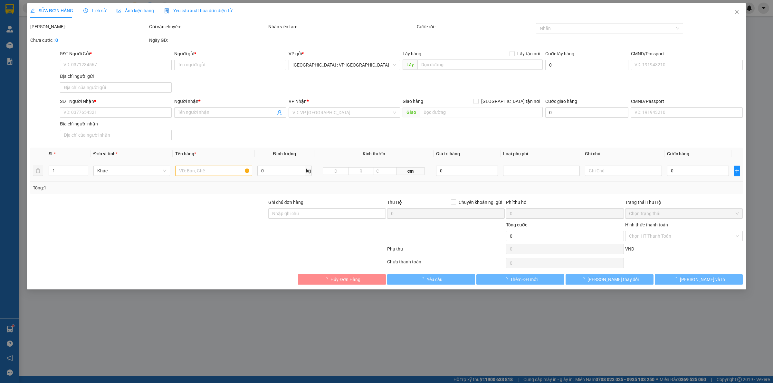
type input "Cty Việt Nam toKai, Đs1 KCN Hoà Cầm ,[PERSON_NAME], Đn"
checkbox input "true"
type input "1.480.000"
type input "10.000"
type input "120.000"
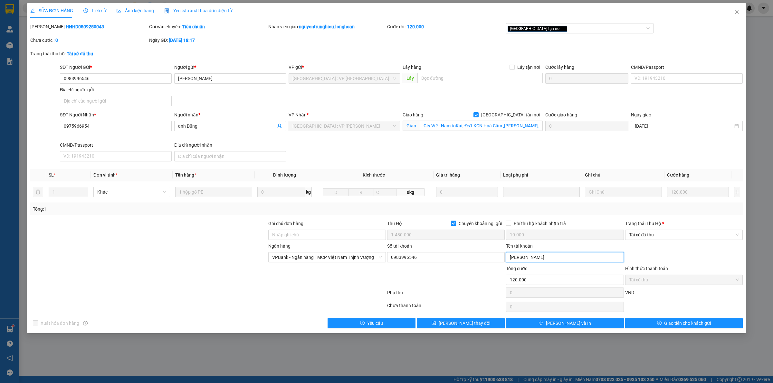
drag, startPoint x: 552, startPoint y: 258, endPoint x: 447, endPoint y: 250, distance: 104.9
click at [505, 266] on form "Ghi chú đơn hàng Thu Hộ Chuyển khoản ng. gửi 1.480.000 Phí thu hộ khách nhận tr…" at bounding box center [386, 260] width 712 height 80
click at [737, 12] on icon "close" at bounding box center [736, 11] width 5 height 5
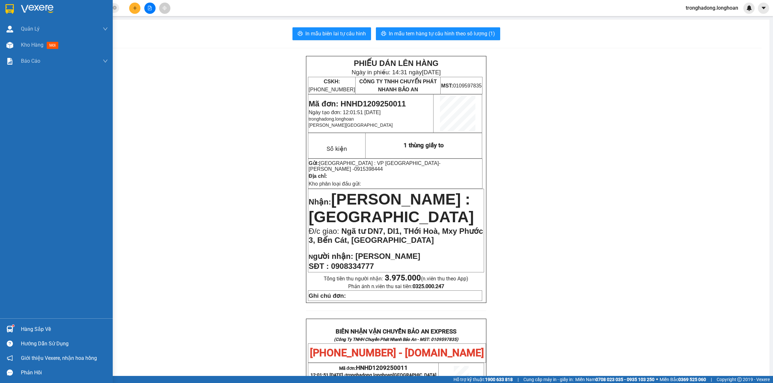
click at [12, 6] on img at bounding box center [9, 9] width 8 height 10
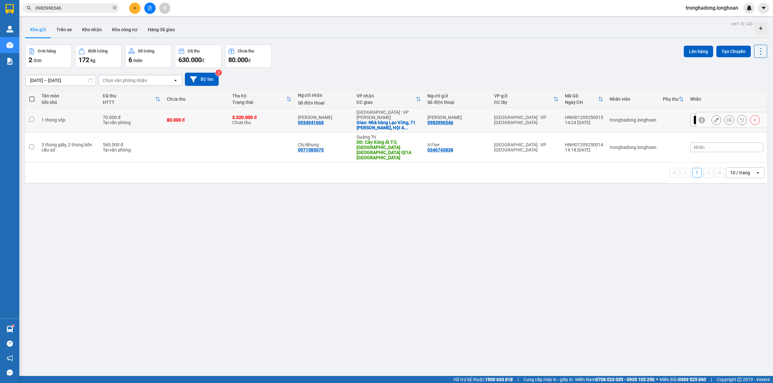
click at [714, 118] on icon at bounding box center [716, 120] width 5 height 5
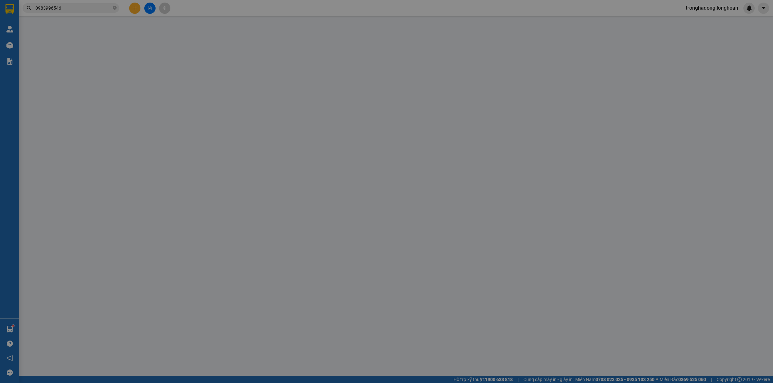
type input "0983996546"
type input "[PERSON_NAME]"
type input "0934941668"
type input "[PERSON_NAME]"
checkbox input "true"
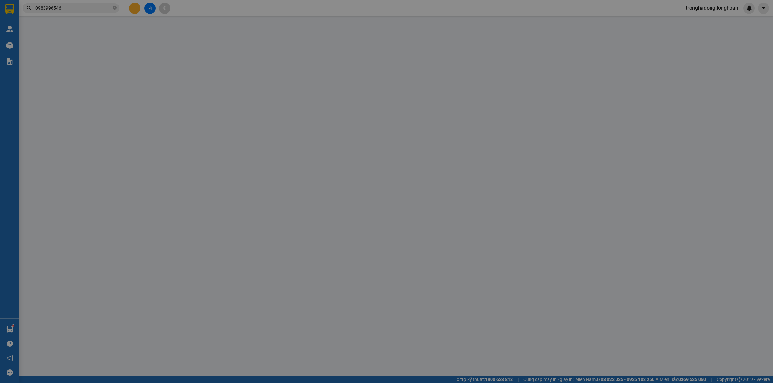
type input "Nhà hàng Lạc Vừng, 71 [PERSON_NAME], Hội An, QUảng Nam"
type input "HÀNG DỄ VỠ CHÚ Ý BỐC XẾP NHẸ TAY KHÔNG ĐÈ HÀNG ( HƯ VỠ KHÔNG ĐỀN GIÁ TRỊ HÀNG )"
type input "150.000"
type input "70.000"
type input "80.000"
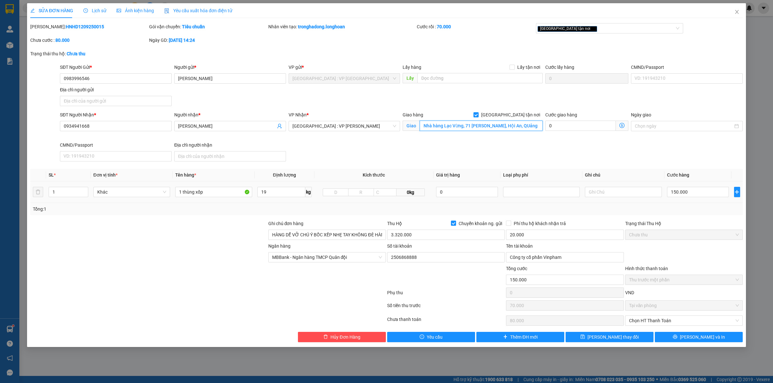
click at [502, 126] on input "Nhà hàng Lạc Vừng, 71 [PERSON_NAME], Hội An, QUảng Nam" at bounding box center [480, 126] width 123 height 10
click at [499, 129] on input "Nhà hàng Lạc Vừng, 71 [PERSON_NAME], Hội An, QUảng Nam" at bounding box center [480, 126] width 123 height 10
drag, startPoint x: 510, startPoint y: 127, endPoint x: 515, endPoint y: 127, distance: 4.8
click at [515, 127] on input "Nhà hàng Lạc Vừng, [STREET_ADDRESS][PERSON_NAME], QUảng Nam" at bounding box center [480, 126] width 123 height 10
type input "Nhà hàng Lạc Vừng, [STREET_ADDRESS][PERSON_NAME], QUảng Nam"
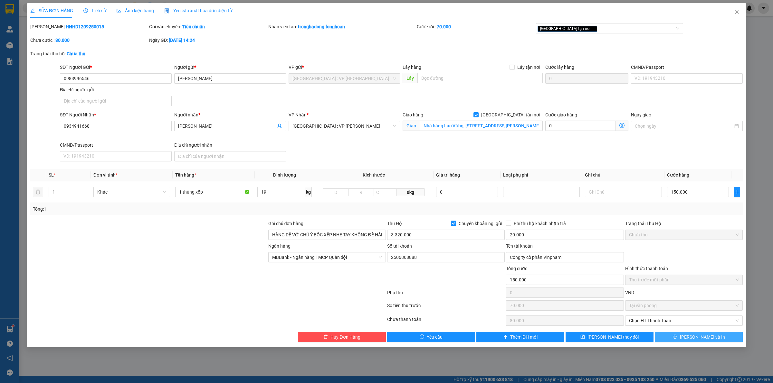
click at [674, 341] on button "[PERSON_NAME] và In" at bounding box center [698, 337] width 88 height 10
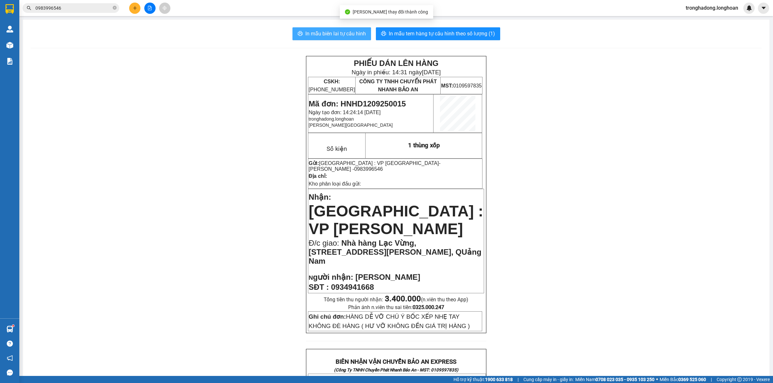
click at [320, 28] on button "In mẫu biên lai tự cấu hình" at bounding box center [331, 33] width 79 height 13
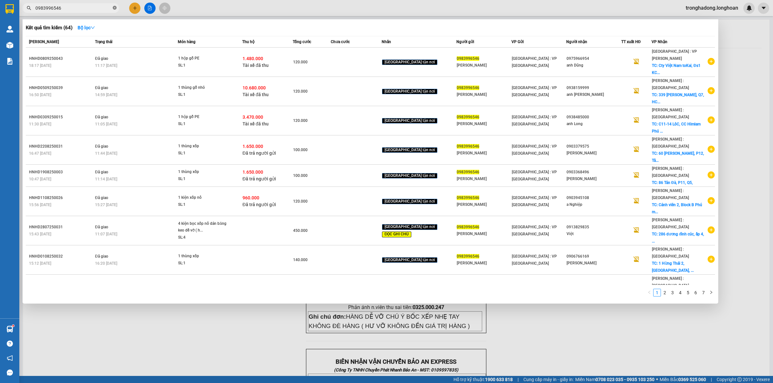
click at [114, 7] on icon "close-circle" at bounding box center [115, 8] width 4 height 4
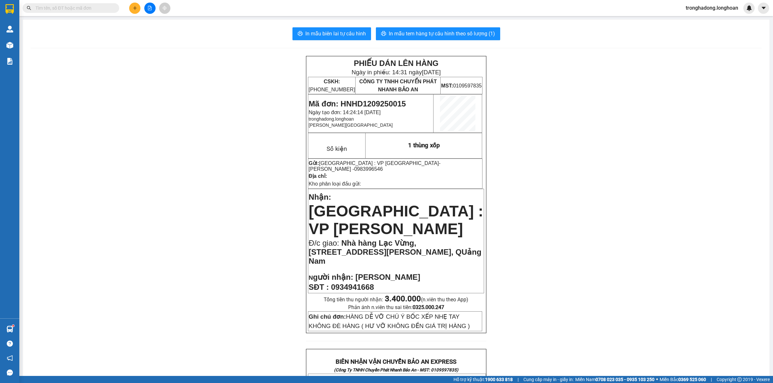
click at [99, 10] on input "text" at bounding box center [73, 8] width 76 height 7
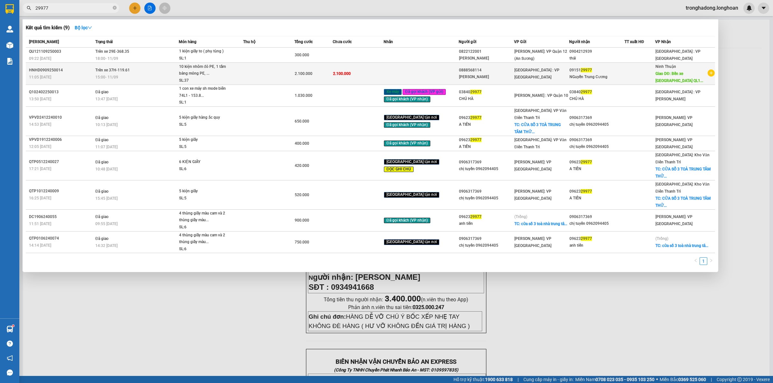
type input "29977"
click at [250, 78] on td at bounding box center [268, 74] width 51 height 22
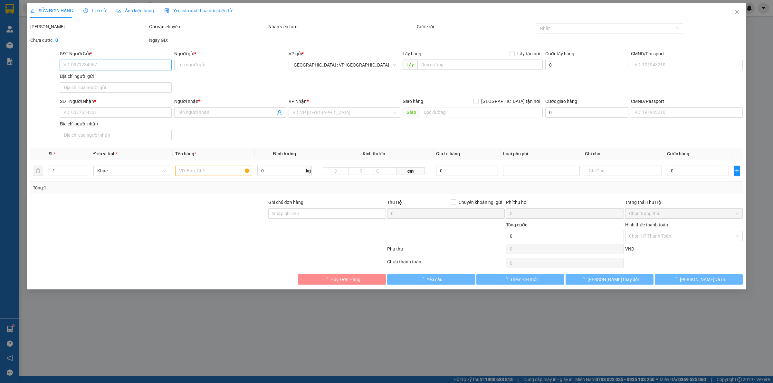
type input "0888568114"
type input "[PERSON_NAME]"
type input "0915129977"
type input "NGuyễn Trung Cương"
type input "Bến xe [GEOGRAPHIC_DATA] [GEOGRAPHIC_DATA]"
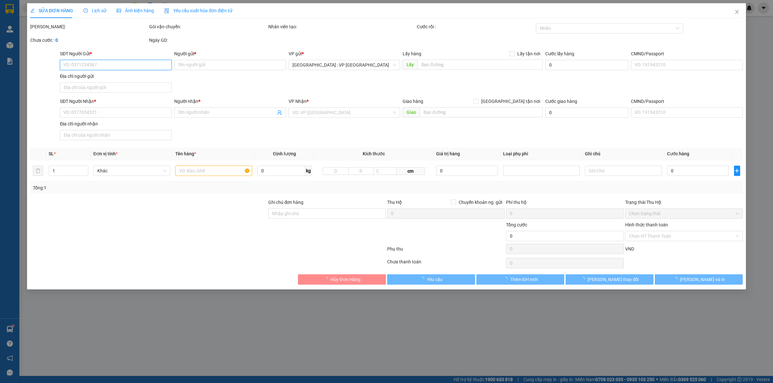
type input "2.100.000"
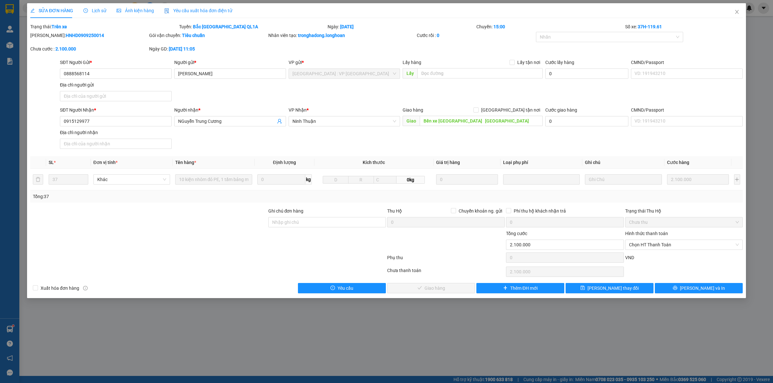
click at [310, 151] on div "SĐT Người Nhận * 0915129977 Người nhận * NGuyễn Trung Cương VP Nhận * Ninh Thuậ…" at bounding box center [401, 129] width 685 height 45
click at [95, 11] on span "Lịch sử" at bounding box center [94, 10] width 23 height 5
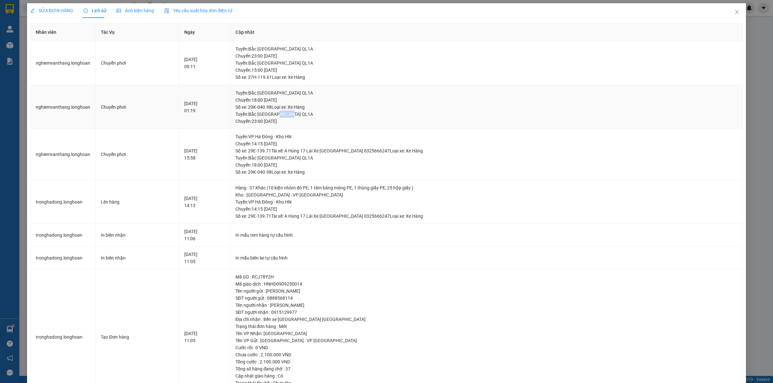
drag, startPoint x: 316, startPoint y: 114, endPoint x: 290, endPoint y: 110, distance: 26.0
click at [290, 111] on div "Tuyến : [GEOGRAPHIC_DATA] QL1A Chuyến: 23:00 [DATE]" at bounding box center [486, 118] width 502 height 14
drag, startPoint x: 272, startPoint y: 73, endPoint x: 319, endPoint y: 63, distance: 48.0
click at [319, 63] on div "Tuyến : [GEOGRAPHIC_DATA] QL1A Chuyến: 15:00 [DATE] Số xe: 37H-119.61 Loại xe: …" at bounding box center [486, 70] width 502 height 21
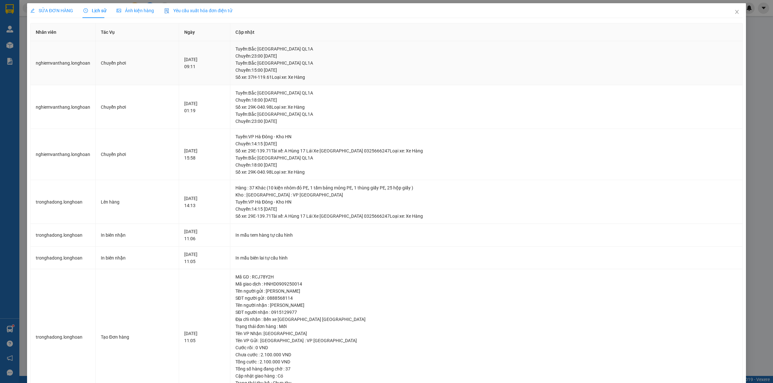
click at [329, 59] on div "Tuyến : [GEOGRAPHIC_DATA] QL1A Chuyến: 23:00 [DATE]" at bounding box center [486, 52] width 502 height 14
drag, startPoint x: 328, startPoint y: 59, endPoint x: 292, endPoint y: 63, distance: 36.3
click at [292, 63] on div "Tuyến : [GEOGRAPHIC_DATA] QL1A Chuyến: 23:00 [DATE] [GEOGRAPHIC_DATA] : [GEOGRA…" at bounding box center [486, 62] width 502 height 35
click at [280, 71] on div "Tuyến : [GEOGRAPHIC_DATA] QL1A Chuyến: 15:00 [DATE] Số xe: 37H-119.61 Loại xe: …" at bounding box center [486, 70] width 502 height 21
drag, startPoint x: 269, startPoint y: 72, endPoint x: 314, endPoint y: 65, distance: 45.9
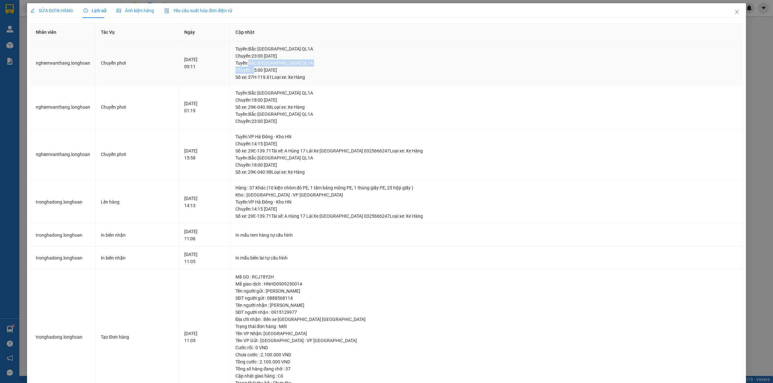
click at [314, 65] on div "Tuyến : [GEOGRAPHIC_DATA] QL1A Chuyến: 15:00 [DATE] Số xe: 37H-119.61 Loại xe: …" at bounding box center [486, 70] width 502 height 21
drag, startPoint x: 315, startPoint y: 65, endPoint x: 308, endPoint y: 66, distance: 6.2
click at [308, 66] on div "Tuyến : [GEOGRAPHIC_DATA] QL1A Chuyến: 15:00 [DATE] Số xe: 37H-119.61 Loại xe: …" at bounding box center [486, 70] width 502 height 21
drag, startPoint x: 262, startPoint y: 69, endPoint x: 321, endPoint y: 69, distance: 58.9
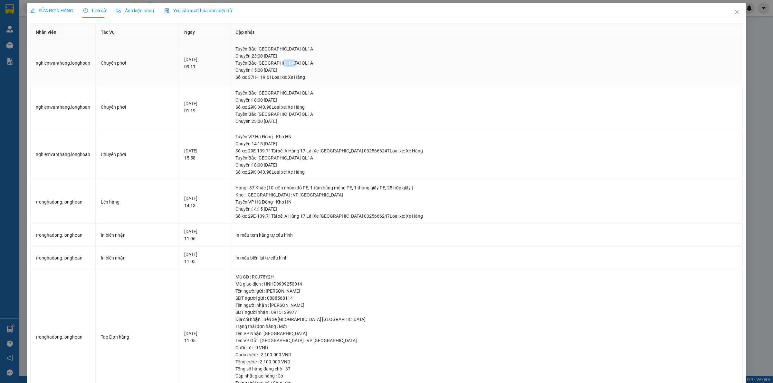
click at [321, 69] on div "Tuyến : [GEOGRAPHIC_DATA] QL1A Chuyến: 15:00 [DATE] Số xe: 37H-119.61 Loại xe: …" at bounding box center [486, 70] width 502 height 21
drag, startPoint x: 319, startPoint y: 69, endPoint x: 264, endPoint y: 70, distance: 55.1
click at [264, 70] on div "Tuyến : [GEOGRAPHIC_DATA] QL1A Chuyến: 15:00 [DATE] Số xe: 37H-119.61 Loại xe: …" at bounding box center [486, 70] width 502 height 21
click at [264, 87] on td "[GEOGRAPHIC_DATA] : [GEOGRAPHIC_DATA] QL1A Chuyến: 18:00 [DATE] Số xe: 29K-040.…" at bounding box center [486, 107] width 512 height 44
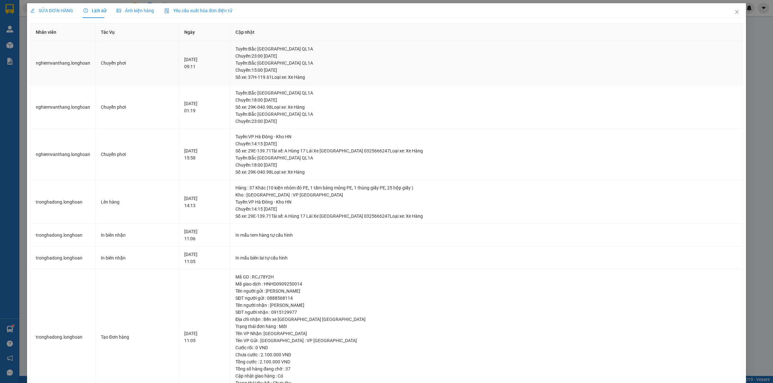
drag, startPoint x: 264, startPoint y: 71, endPoint x: 315, endPoint y: 69, distance: 50.6
click at [314, 69] on div "Tuyến : [GEOGRAPHIC_DATA] QL1A Chuyến: 15:00 [DATE] Số xe: 37H-119.61 Loại xe: …" at bounding box center [486, 70] width 502 height 21
click at [324, 93] on div "Tuyến : [GEOGRAPHIC_DATA] QL1A Chuyến: 18:00 [DATE] Số xe: 29K-040.98 Loại xe: …" at bounding box center [486, 99] width 502 height 21
